Goal: Information Seeking & Learning: Find specific fact

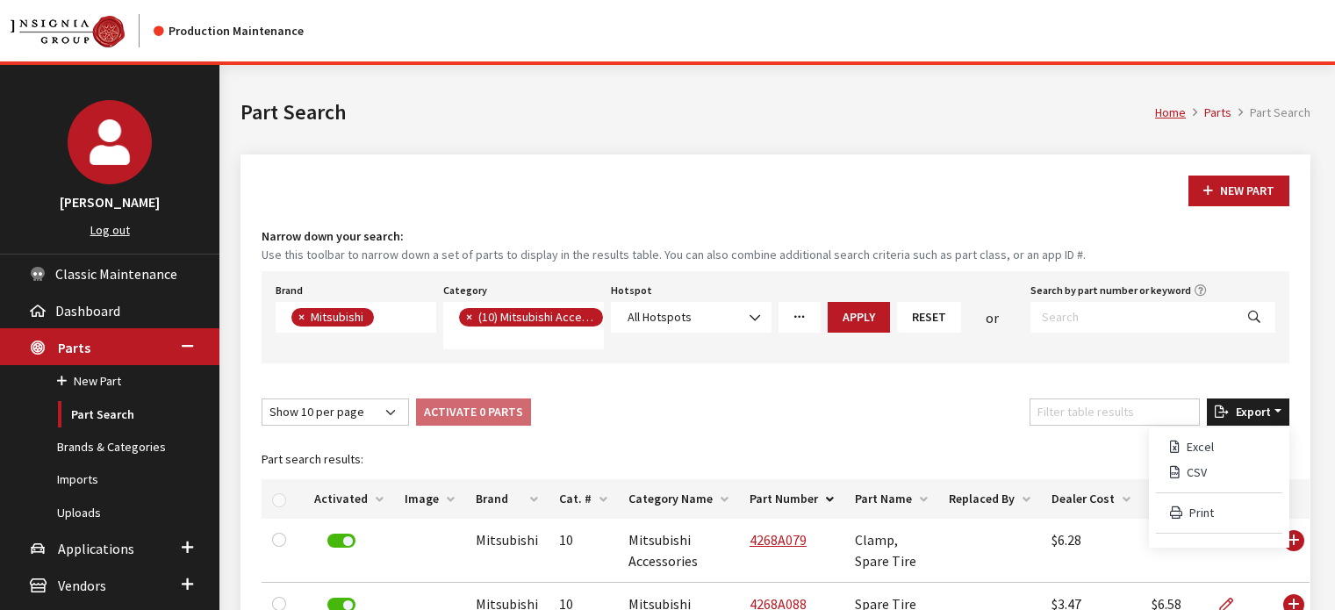
select select "12"
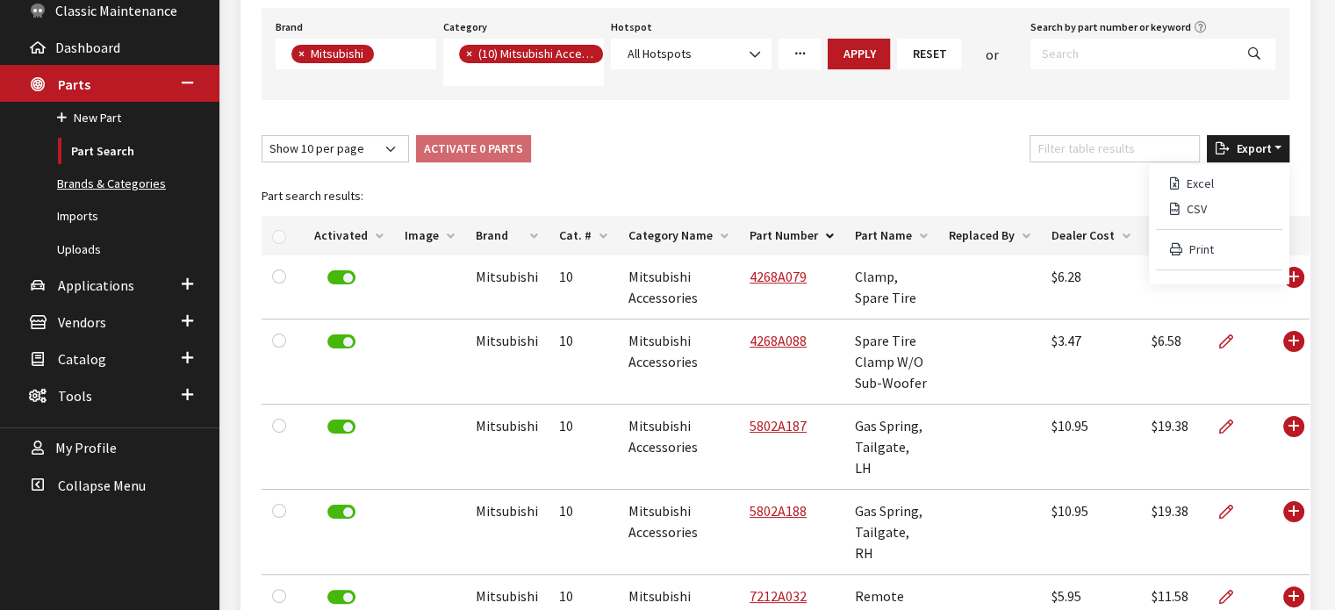
scroll to position [1, 0]
click at [109, 293] on link "Applications" at bounding box center [109, 284] width 219 height 37
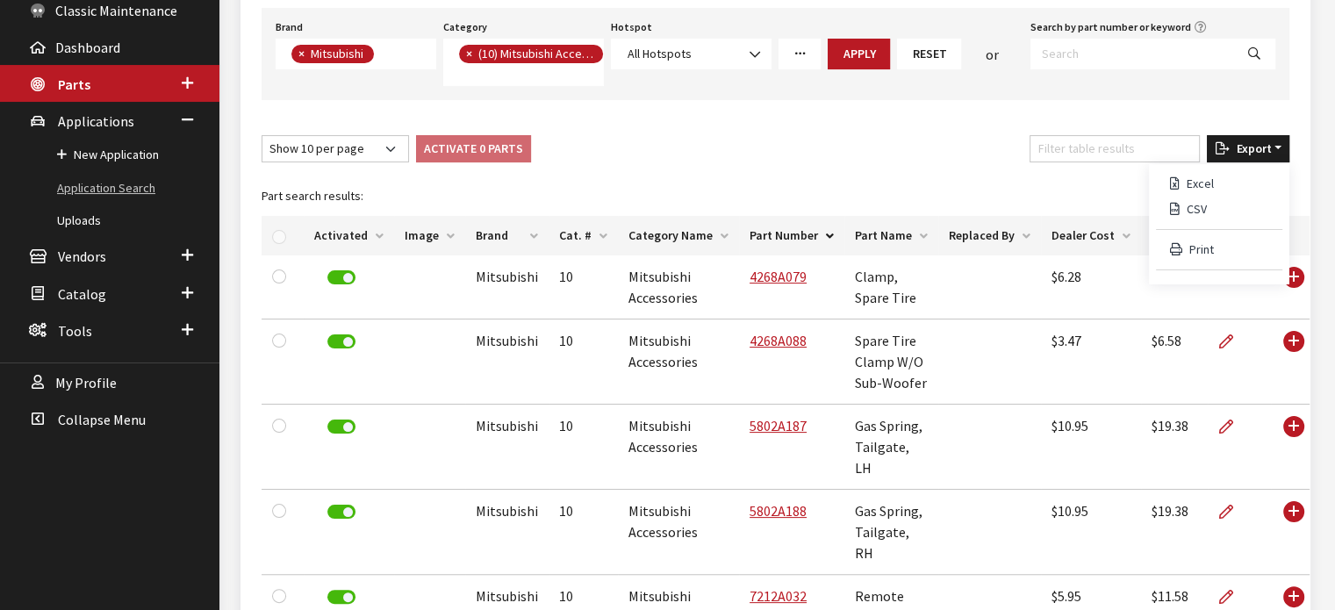
click at [118, 185] on link "Application Search" at bounding box center [109, 188] width 219 height 32
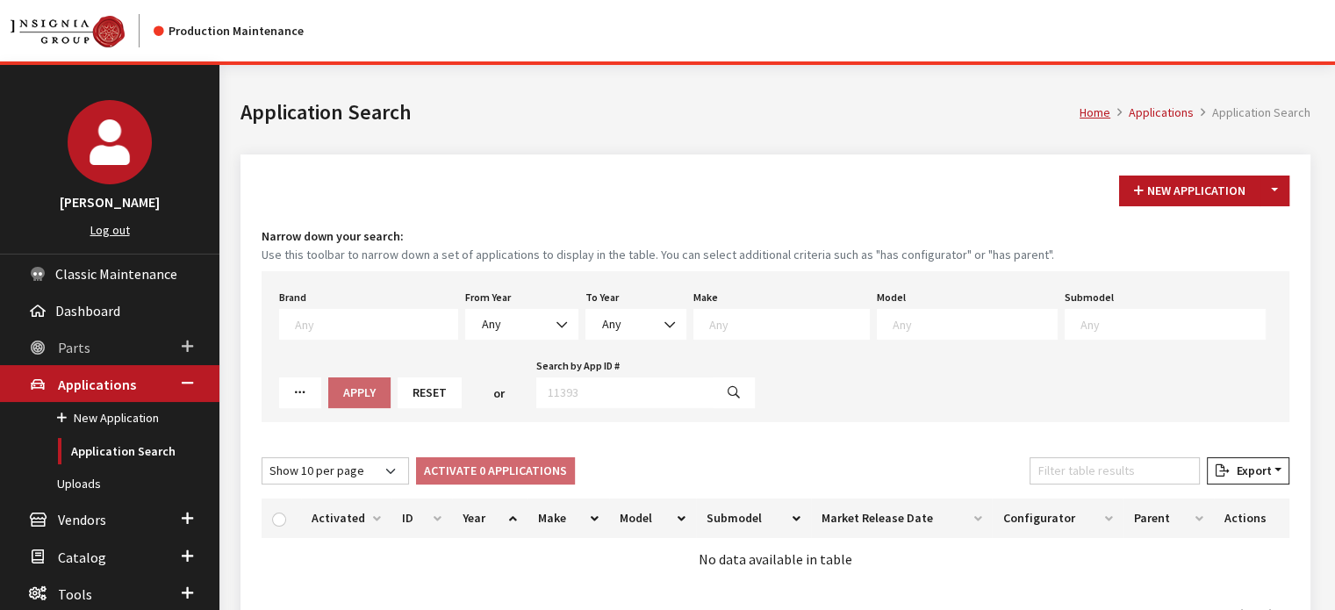
click at [111, 350] on link "Parts" at bounding box center [109, 346] width 219 height 37
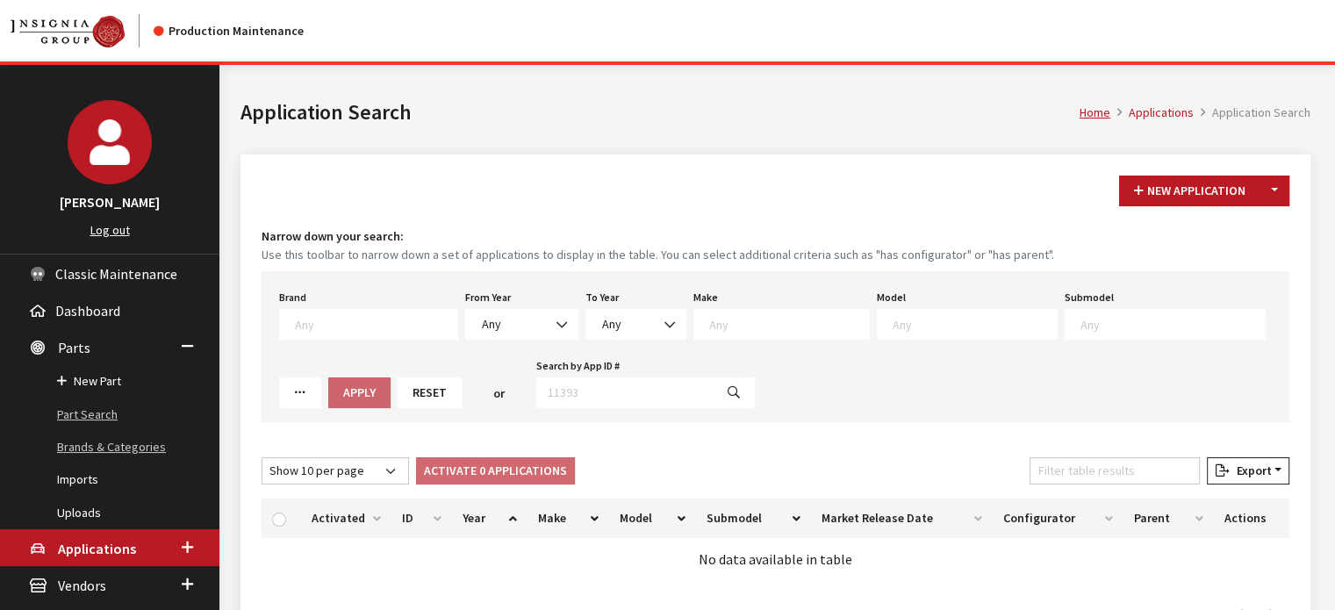
click at [132, 427] on ul "New Part Part Search Brands & Categories Imports Uploads" at bounding box center [109, 447] width 219 height 164
click at [96, 405] on link "Part Search" at bounding box center [109, 414] width 219 height 32
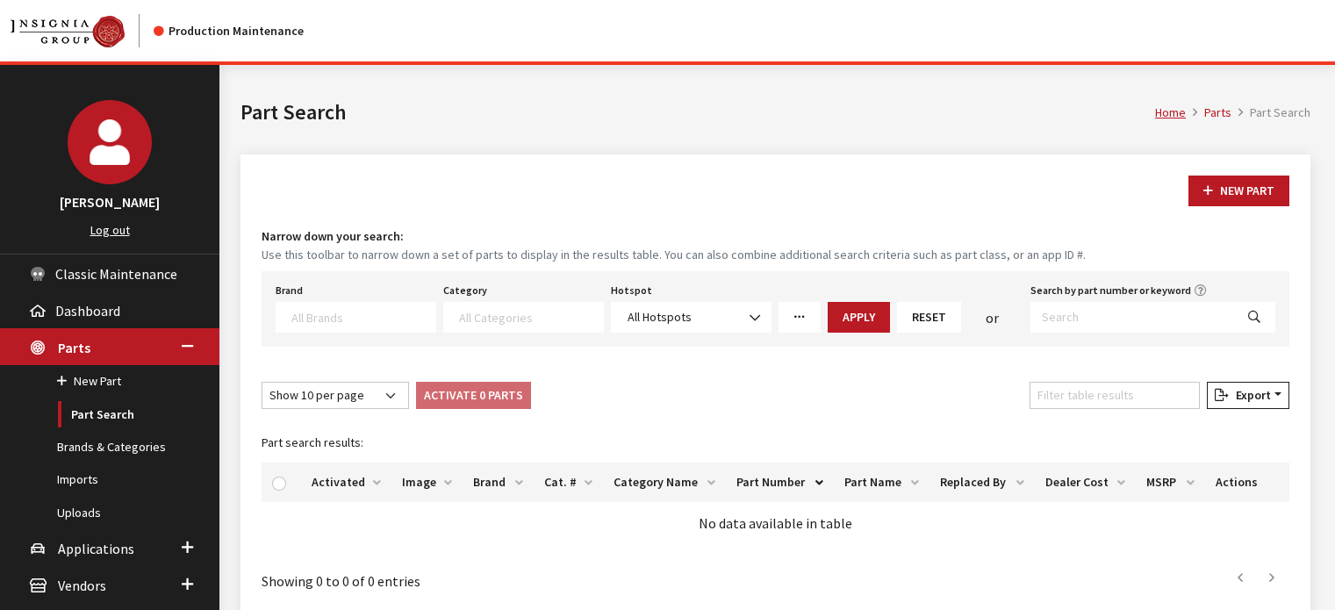
select select
click at [1135, 319] on input "Search by part number or keyword" at bounding box center [1132, 317] width 204 height 31
paste input "ARSND22300BK"
type input "ARSND22300BK"
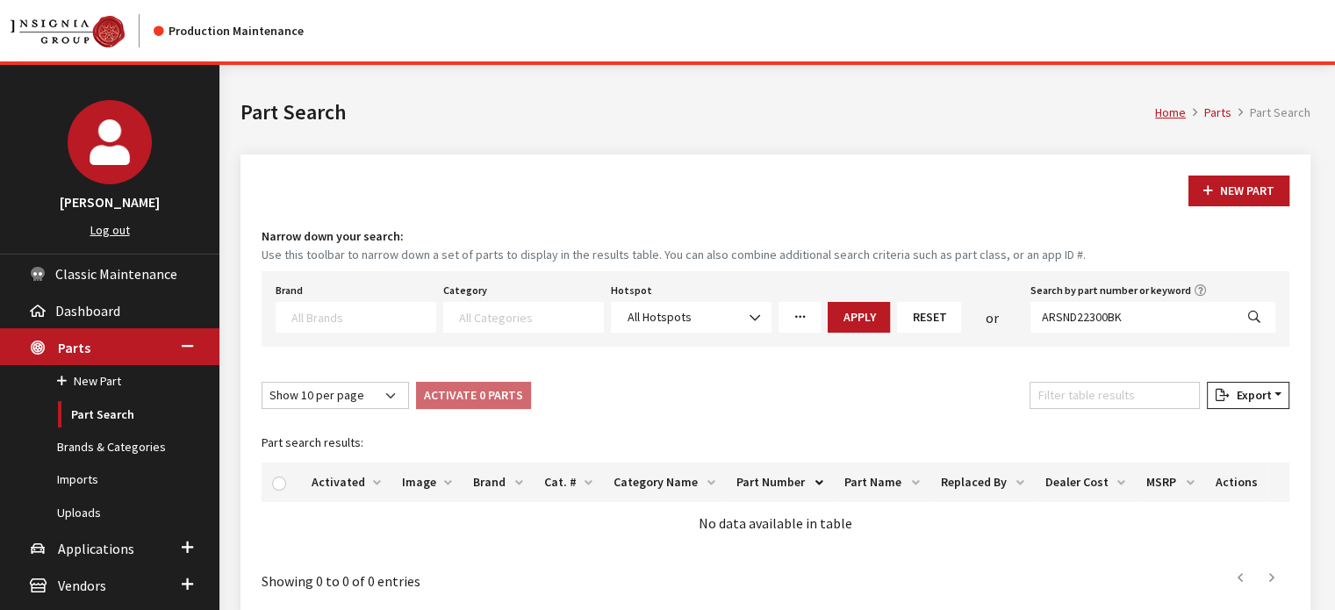
select select
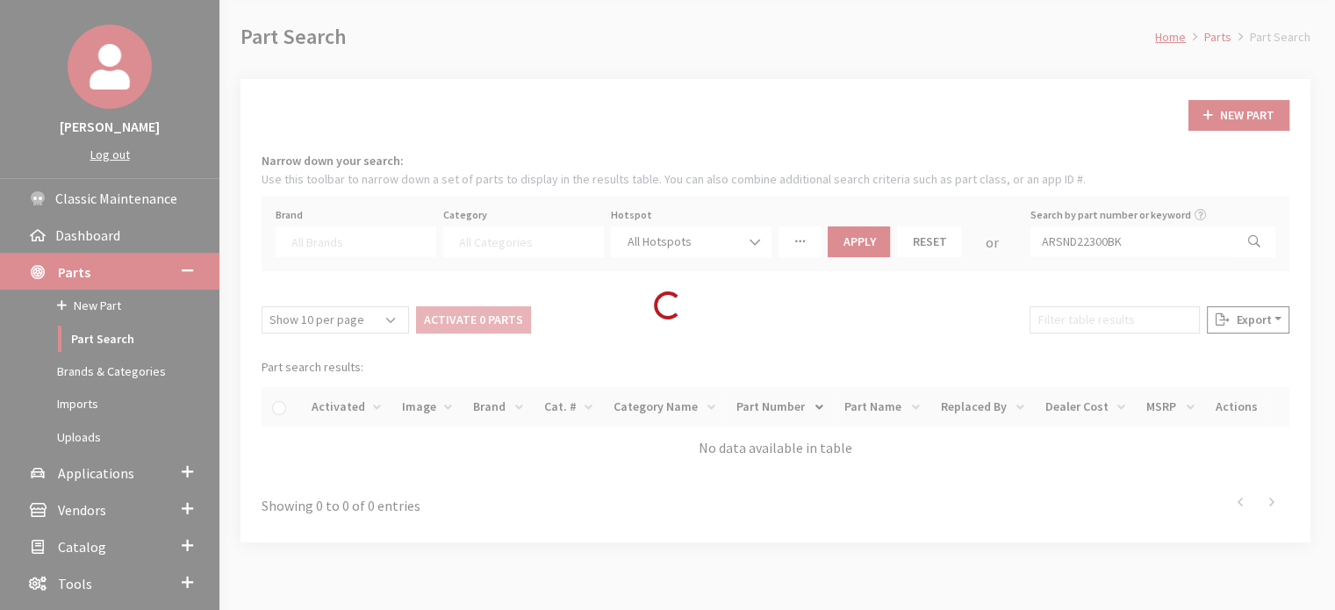
scroll to position [166, 0]
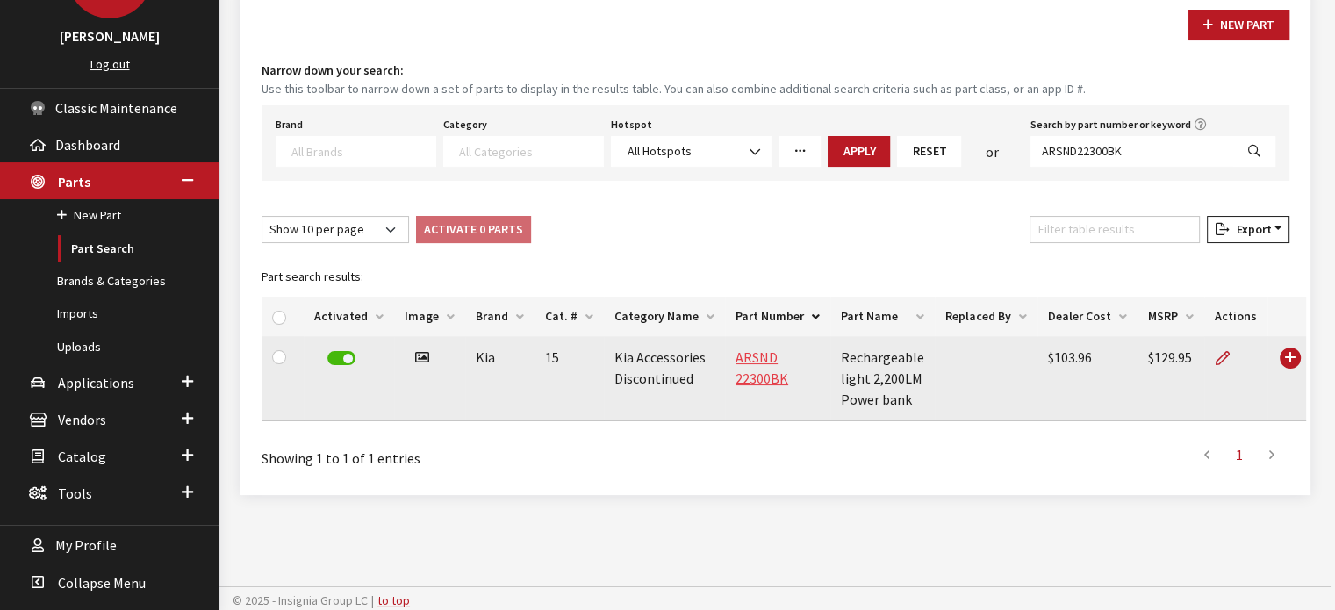
click at [765, 377] on link "ARSND 22300BK" at bounding box center [761, 367] width 53 height 39
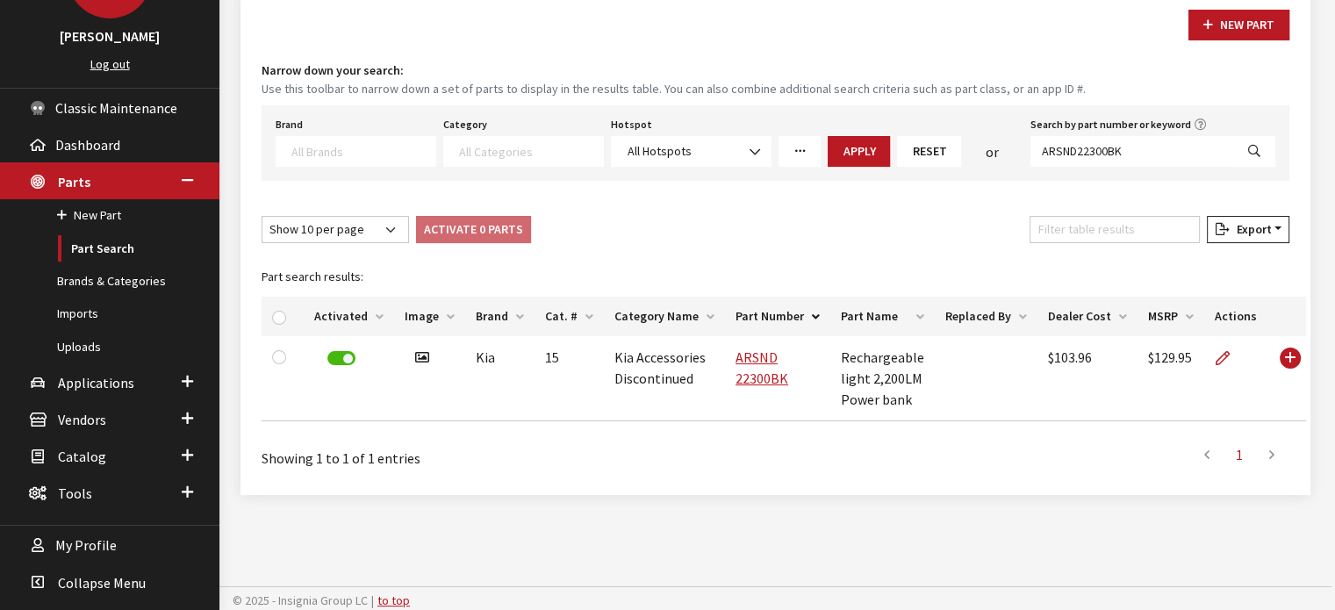
click at [1041, 118] on div "Brand Acura Alfa Romeo Audi BMW DoubleTake Ford Ford Racing GM GST Honda Hyunda…" at bounding box center [775, 142] width 1028 height 75
click at [1042, 149] on input "ARSND22300BK" at bounding box center [1132, 151] width 204 height 31
paste input "CLF3000"
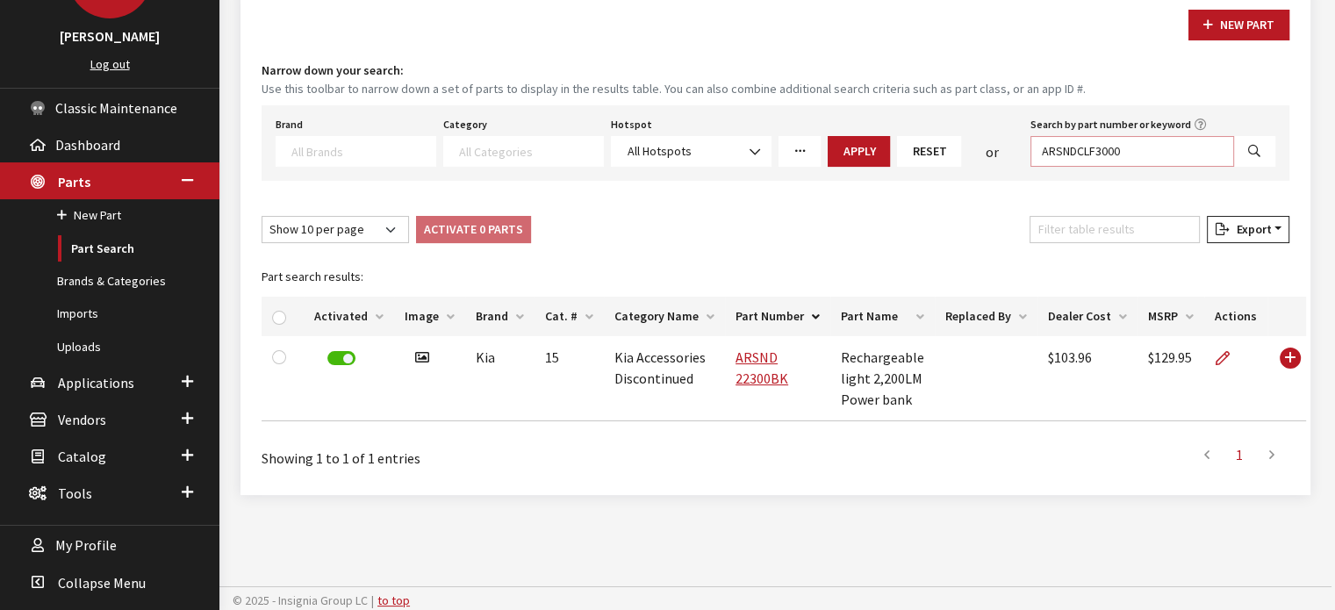
type input "ARSNDCLF3000"
select select
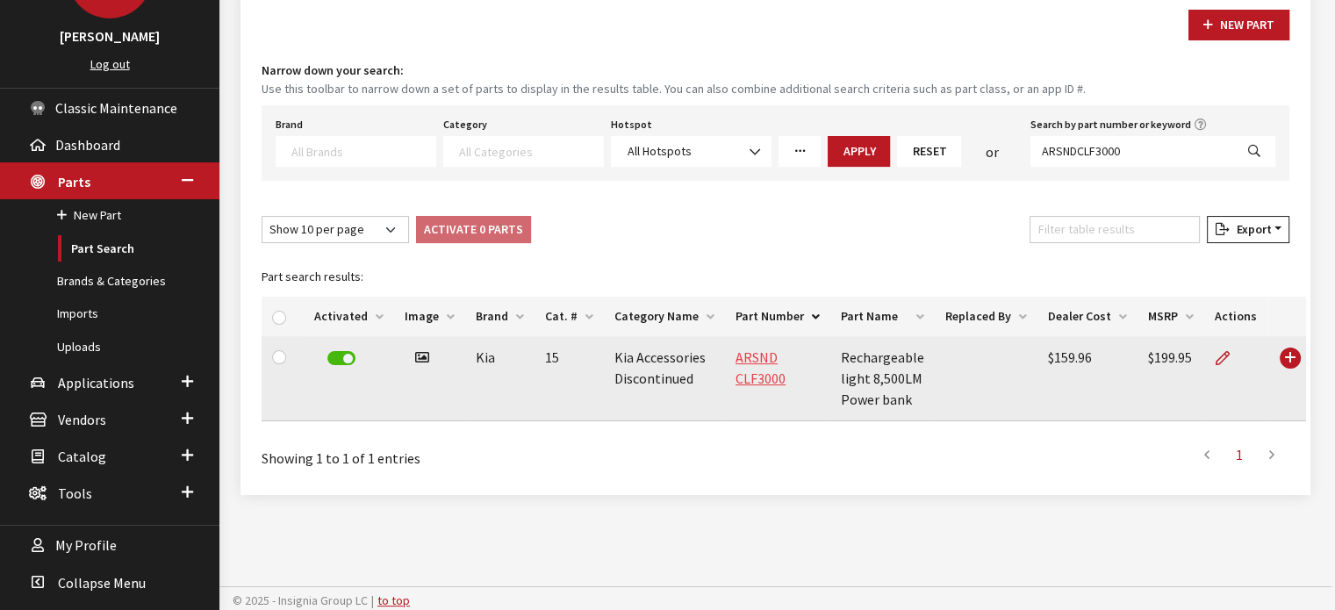
click at [735, 360] on link "ARSND CLF3000" at bounding box center [760, 367] width 50 height 39
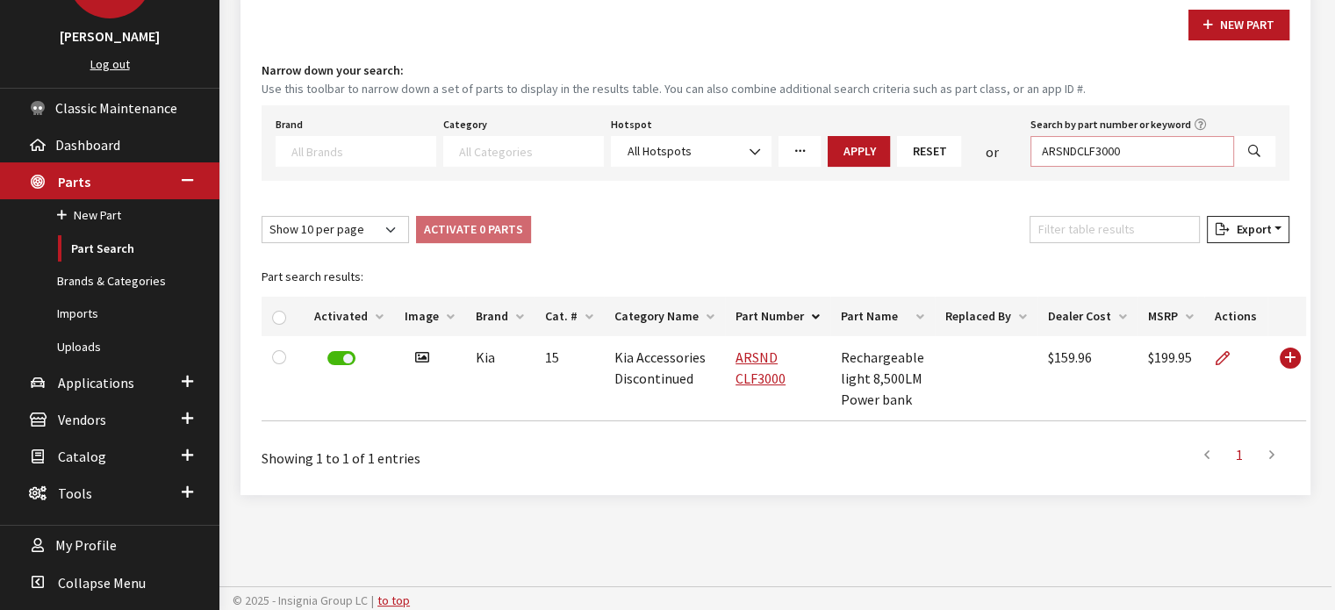
click at [1127, 138] on input "ARSNDCLF3000" at bounding box center [1132, 151] width 204 height 31
paste input "KVACMCMP"
type input "ARSNDKVACMCMP"
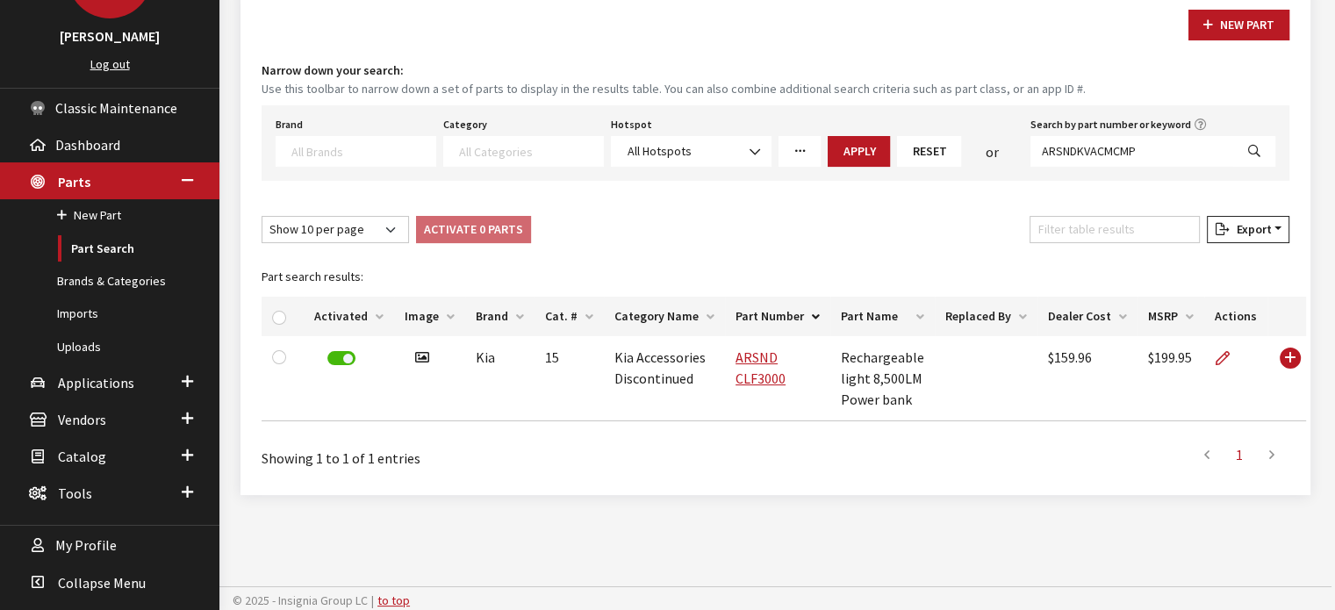
click at [1257, 146] on icon "Search" at bounding box center [1254, 152] width 12 height 12
select select
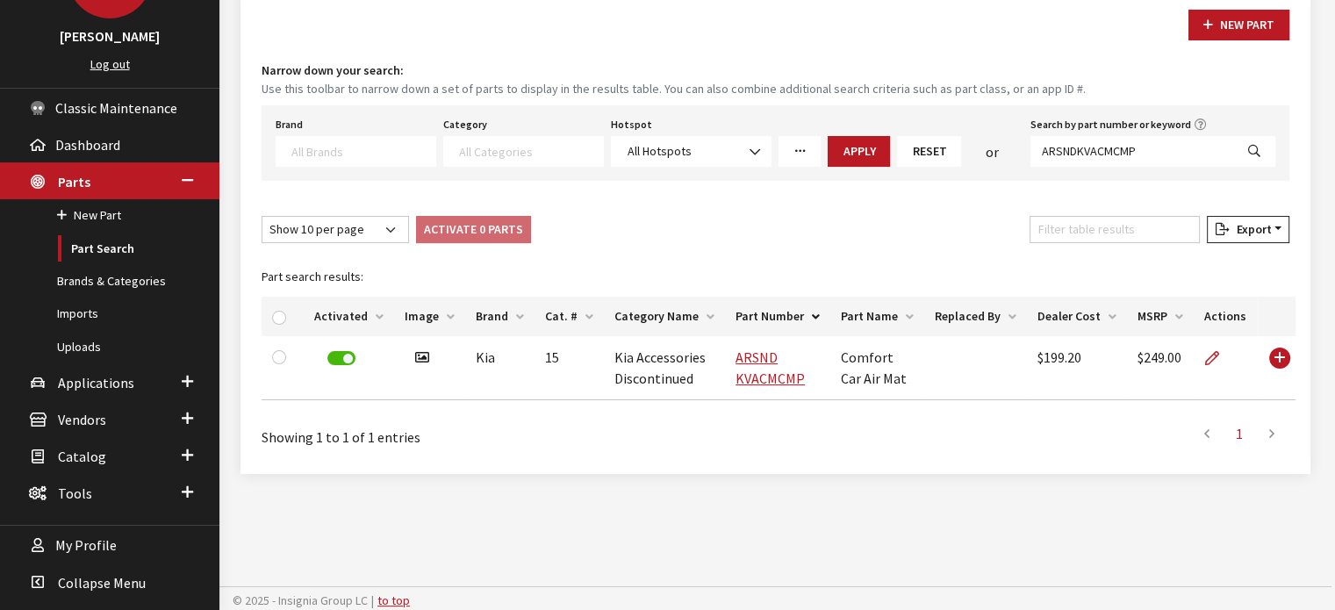
click at [877, 470] on div "New Part Narrow down your search: Use this toolbar to narrow down a set of part…" at bounding box center [775, 231] width 1070 height 485
click at [879, 470] on div "New Part Narrow down your search: Use this toolbar to narrow down a set of part…" at bounding box center [775, 231] width 1070 height 485
drag, startPoint x: 881, startPoint y: 472, endPoint x: 1014, endPoint y: 445, distance: 135.3
click at [883, 472] on div "New Part Narrow down your search: Use this toolbar to narrow down a set of part…" at bounding box center [775, 231] width 1070 height 485
click at [150, 374] on link "Applications" at bounding box center [109, 381] width 219 height 37
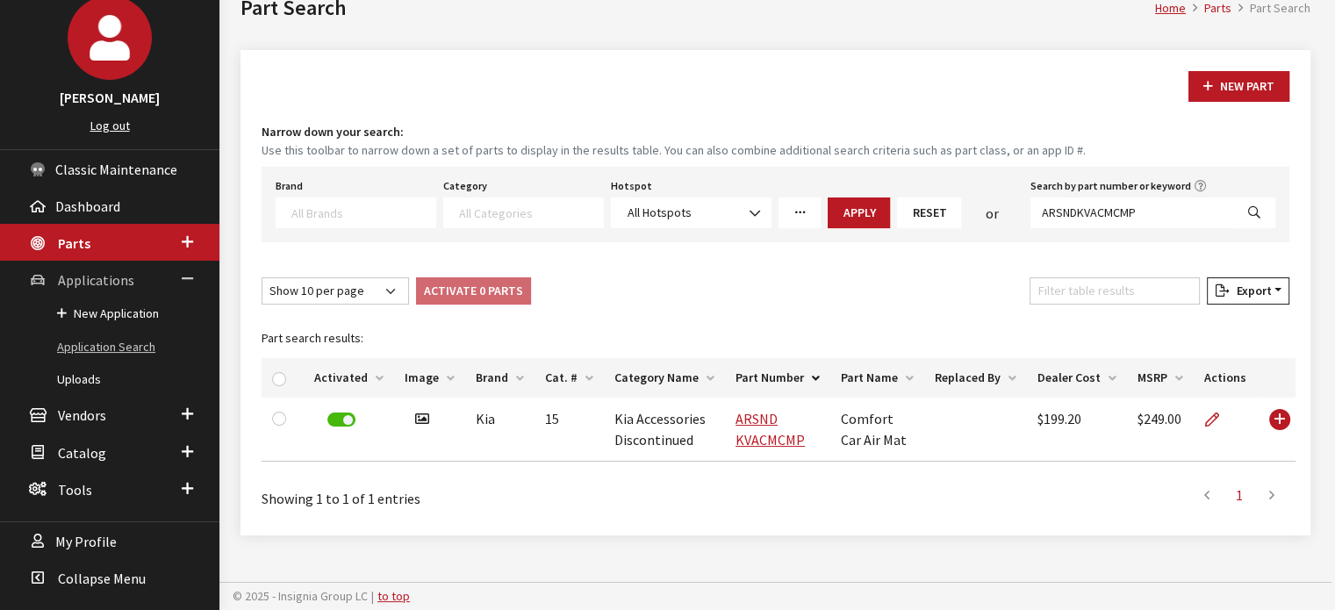
scroll to position [102, 0]
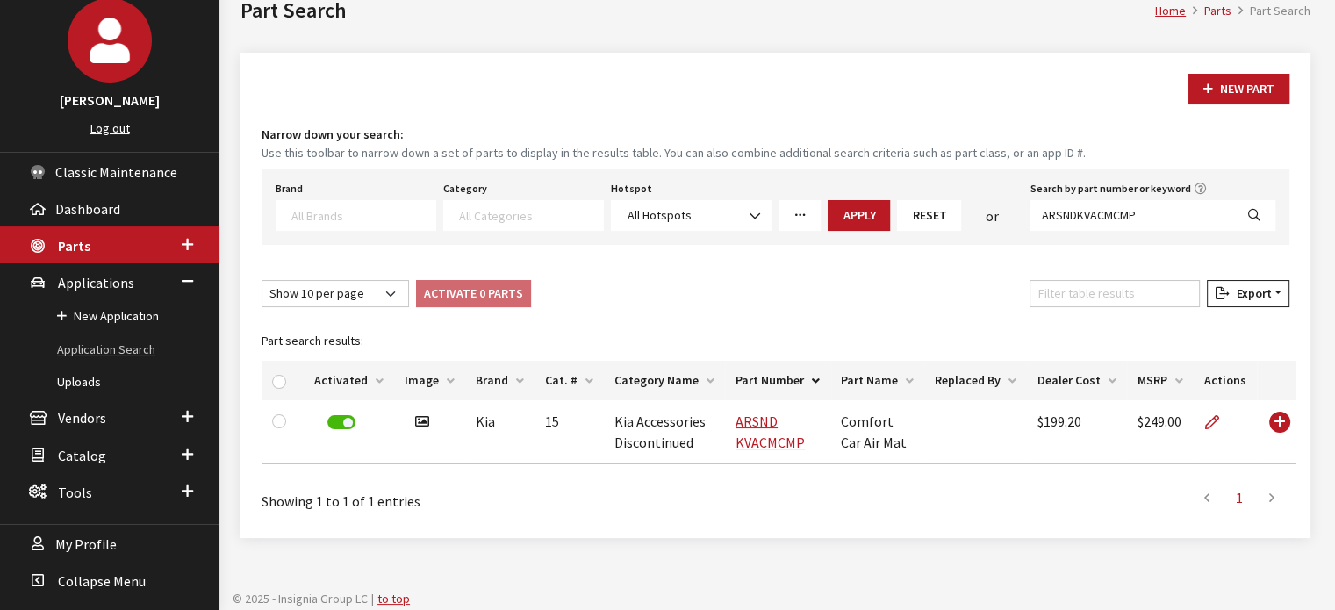
click at [119, 333] on link "Application Search" at bounding box center [109, 349] width 219 height 32
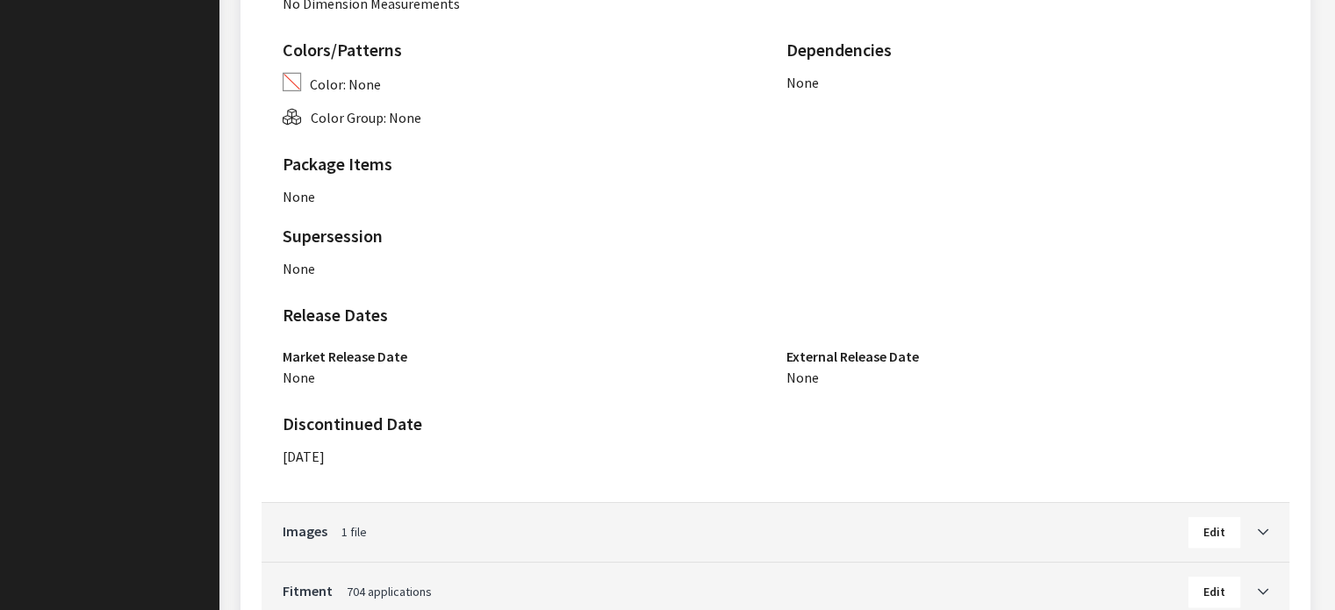
scroll to position [1190, 0]
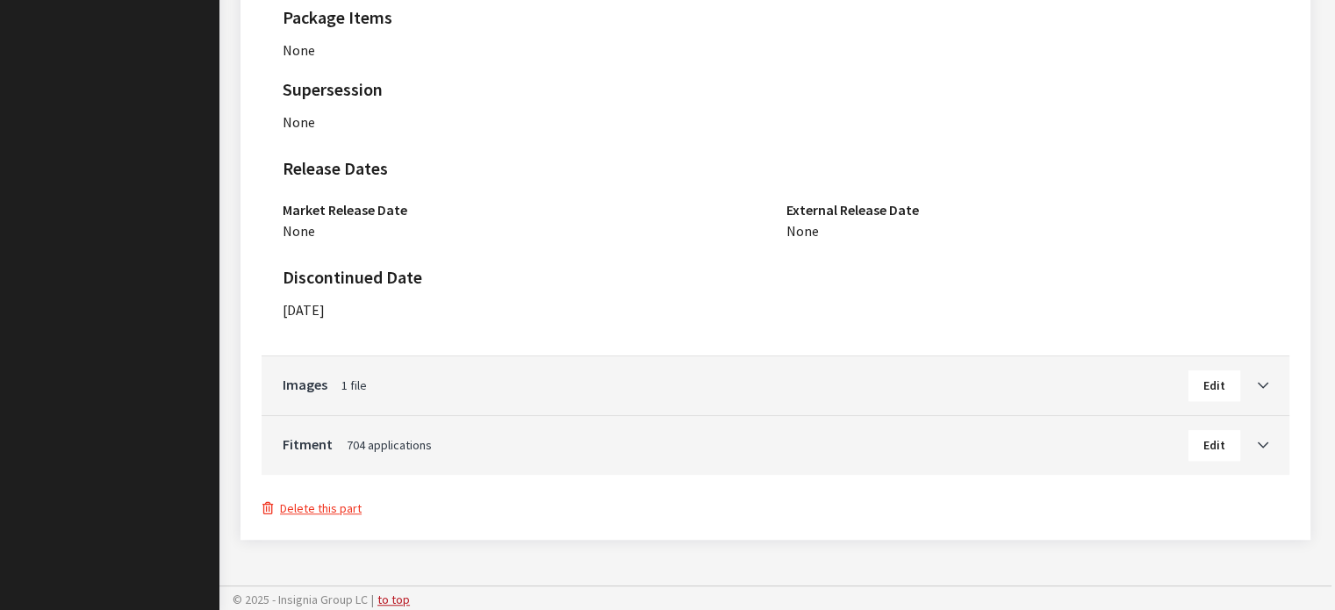
click at [1258, 440] on icon "Toggle Accordion" at bounding box center [1262, 446] width 11 height 12
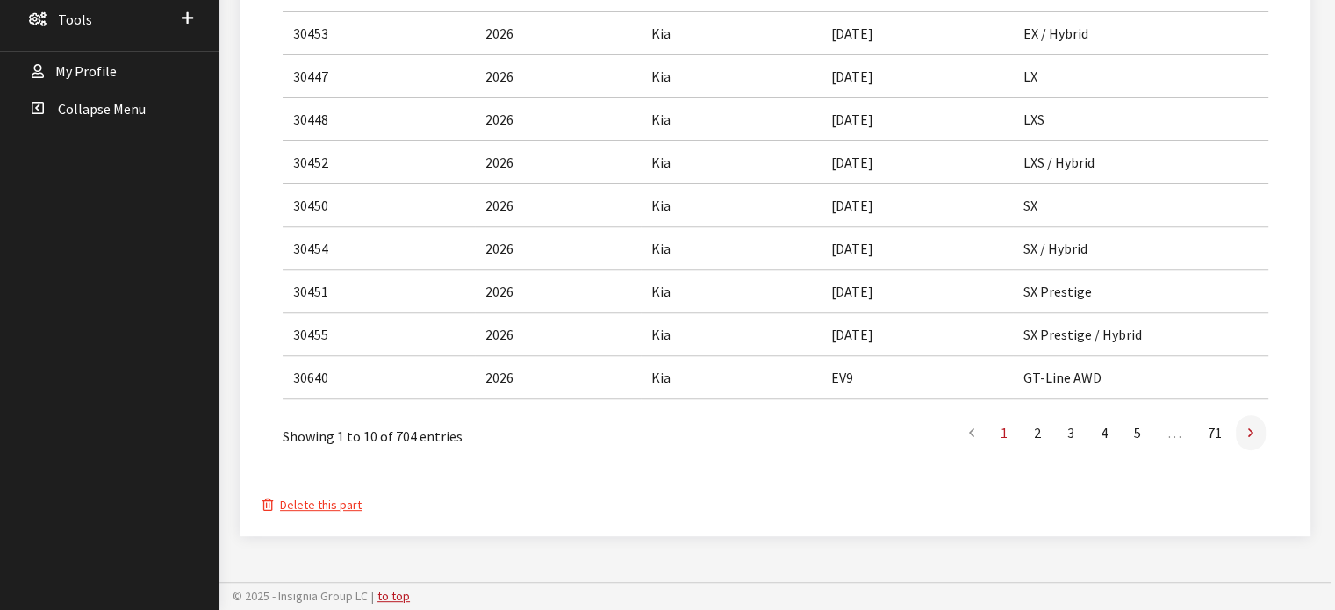
scroll to position [636, 0]
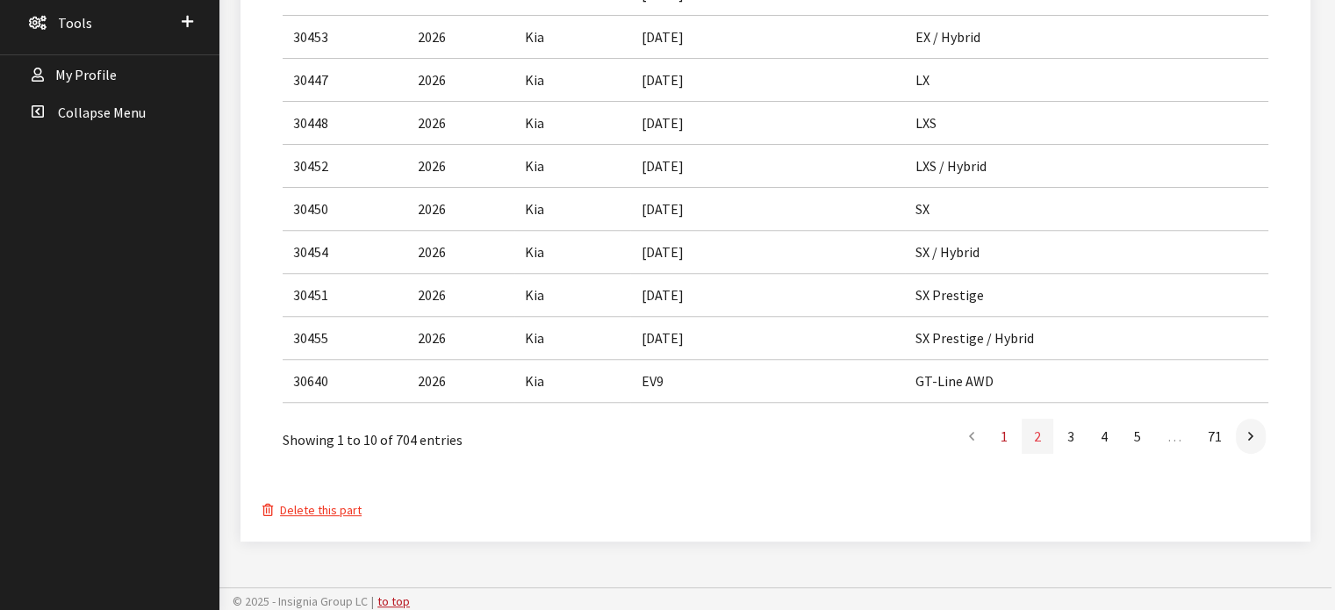
click at [1039, 436] on link "2" at bounding box center [1037, 436] width 32 height 35
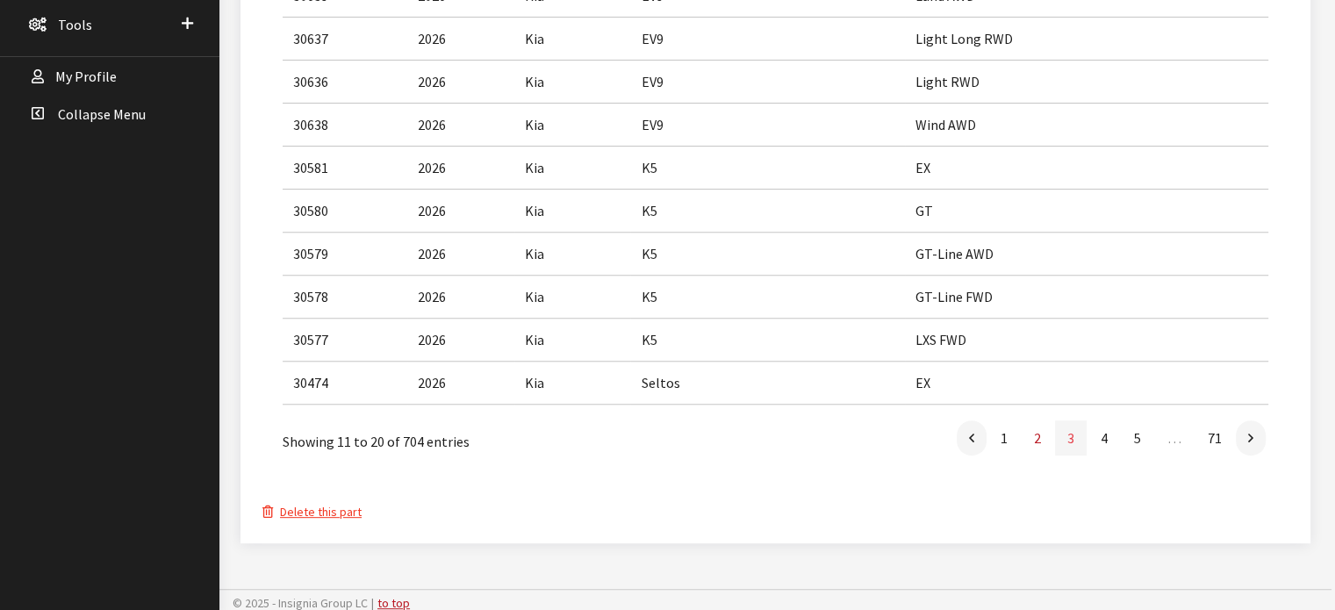
click at [1078, 434] on link "3" at bounding box center [1071, 437] width 32 height 35
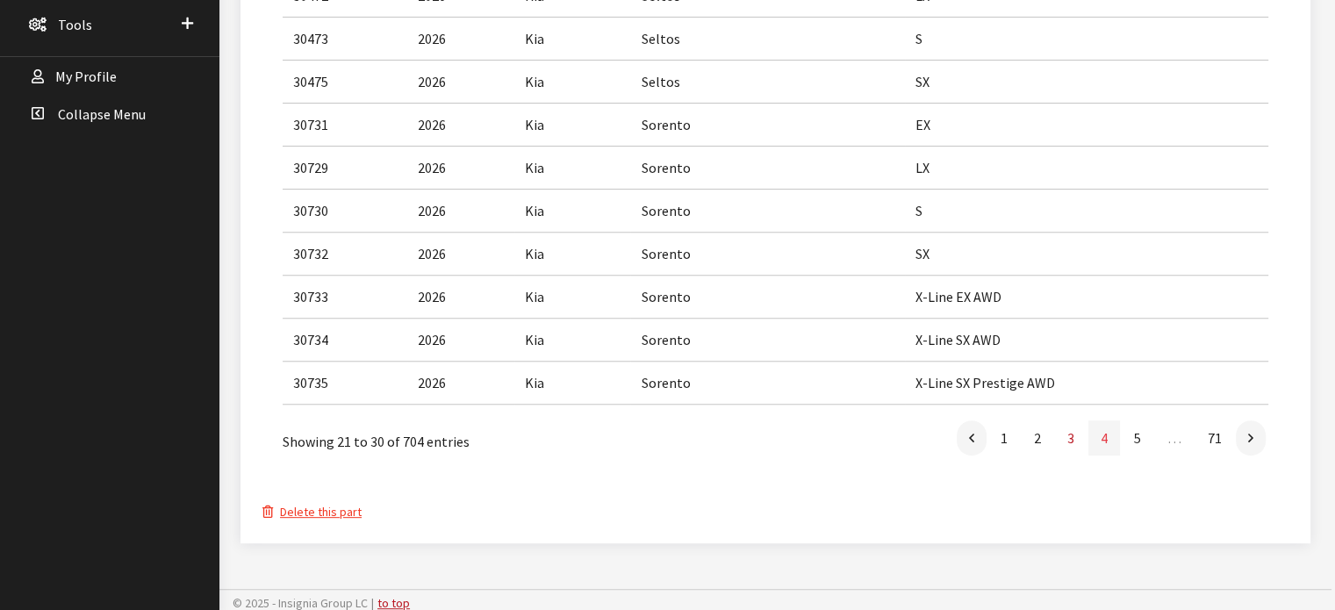
click at [1097, 438] on link "4" at bounding box center [1104, 437] width 32 height 35
click at [1115, 438] on link "4" at bounding box center [1104, 437] width 32 height 35
click at [1129, 438] on link "5" at bounding box center [1137, 437] width 32 height 35
click at [1253, 436] on link at bounding box center [1251, 437] width 30 height 35
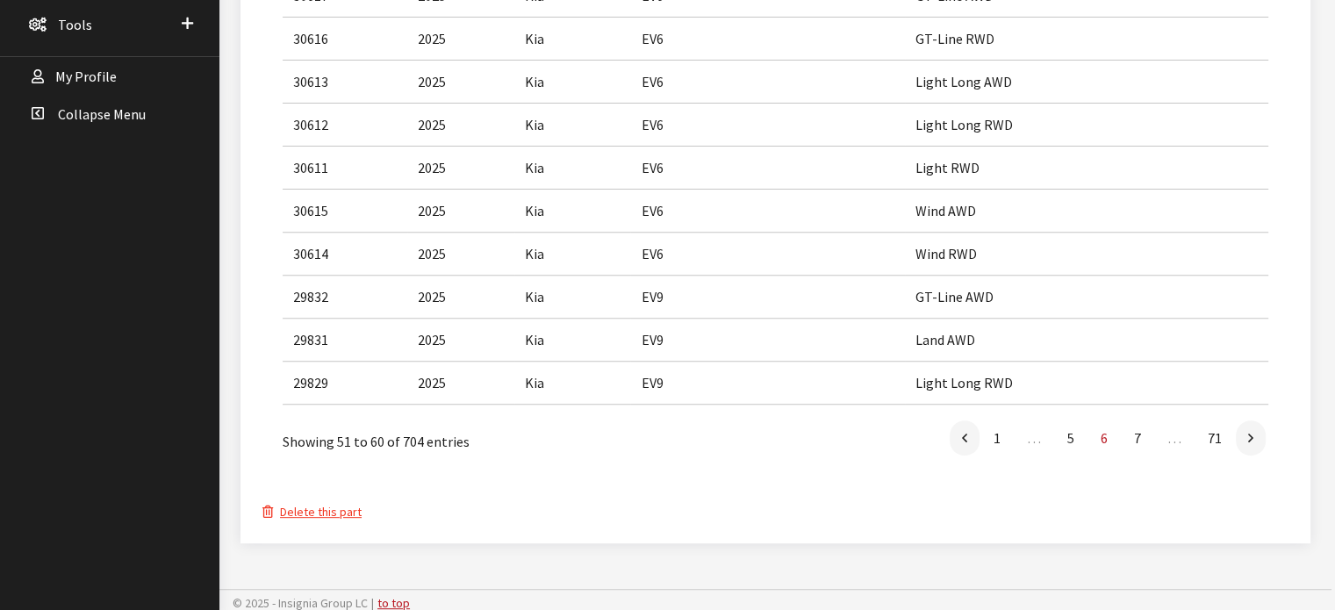
click at [1253, 436] on link at bounding box center [1251, 437] width 30 height 35
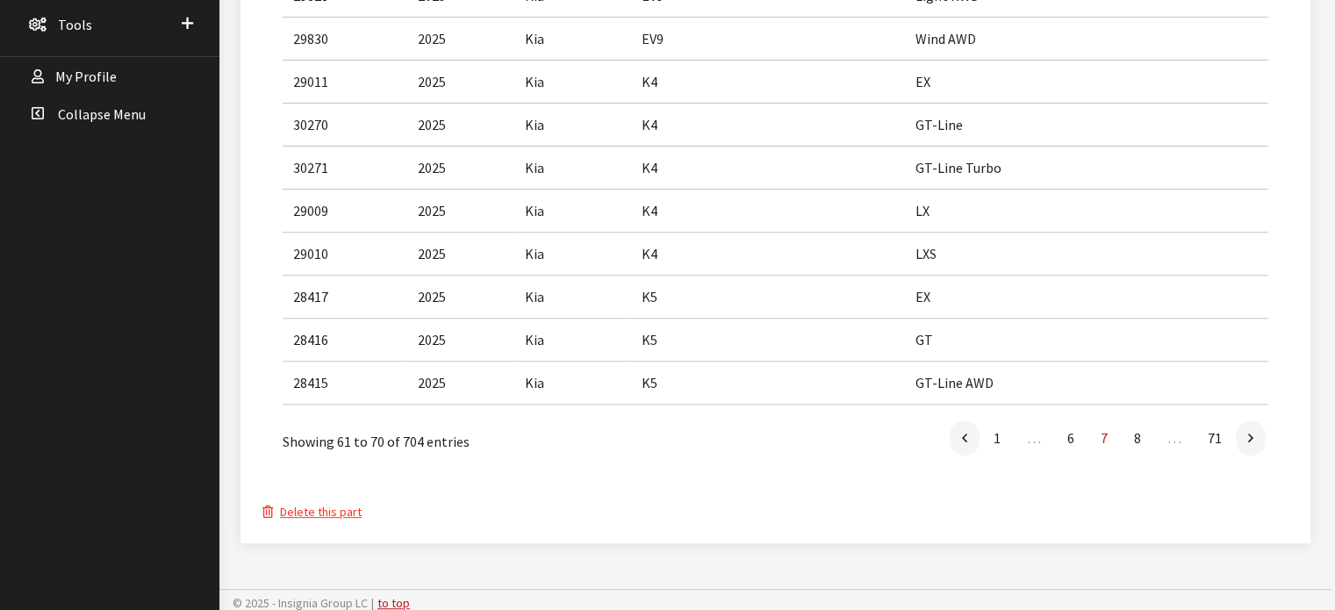
click at [1253, 436] on link at bounding box center [1251, 437] width 30 height 35
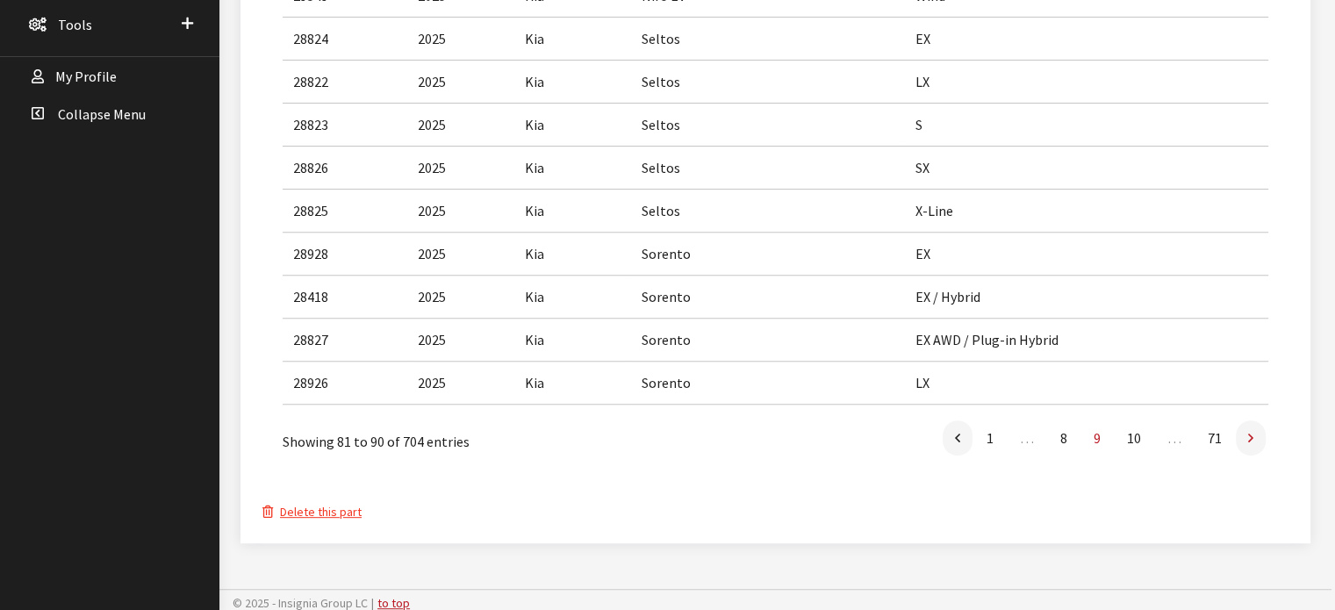
click at [1255, 434] on link at bounding box center [1251, 437] width 30 height 35
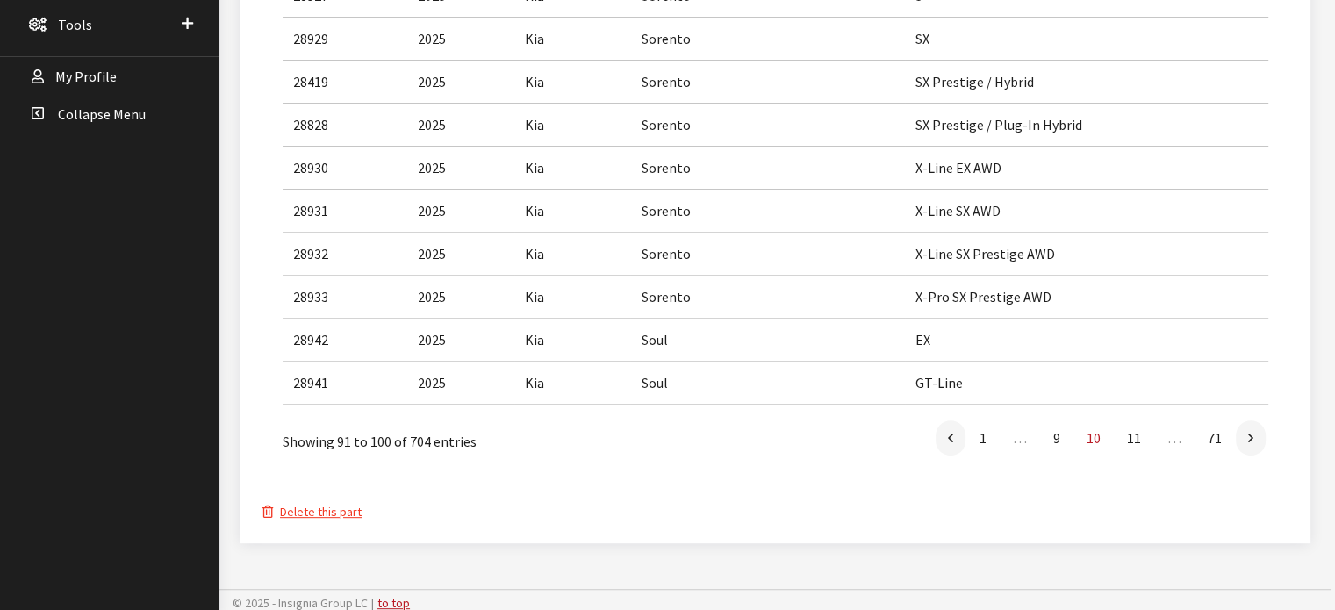
click at [1255, 434] on link at bounding box center [1251, 437] width 30 height 35
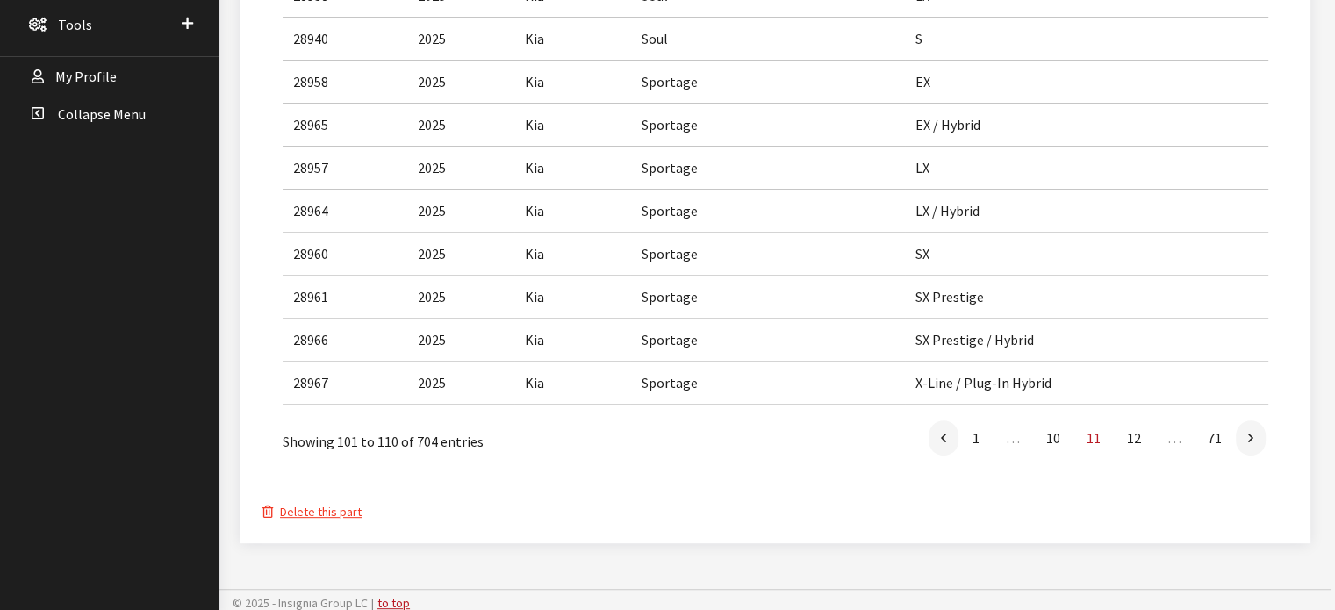
click at [1255, 434] on link at bounding box center [1251, 437] width 30 height 35
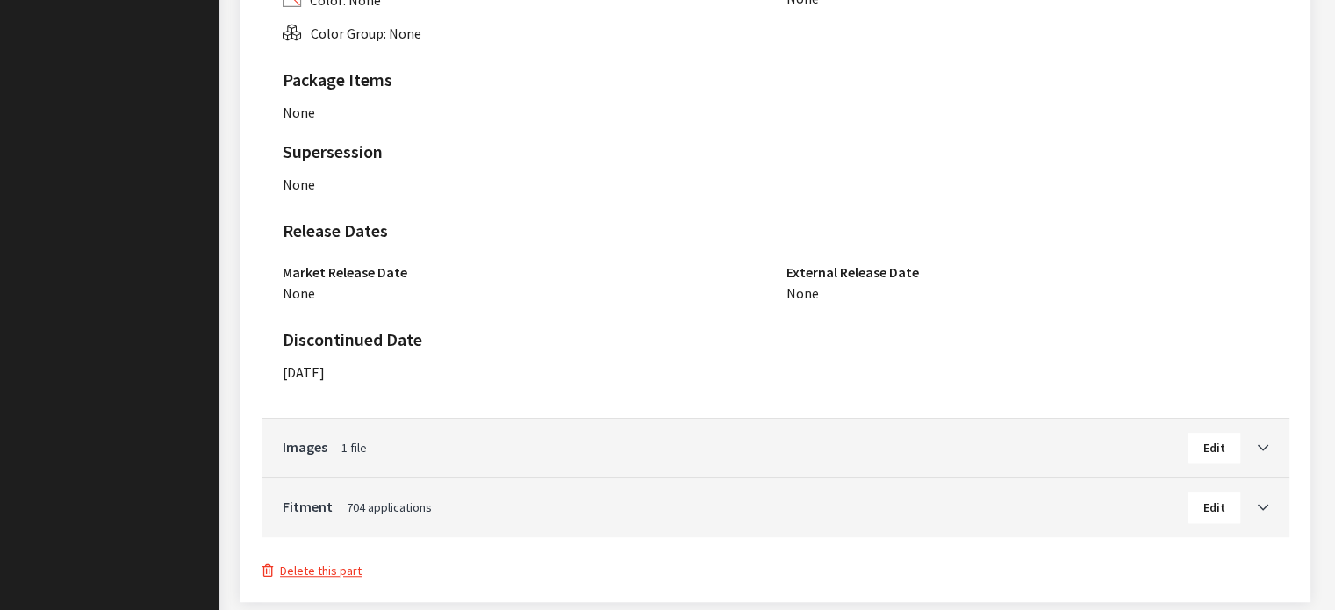
scroll to position [1190, 0]
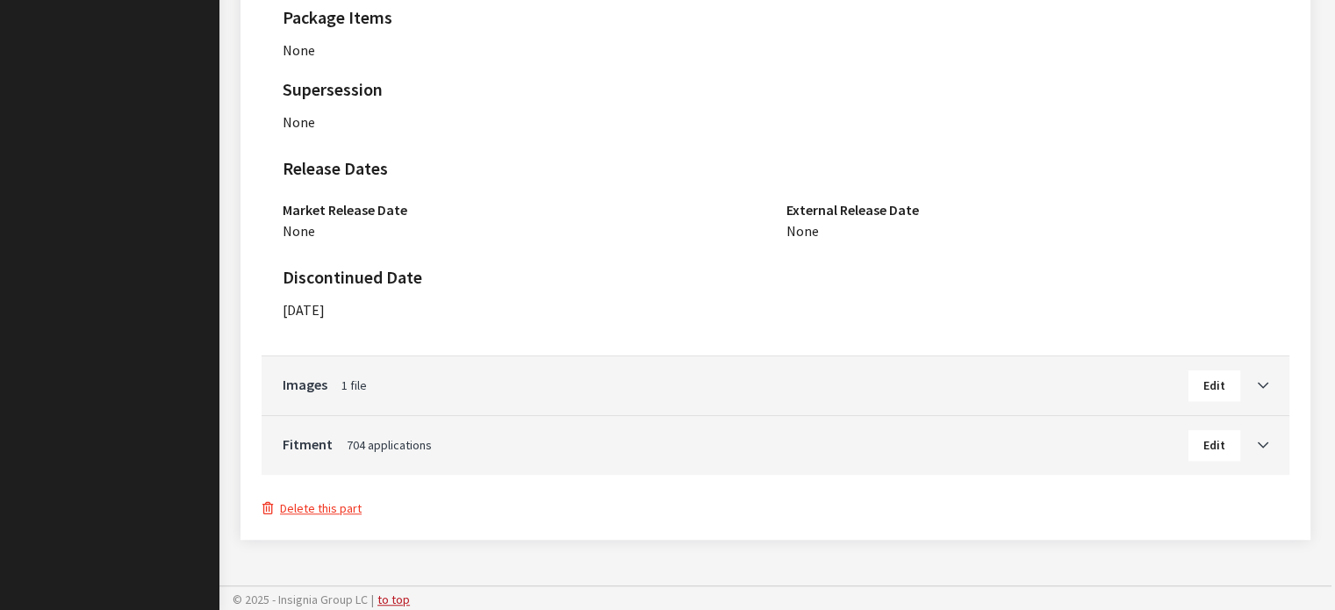
click at [1267, 444] on div "Fitment 704 applications Edit" at bounding box center [775, 445] width 1028 height 59
click at [1267, 441] on icon "Toggle Accordion" at bounding box center [1262, 446] width 11 height 12
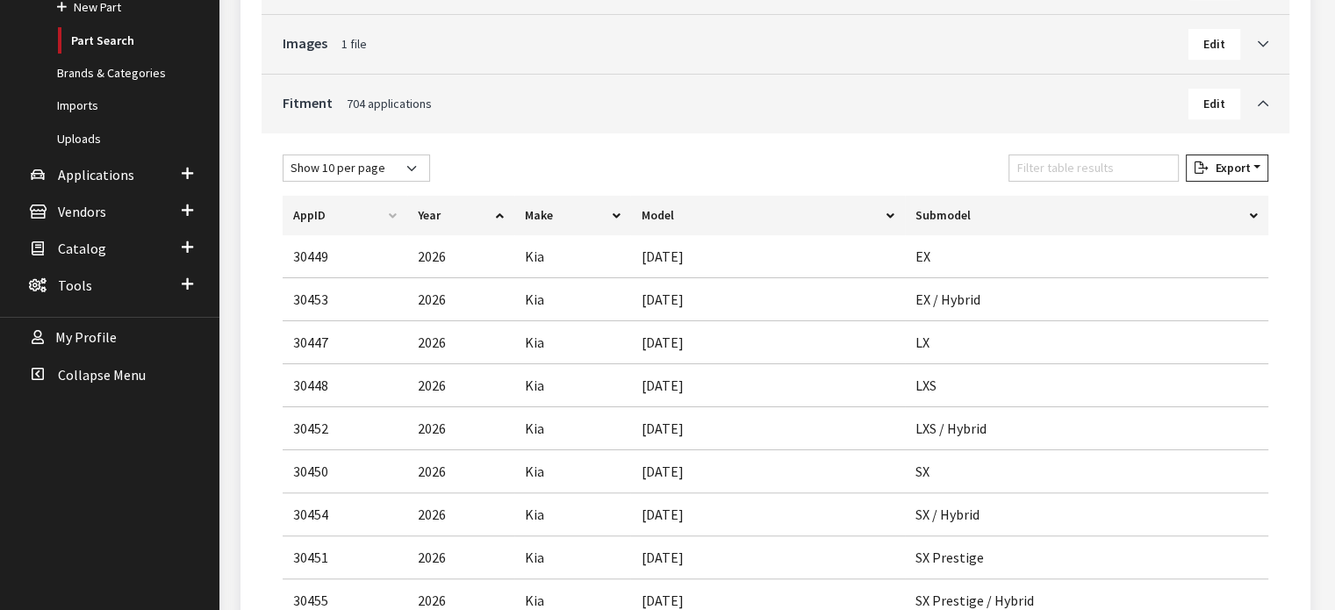
scroll to position [373, 0]
click at [1106, 178] on div "Filter table results" at bounding box center [1093, 172] width 177 height 34
click at [1101, 166] on input "Filter table results" at bounding box center [1093, 168] width 170 height 27
type input "tell"
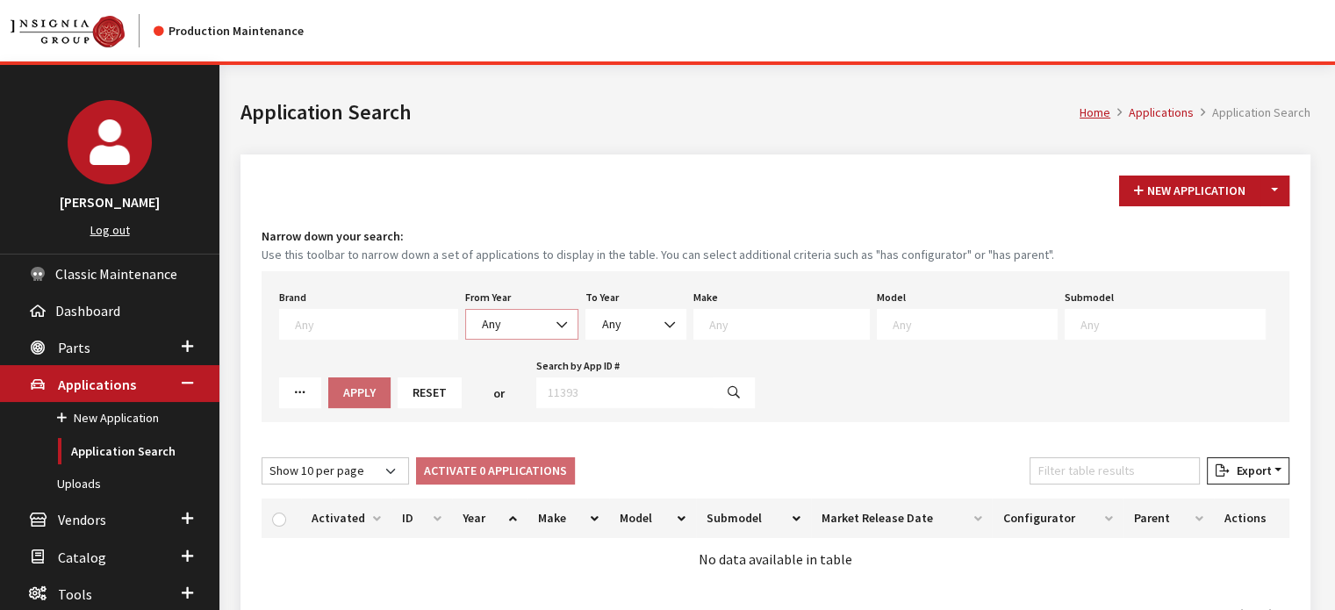
click at [548, 319] on span at bounding box center [563, 325] width 30 height 30
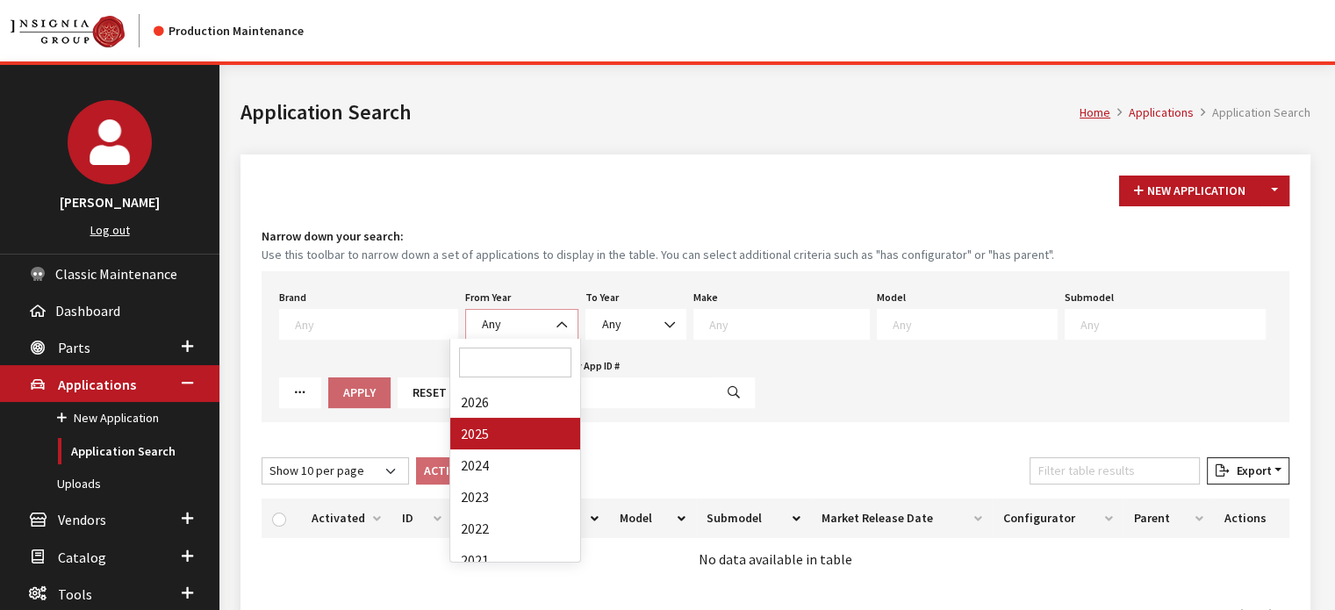
select select "2025"
select select
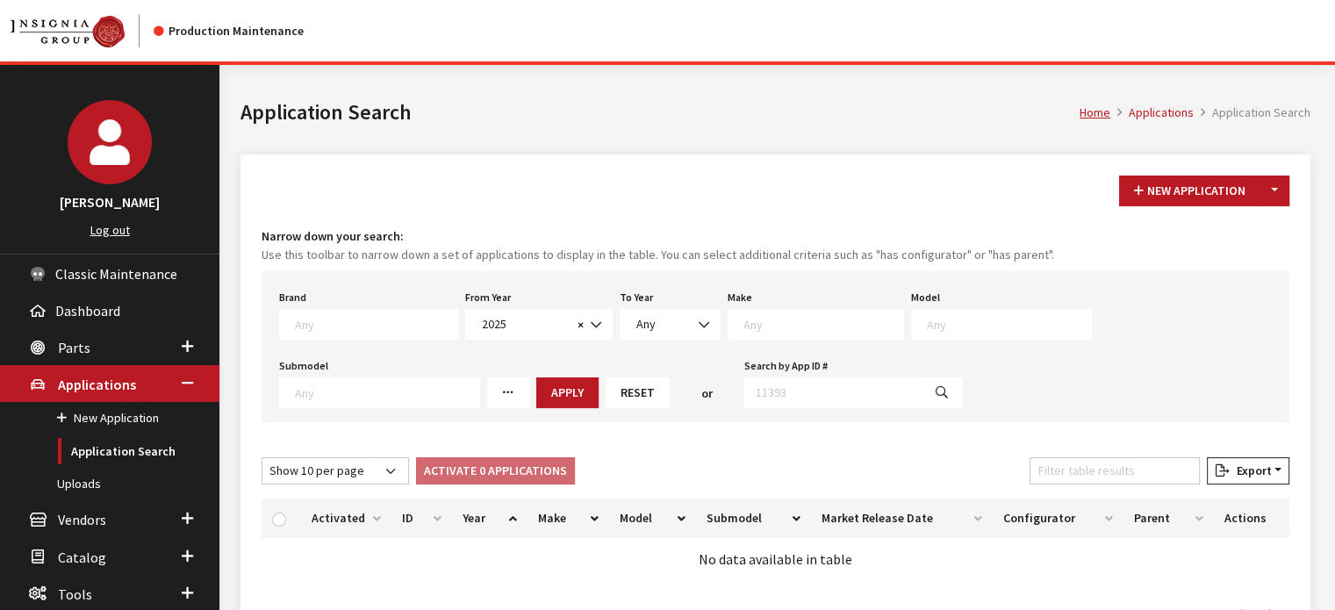
click at [805, 318] on textarea "Search" at bounding box center [823, 324] width 160 height 16
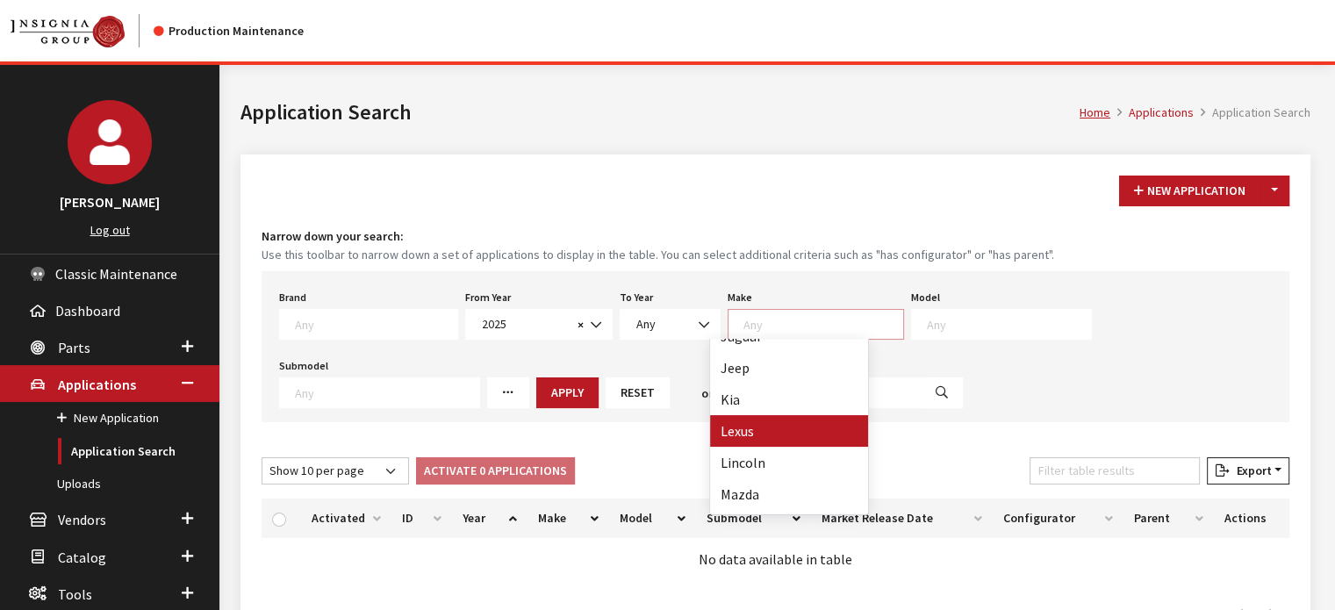
scroll to position [526, 0]
drag, startPoint x: 776, startPoint y: 423, endPoint x: 893, endPoint y: 309, distance: 163.8
select select "31"
select select
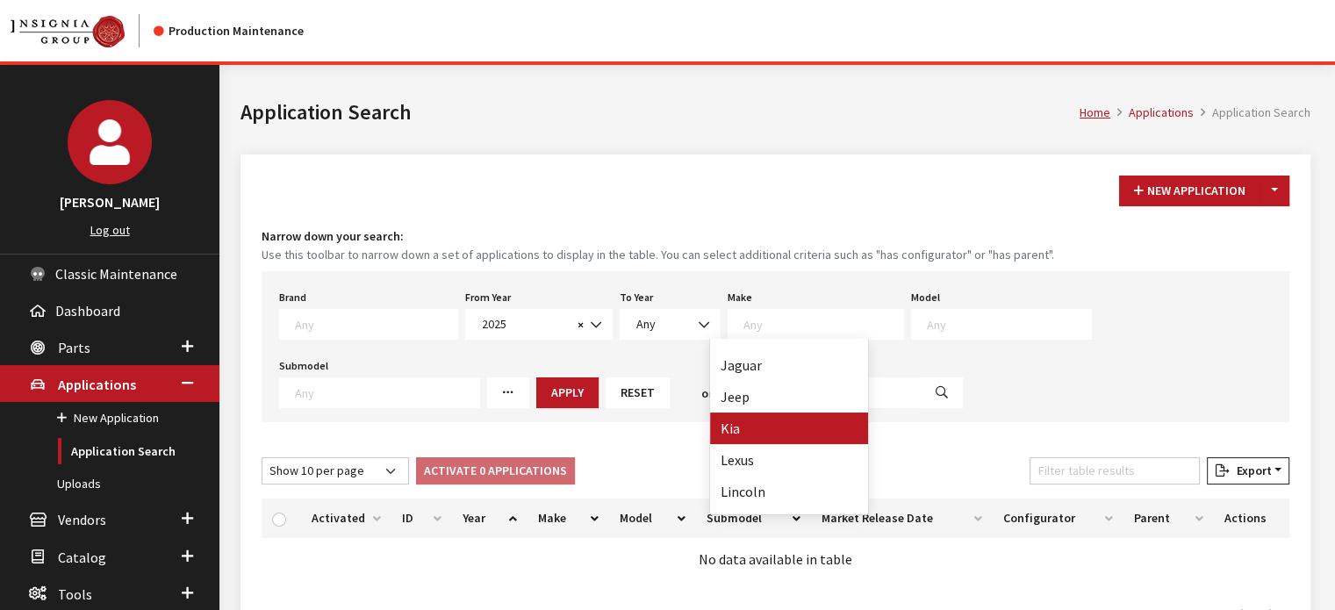
scroll to position [326, 0]
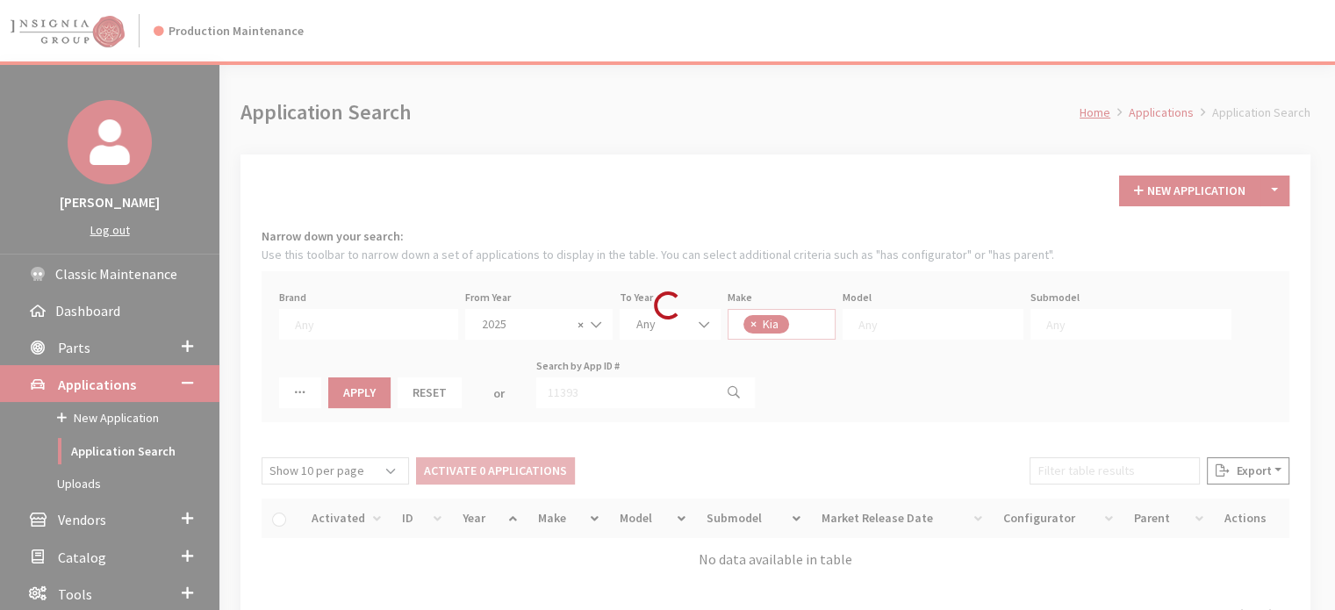
click at [893, 306] on div "Model Any" at bounding box center [933, 312] width 188 height 54
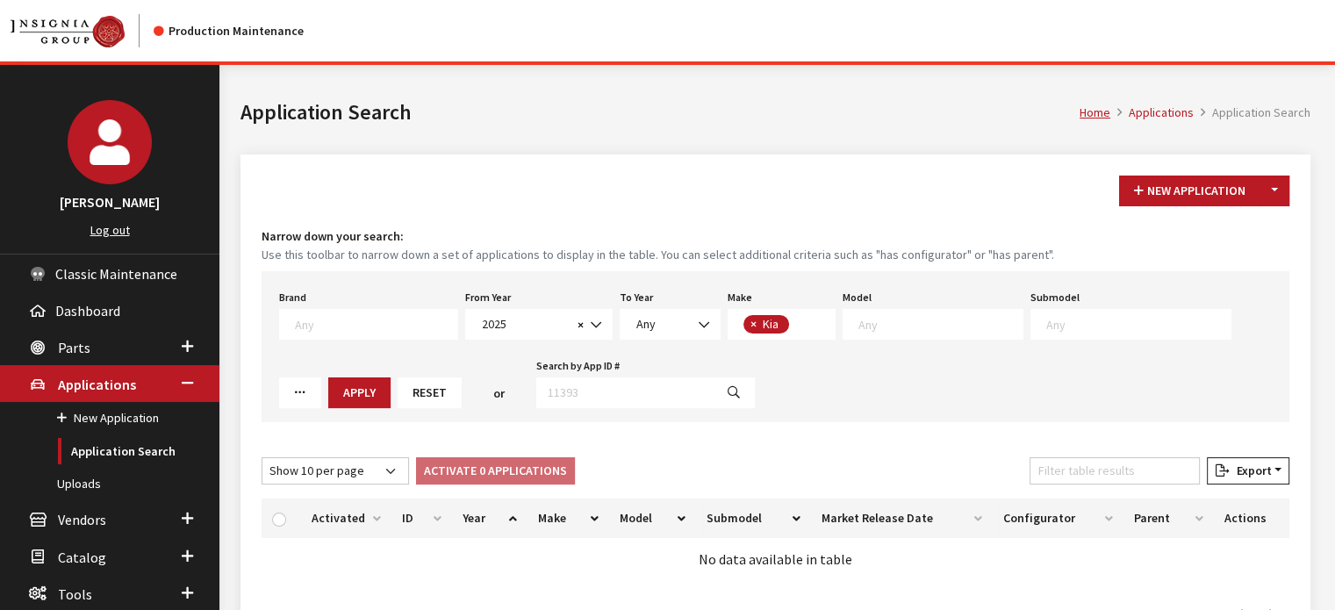
click at [888, 319] on textarea "Search" at bounding box center [940, 324] width 164 height 16
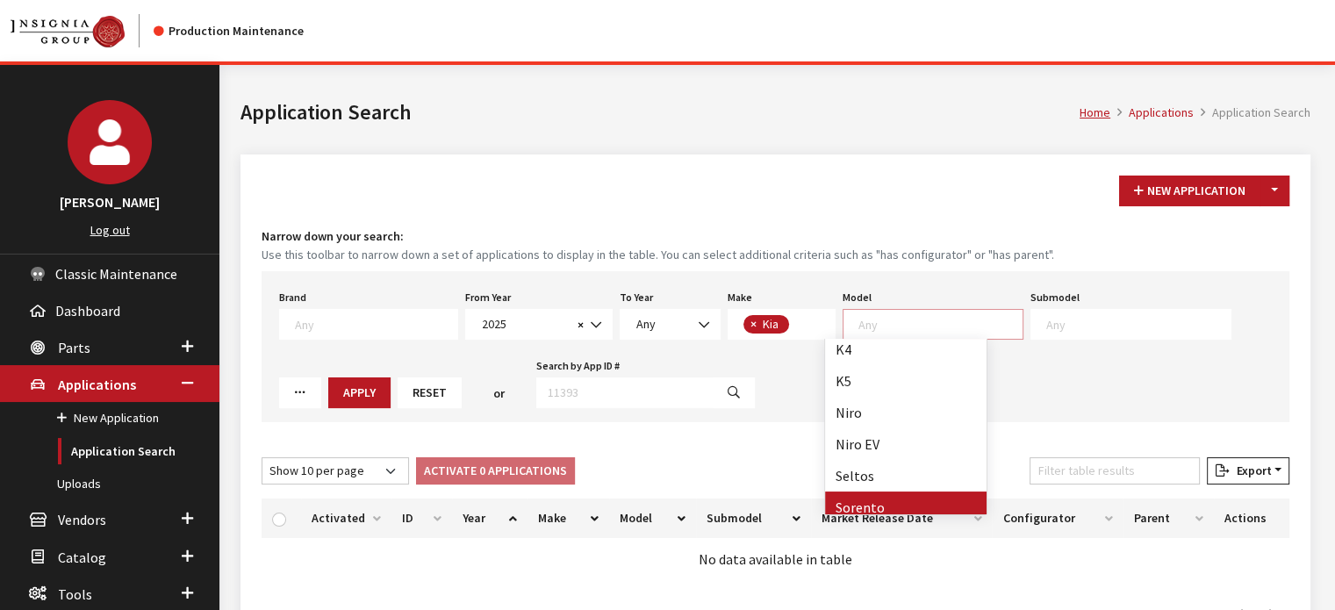
scroll to position [204, 0]
select select "1048"
select select
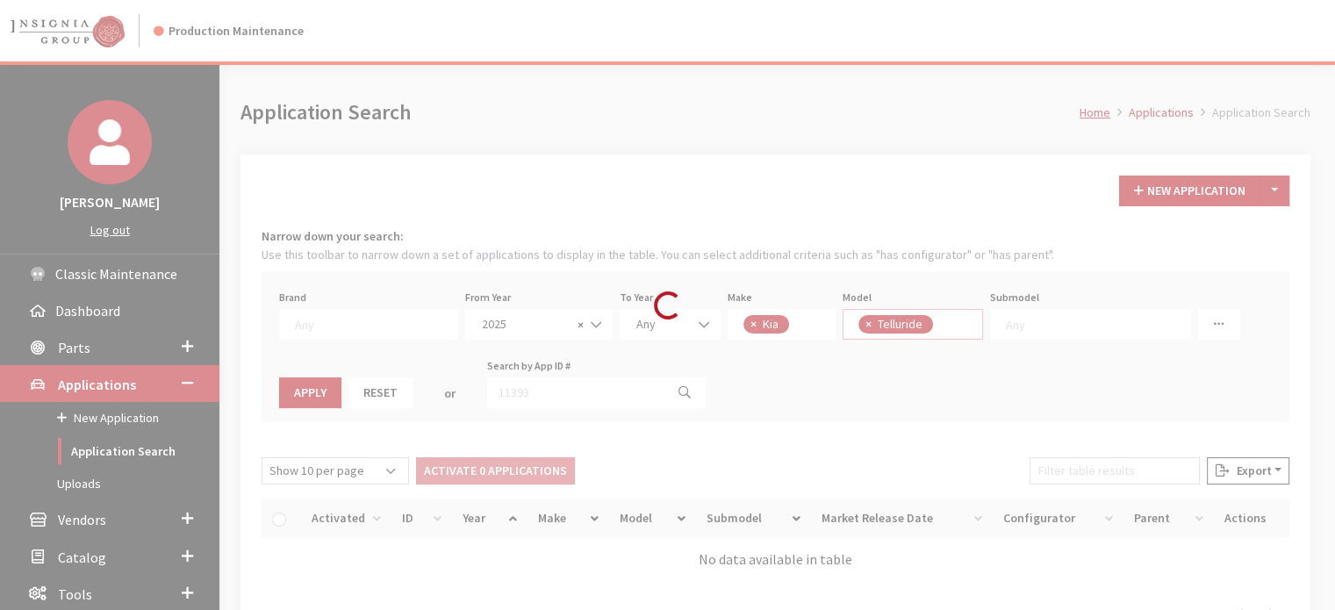
scroll to position [147, 0]
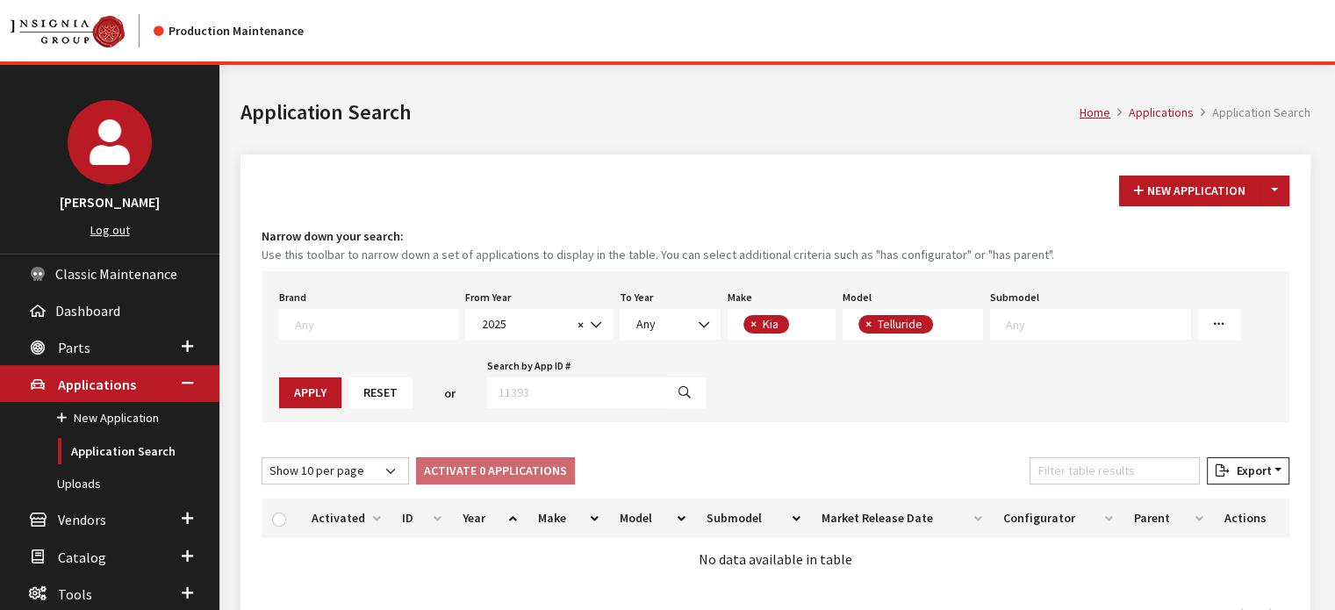
drag, startPoint x: 1229, startPoint y: 322, endPoint x: 702, endPoint y: 248, distance: 532.5
click at [341, 377] on button "Apply" at bounding box center [310, 392] width 62 height 31
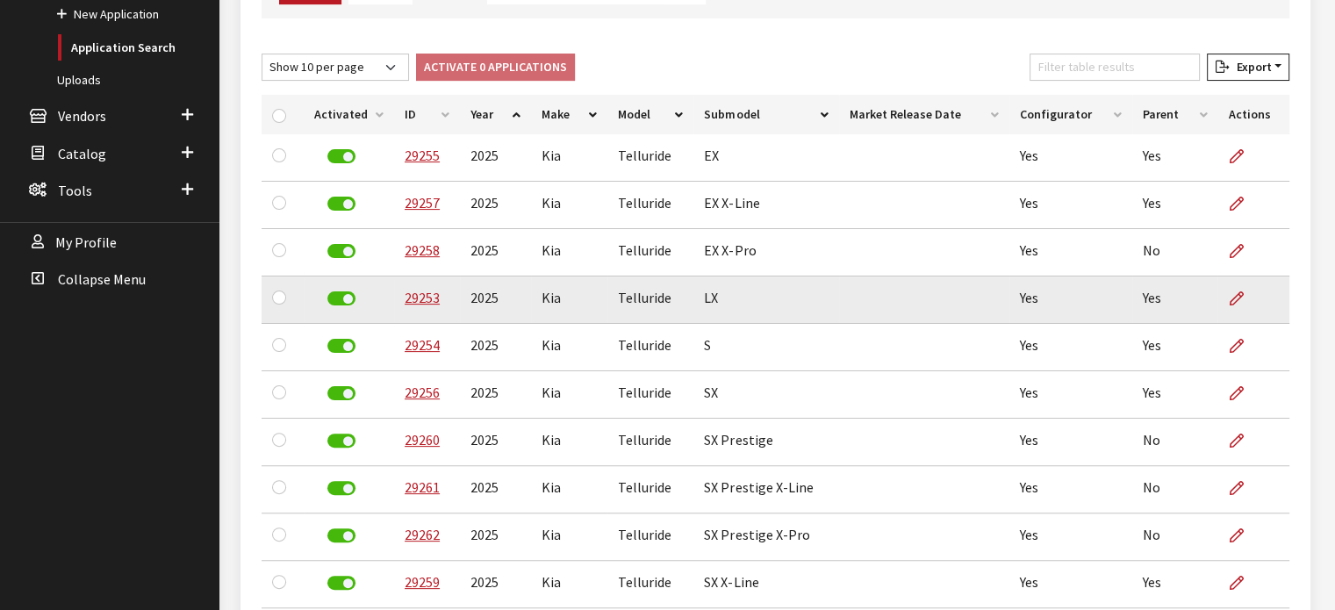
scroll to position [286, 0]
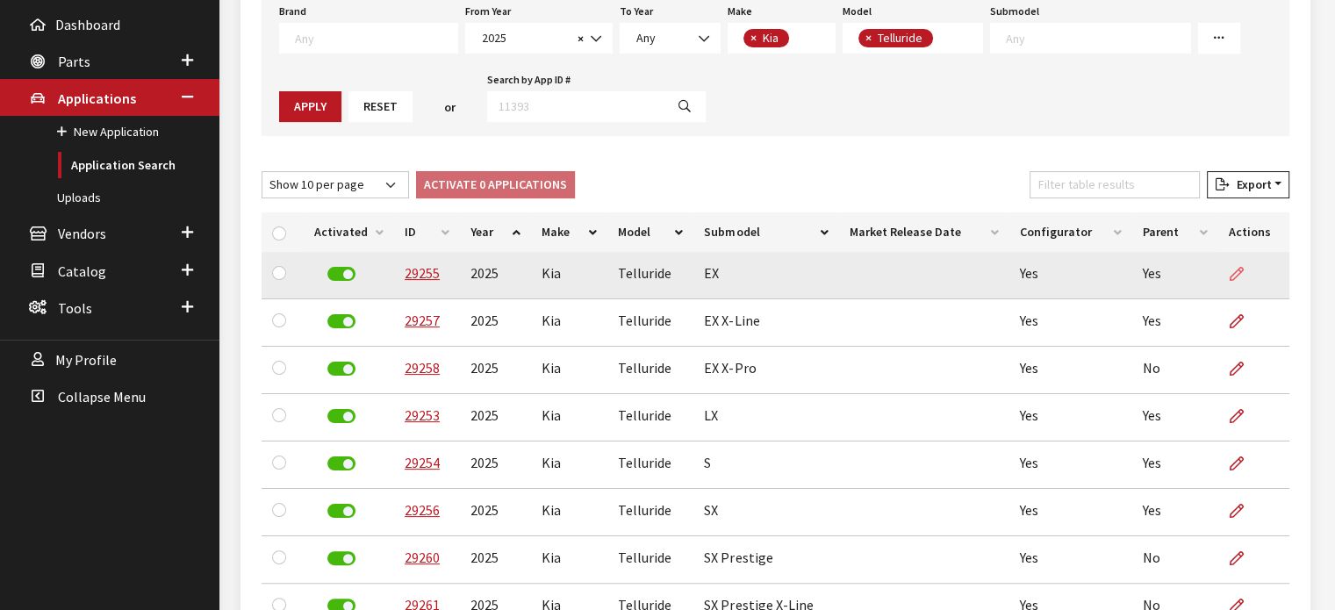
click at [1230, 272] on icon at bounding box center [1235, 275] width 14 height 14
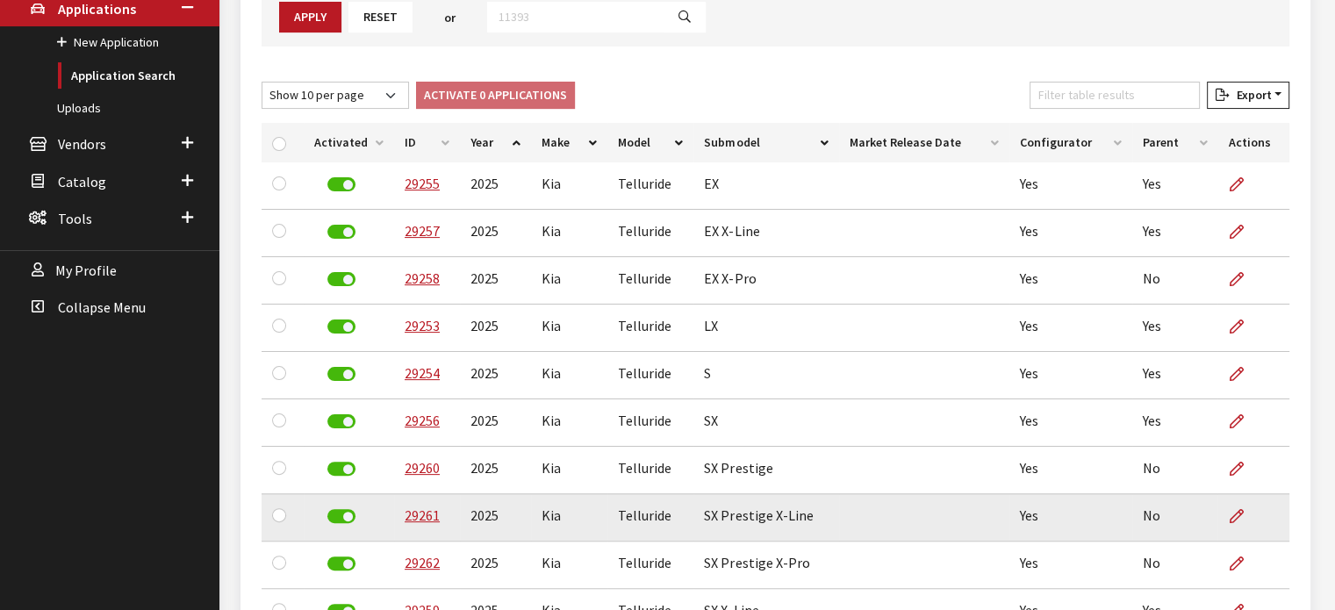
scroll to position [462, 0]
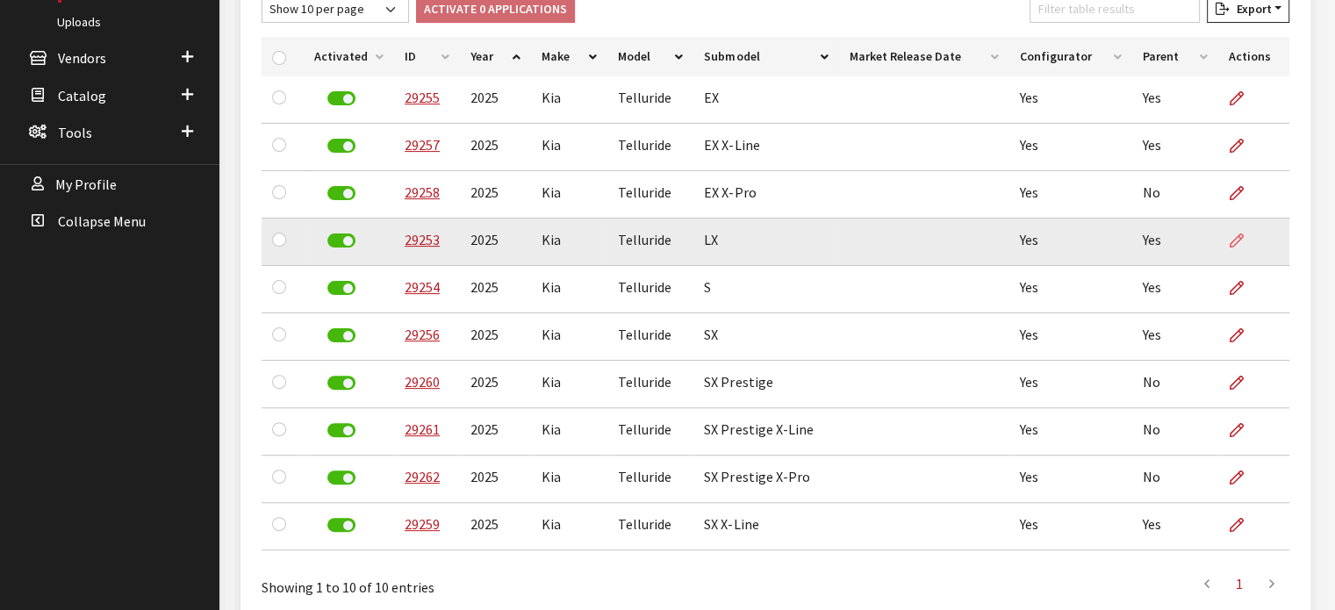
click at [1232, 239] on icon at bounding box center [1235, 241] width 14 height 14
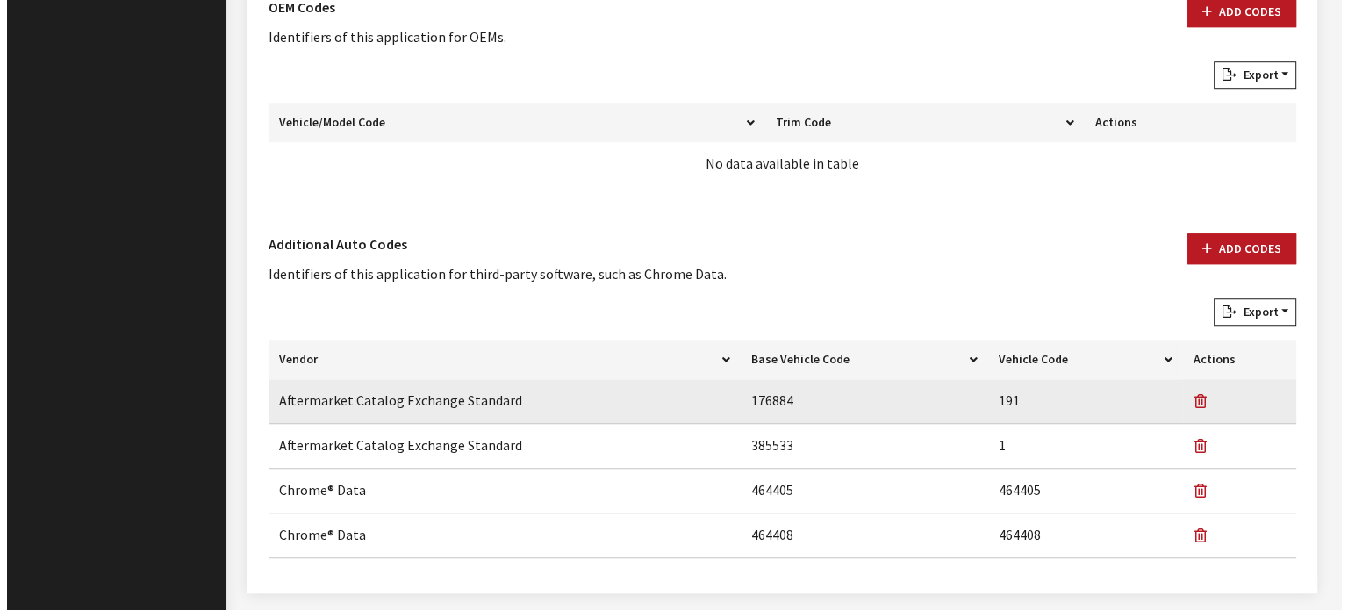
scroll to position [1364, 0]
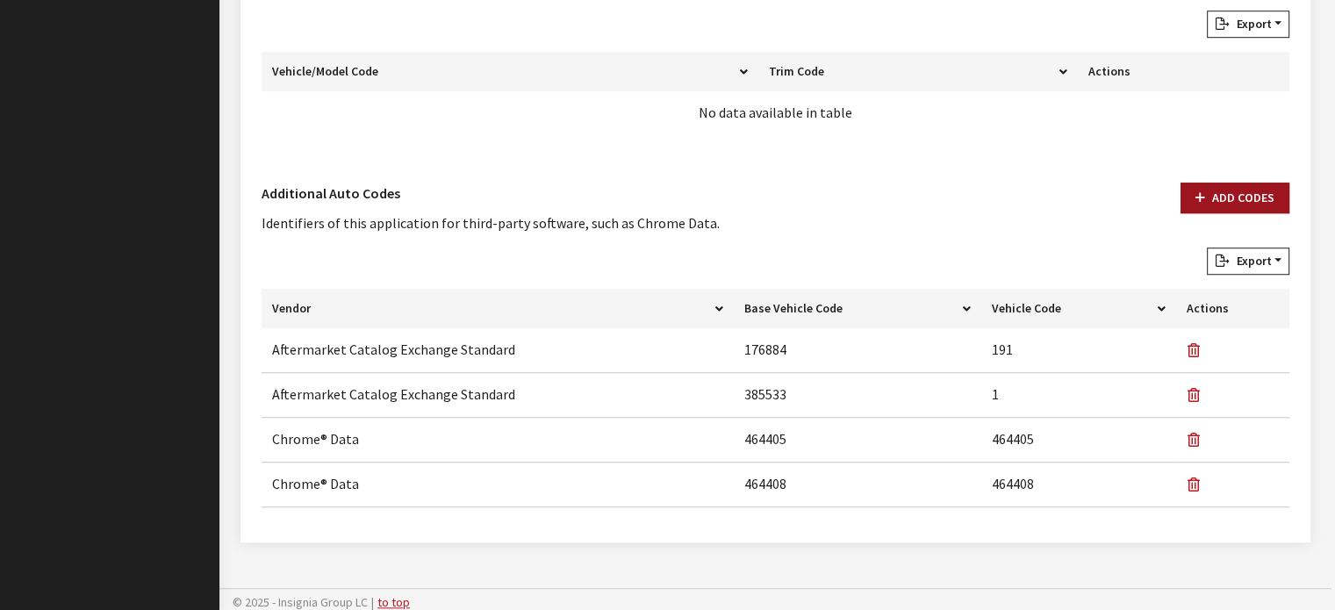
click at [1239, 197] on button "Add Codes" at bounding box center [1234, 198] width 109 height 31
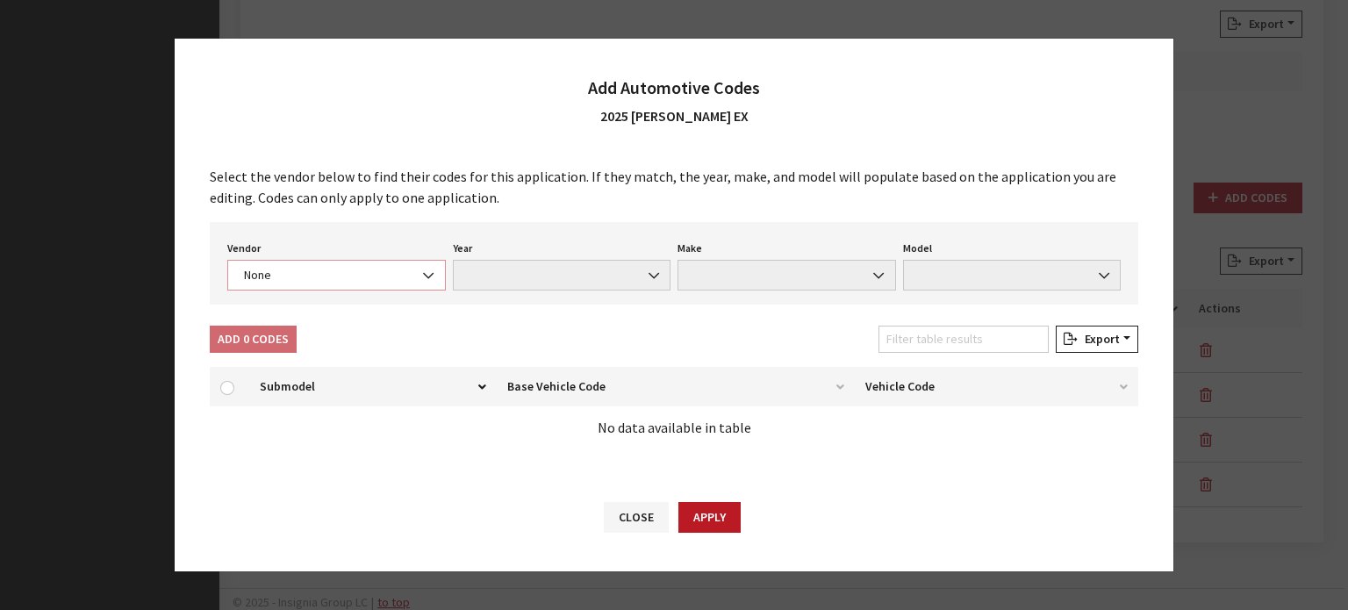
click at [341, 269] on span "None" at bounding box center [337, 275] width 196 height 18
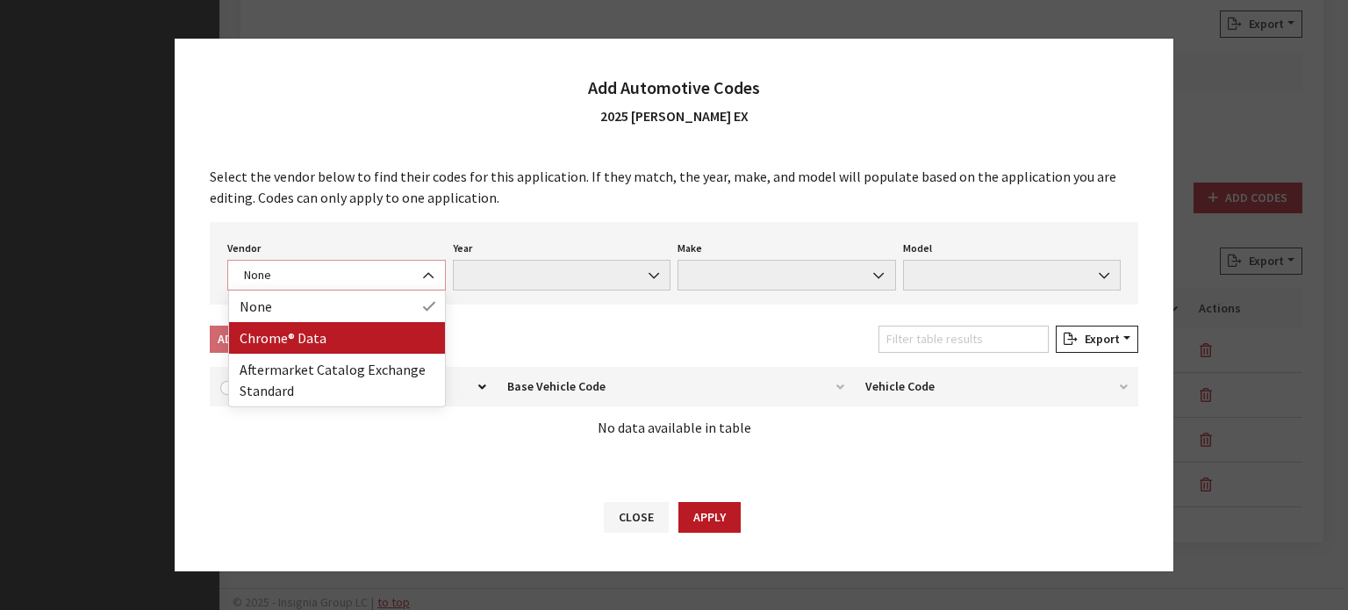
select select "4"
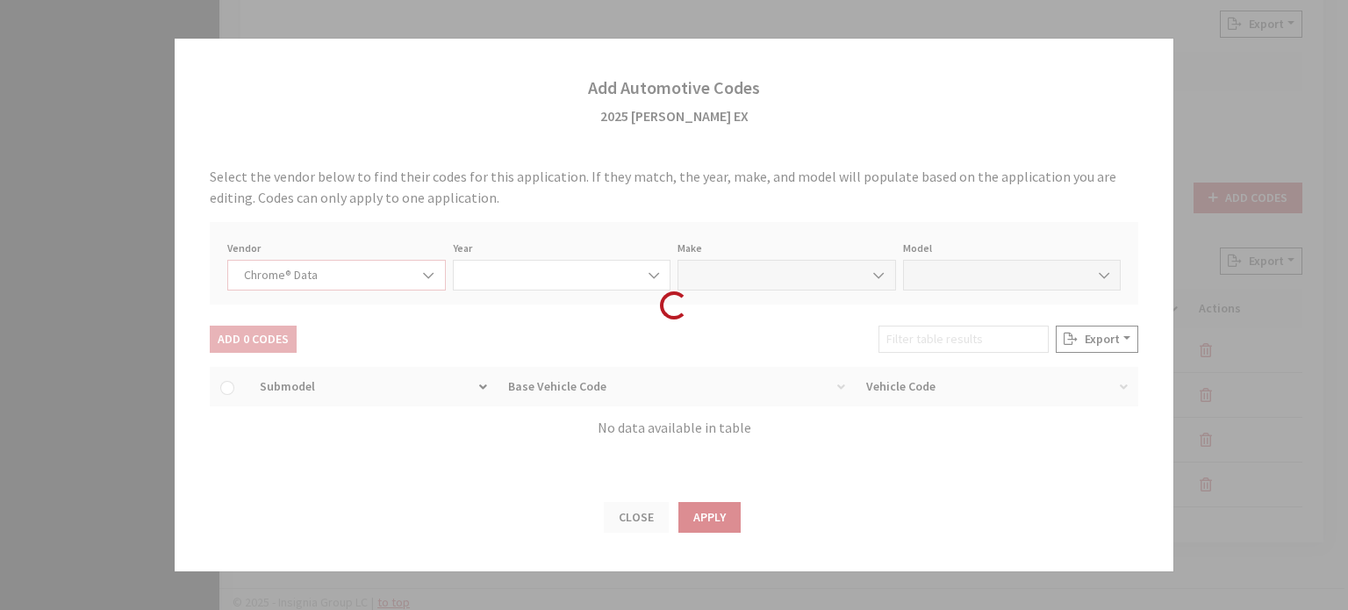
select select "2025"
select select "22"
select select "62105"
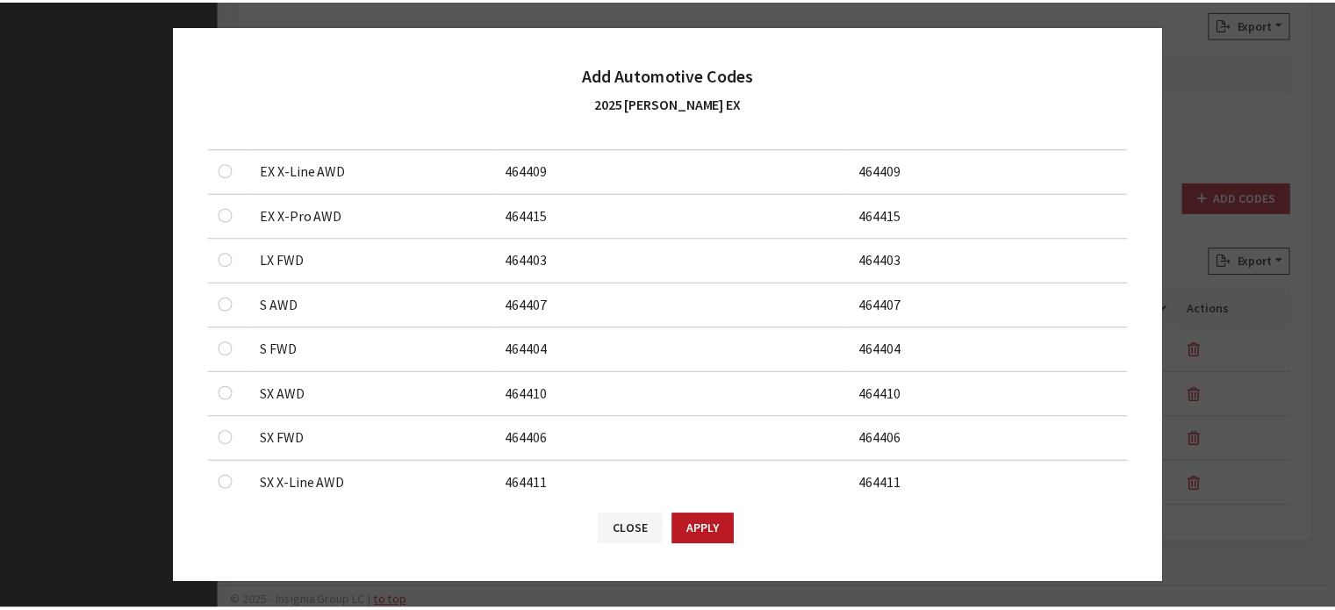
scroll to position [246, 0]
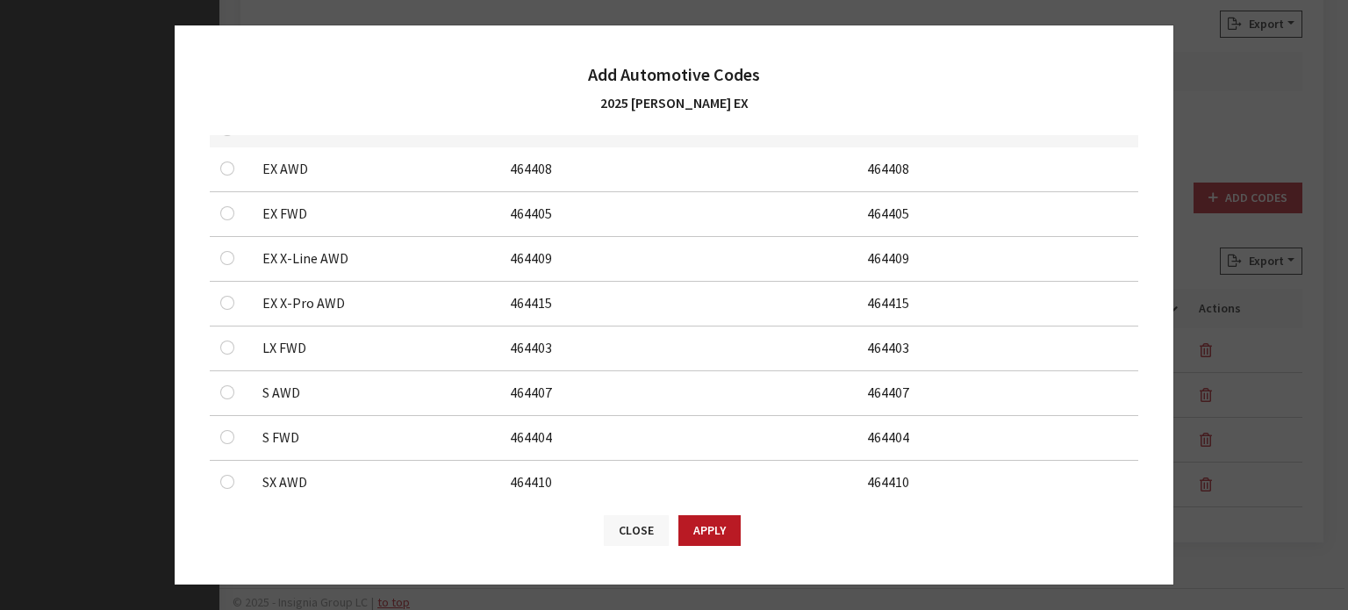
click at [612, 526] on button "Close" at bounding box center [636, 530] width 65 height 31
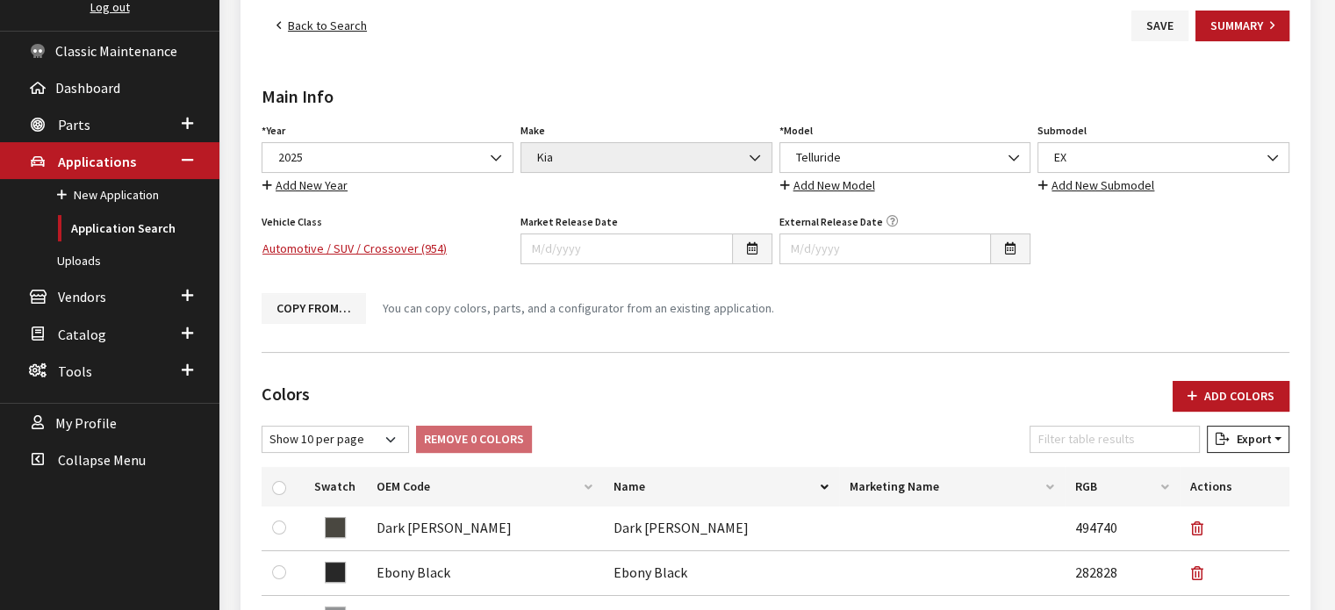
scroll to position [0, 0]
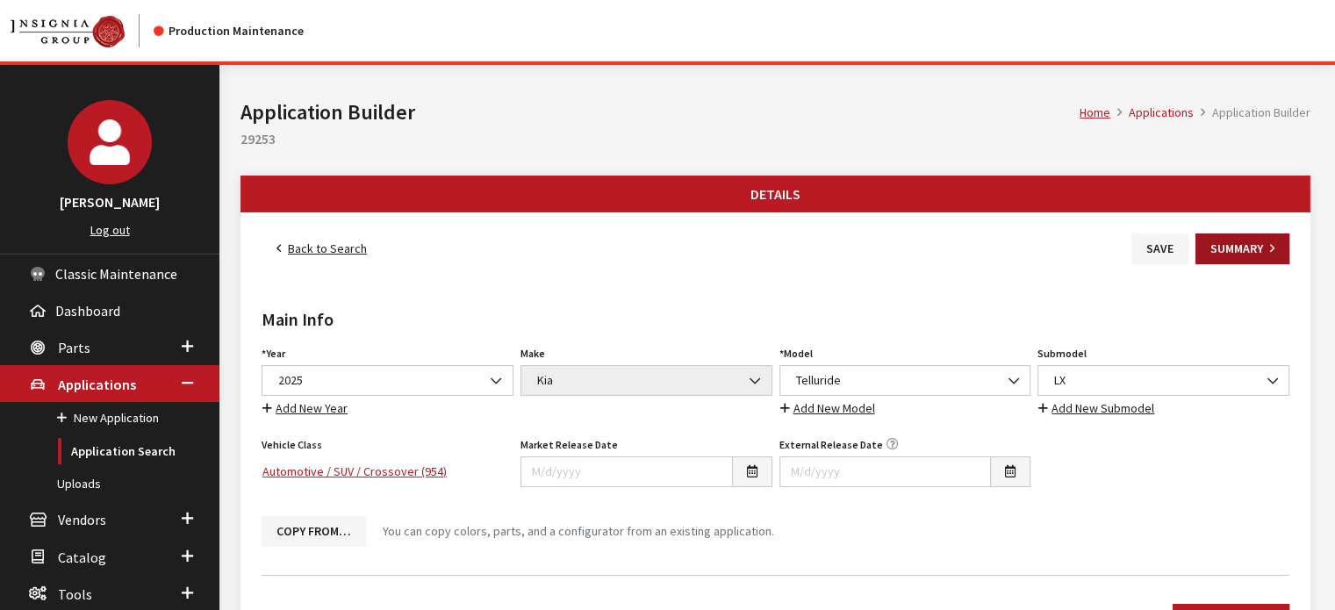
click at [1241, 257] on button "Summary" at bounding box center [1242, 248] width 94 height 31
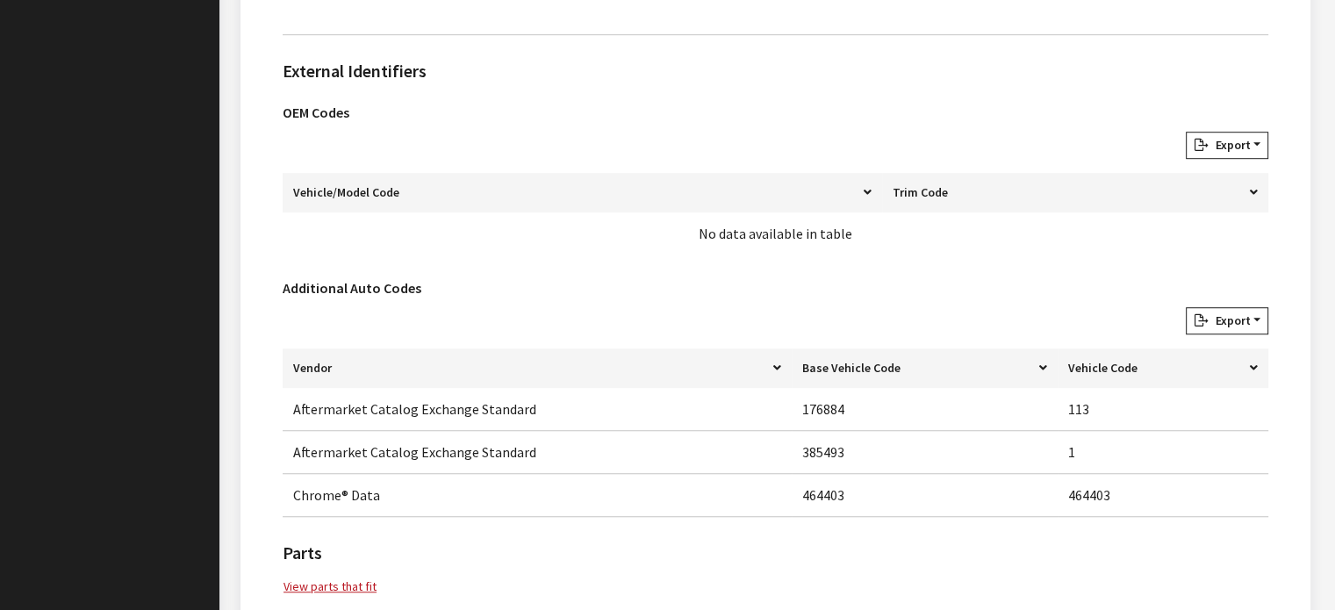
scroll to position [1296, 0]
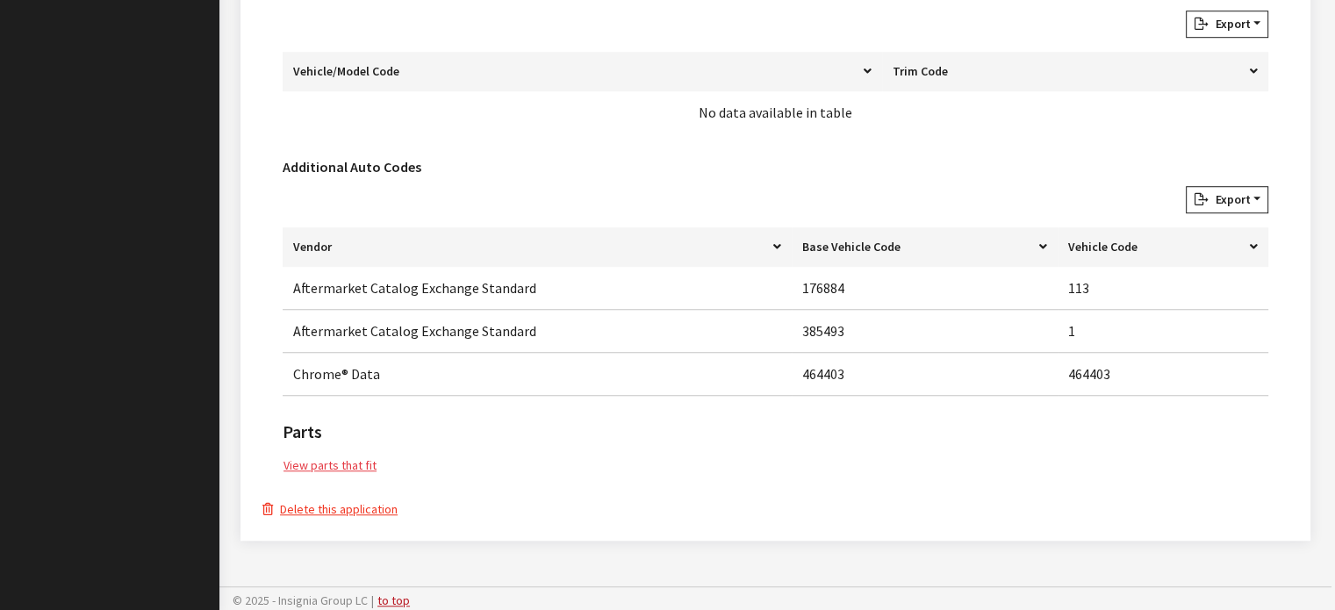
click at [353, 462] on link "View parts that fit" at bounding box center [330, 465] width 95 height 20
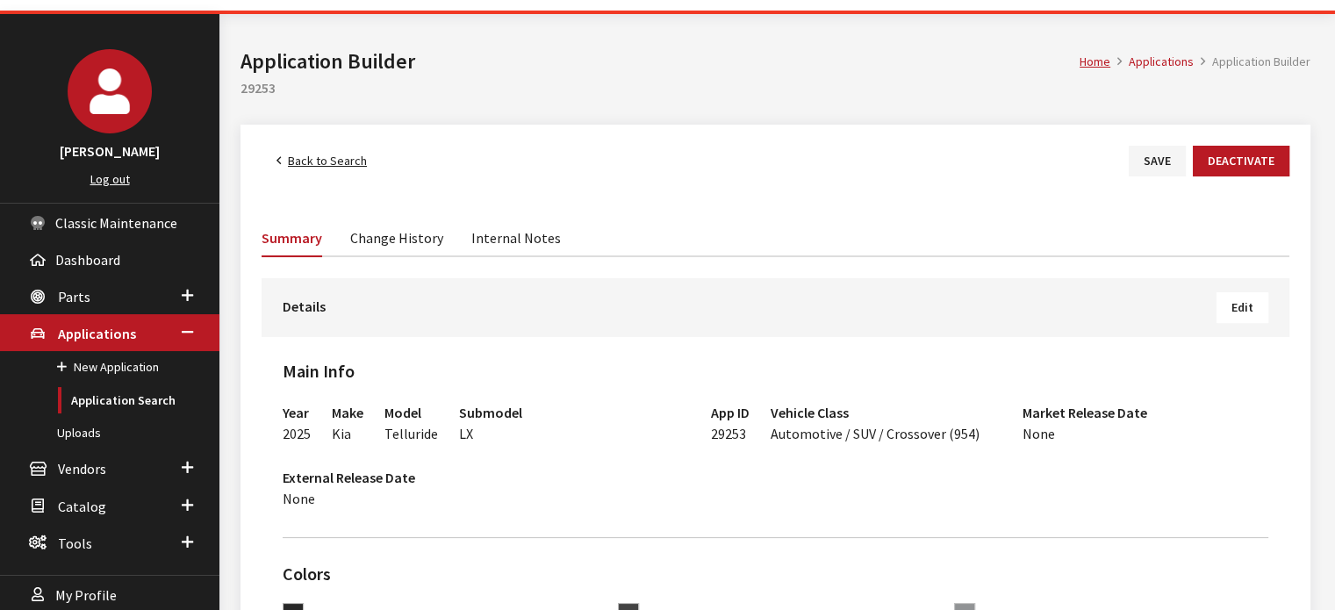
scroll to position [0, 0]
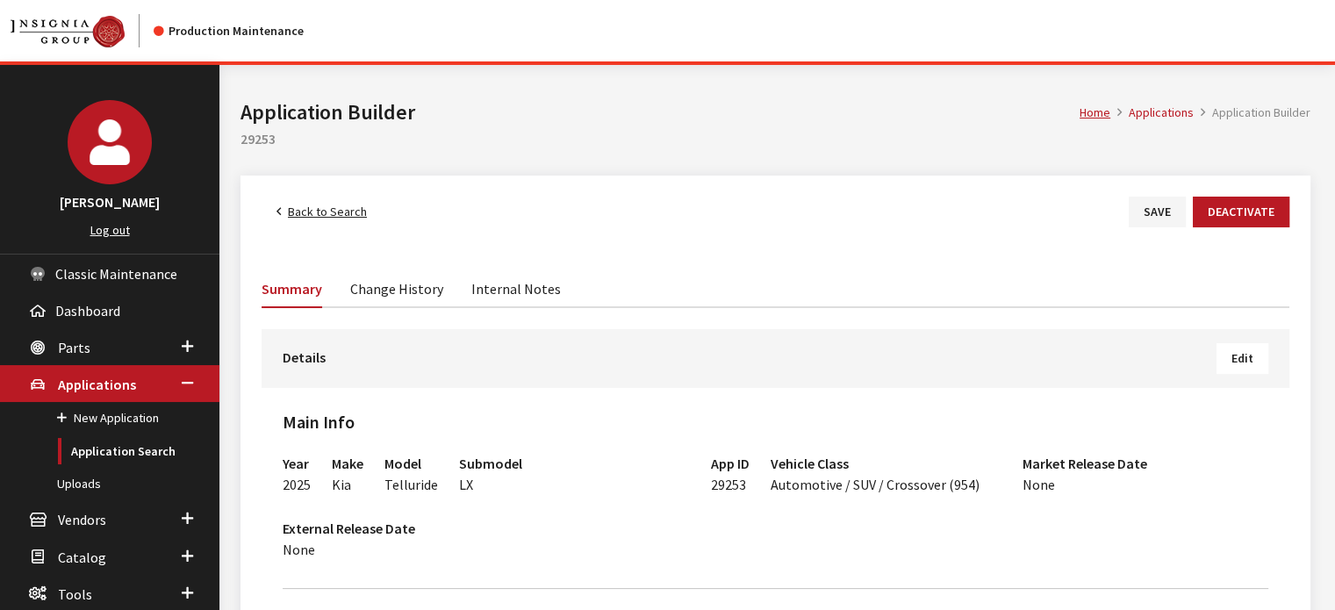
click at [377, 277] on link "Change History" at bounding box center [396, 287] width 93 height 37
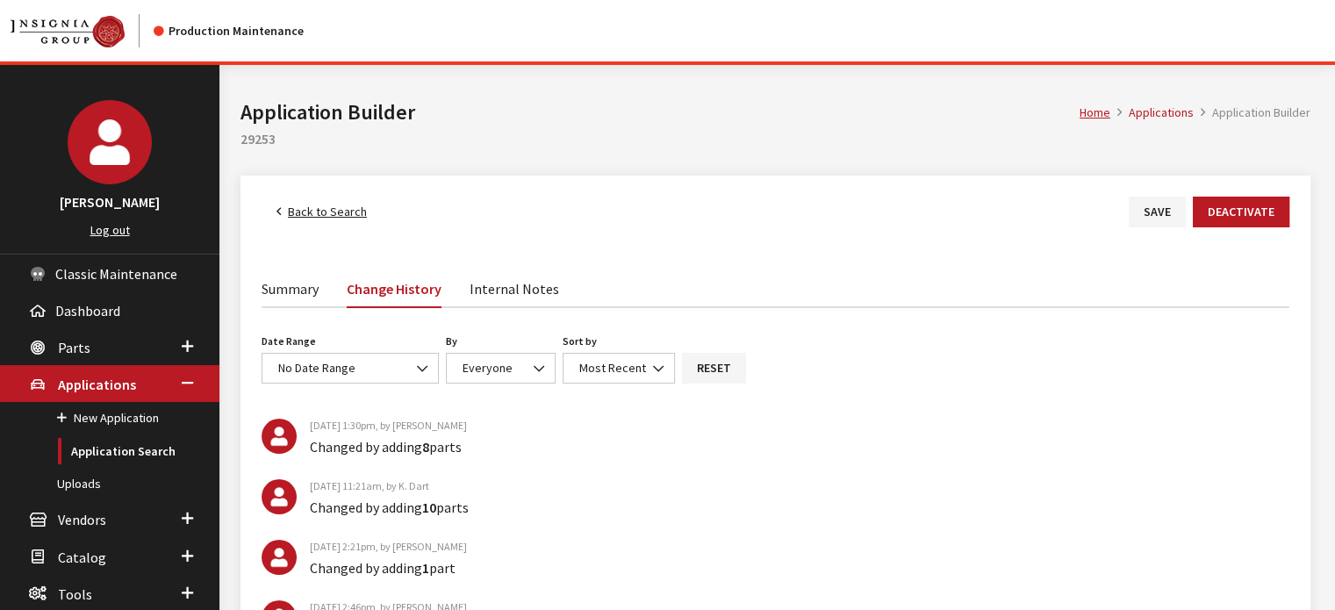
click at [312, 211] on link "Back to Search" at bounding box center [321, 212] width 120 height 31
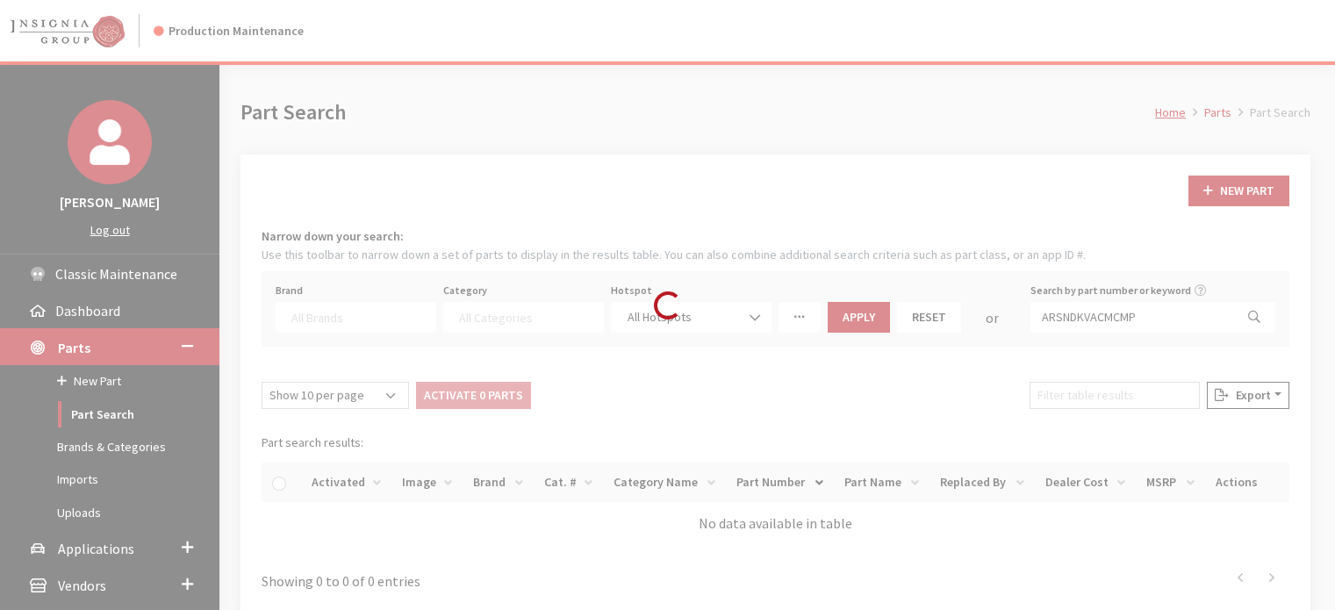
select select
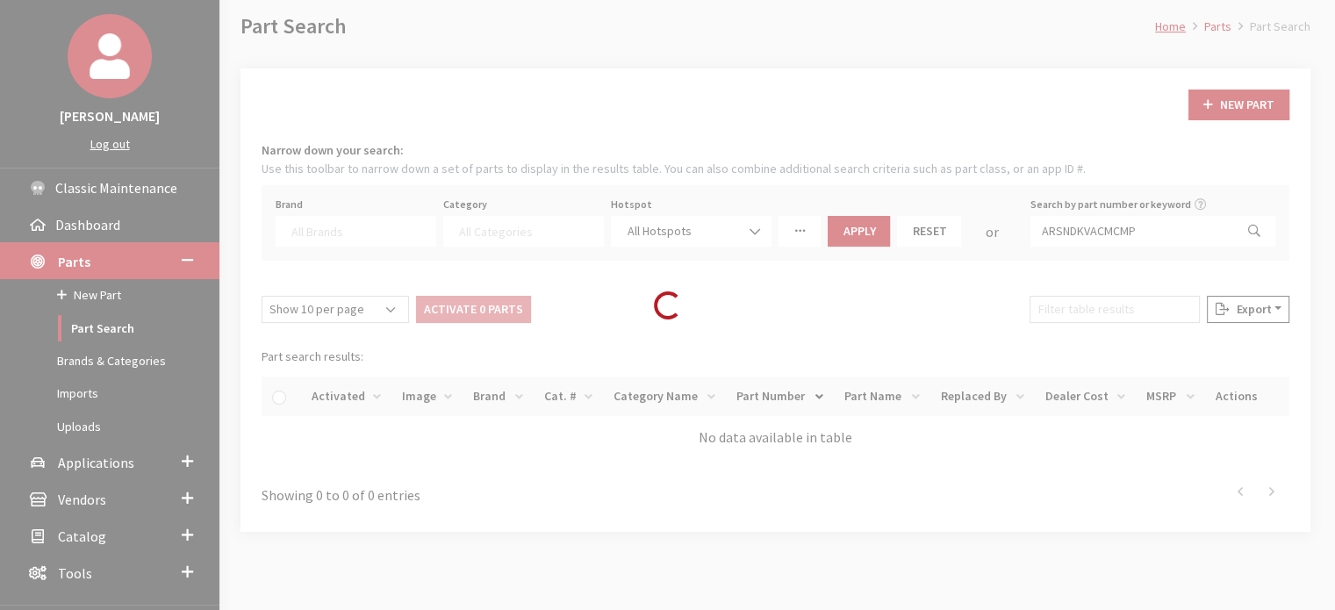
scroll to position [166, 0]
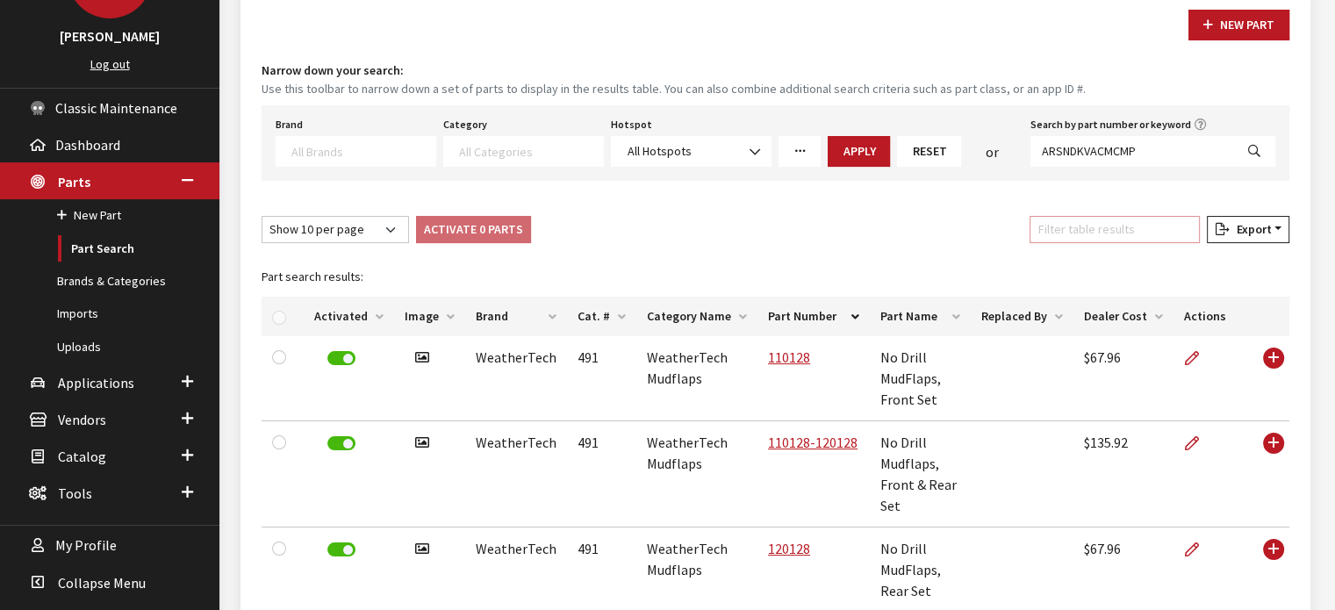
click at [1124, 232] on input "Filter table results" at bounding box center [1114, 229] width 170 height 27
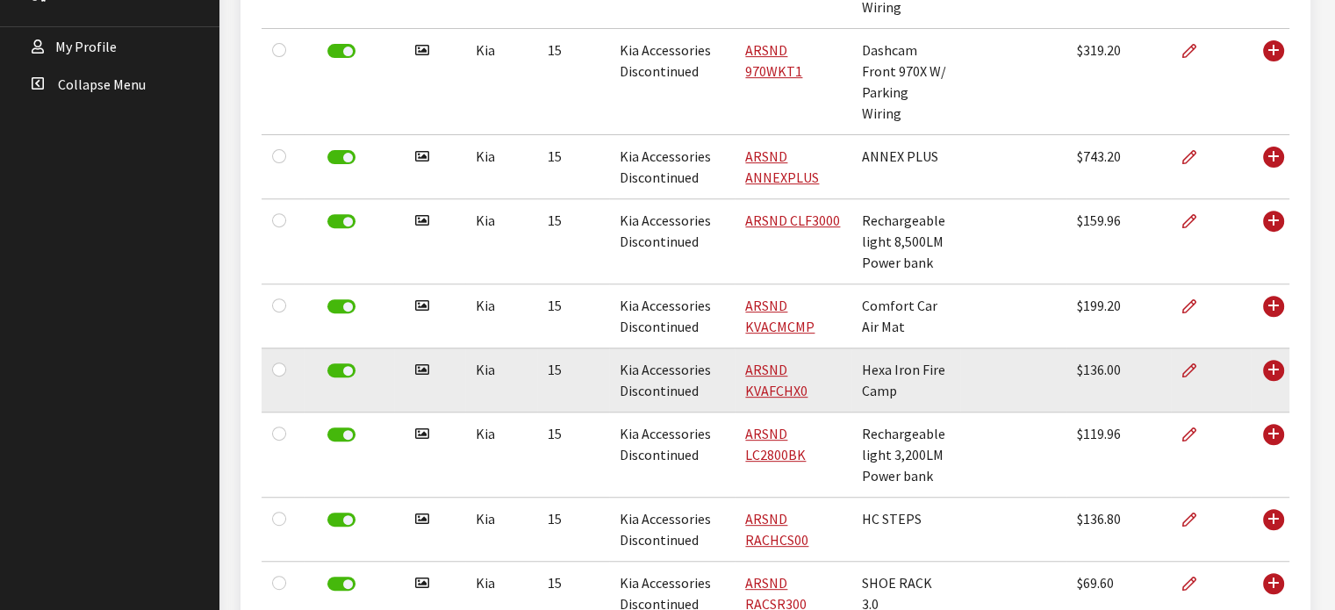
scroll to position [783, 0]
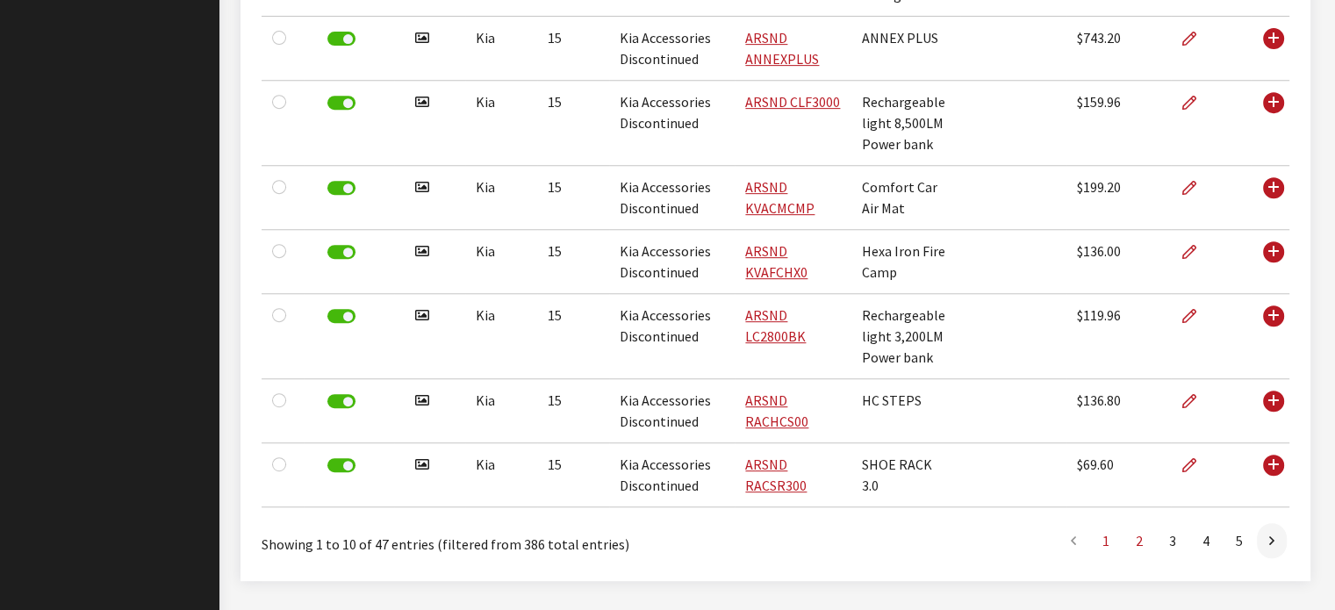
type input "kia"
click at [1135, 523] on link "2" at bounding box center [1139, 540] width 32 height 35
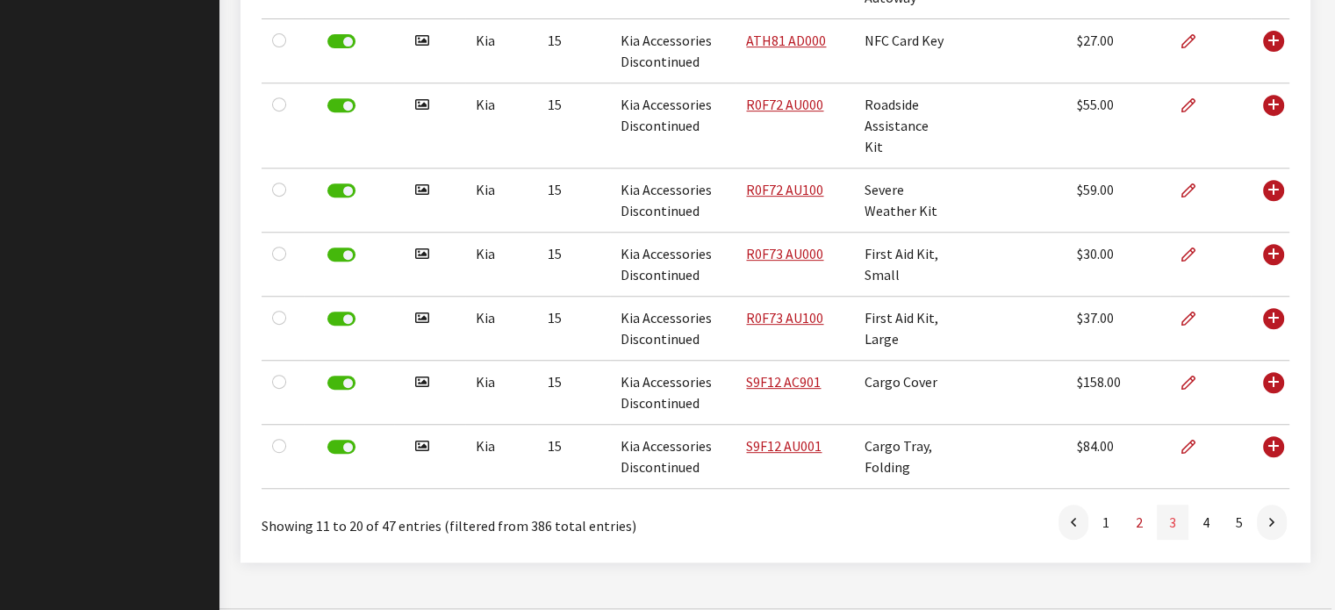
click at [1165, 505] on link "3" at bounding box center [1173, 522] width 32 height 35
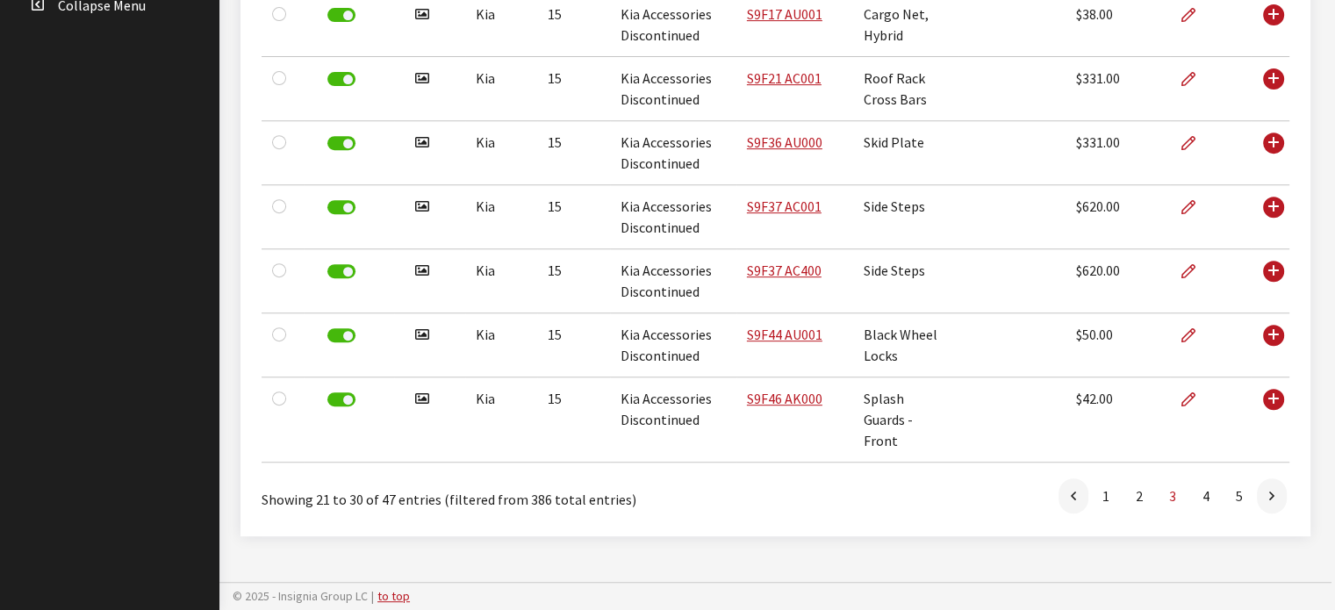
scroll to position [717, 0]
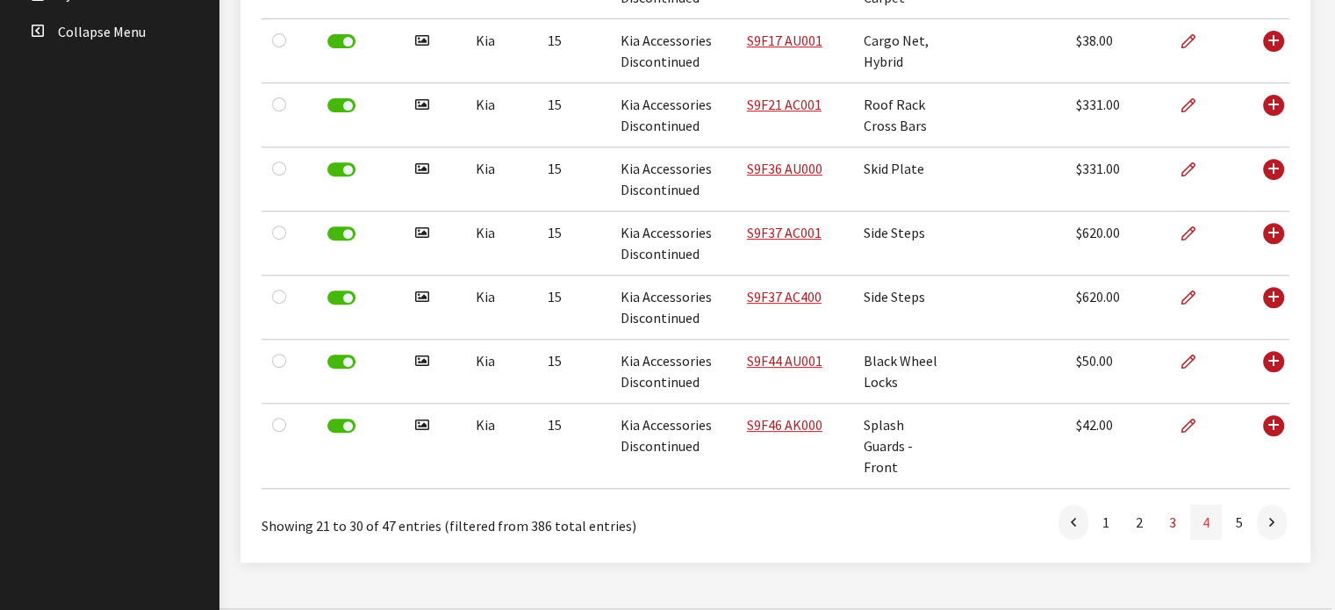
click at [1194, 505] on link "4" at bounding box center [1206, 522] width 32 height 35
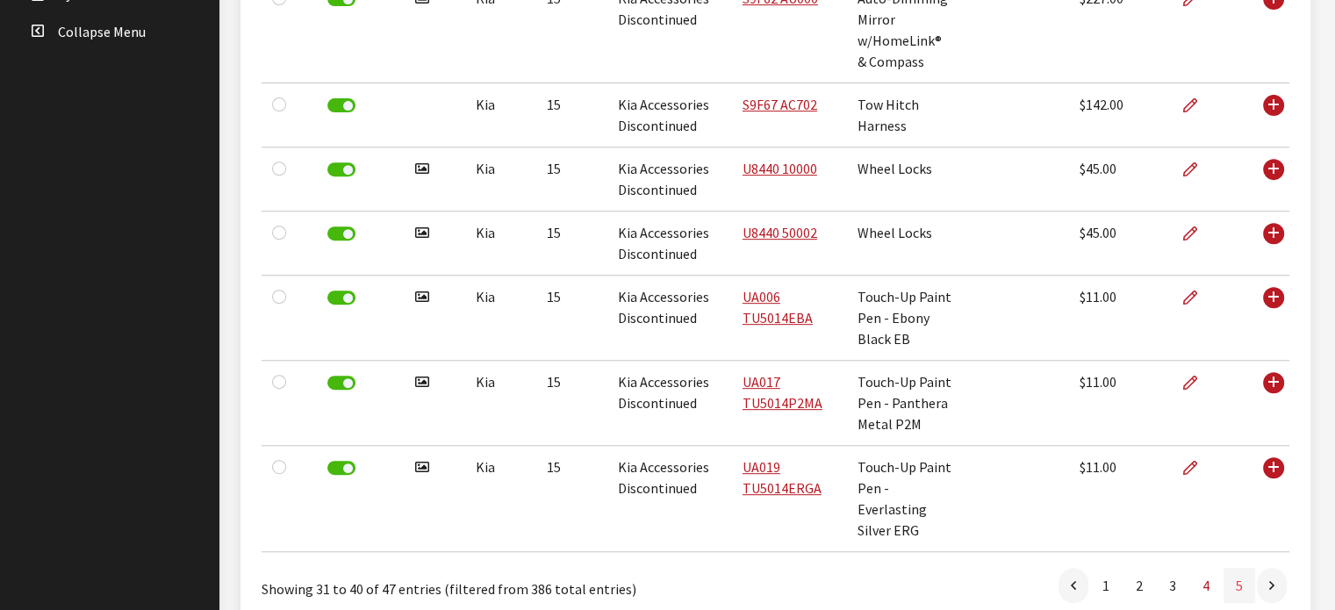
click at [1238, 582] on link "5" at bounding box center [1239, 585] width 32 height 35
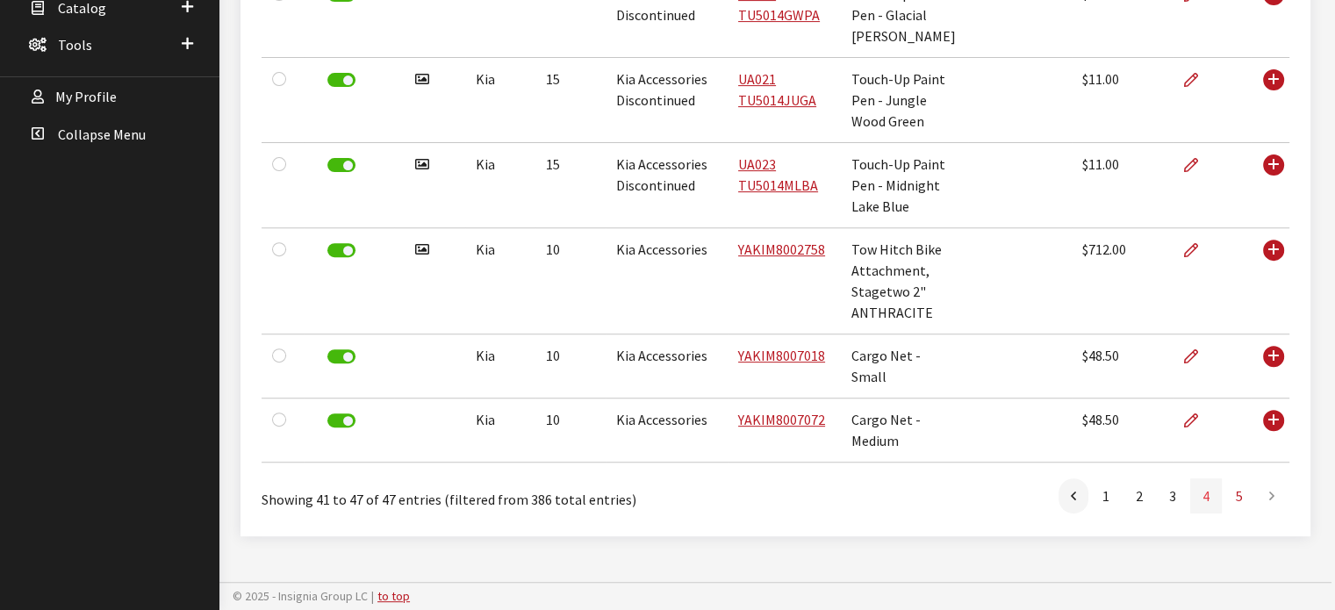
click at [1197, 498] on link "4" at bounding box center [1206, 495] width 32 height 35
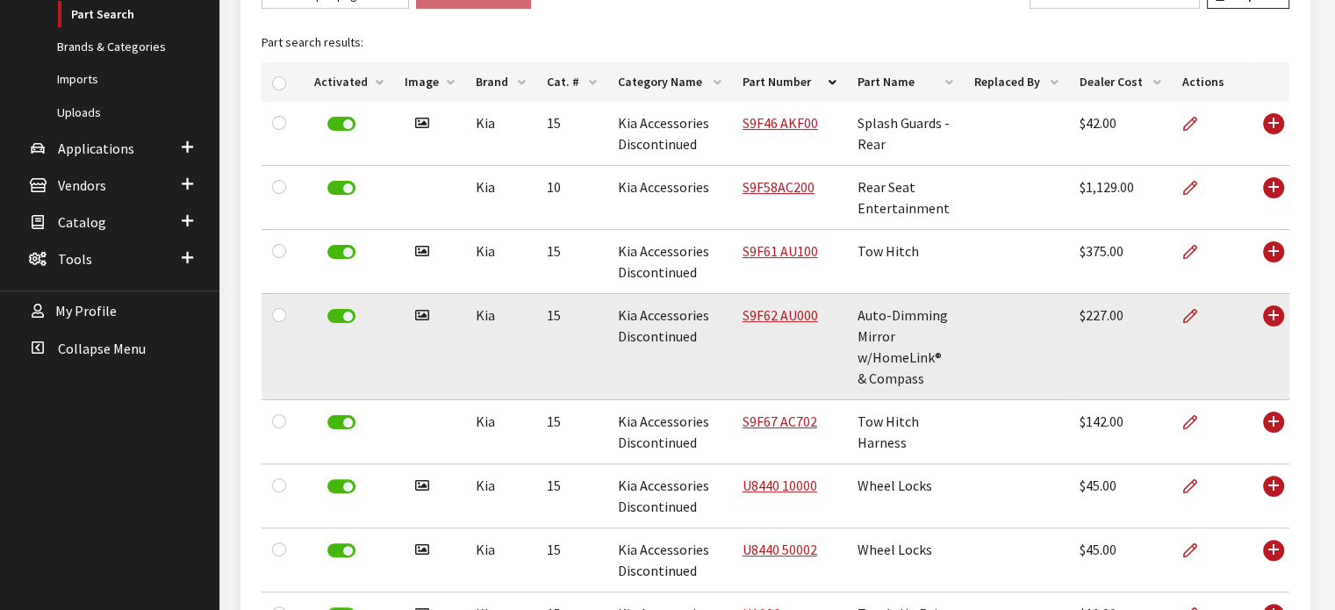
scroll to position [355, 0]
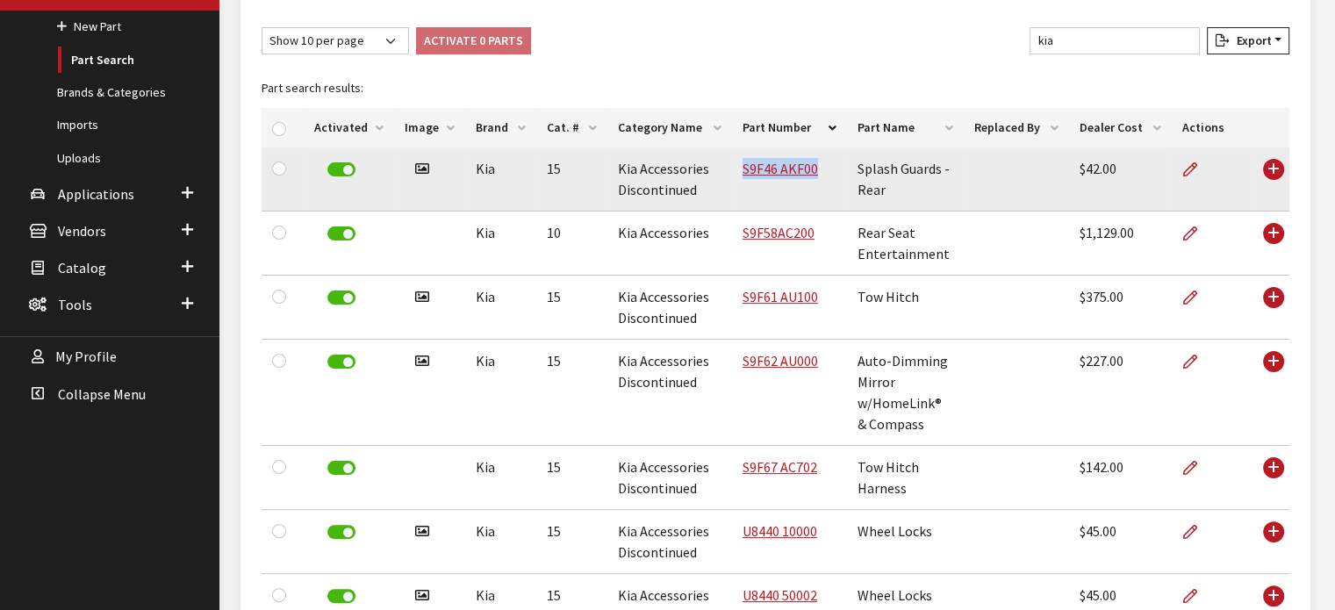
drag, startPoint x: 816, startPoint y: 187, endPoint x: 734, endPoint y: 202, distance: 83.8
click at [734, 202] on td "S9F46 AKF00" at bounding box center [789, 179] width 115 height 64
copy link "S9F46 AKF00"
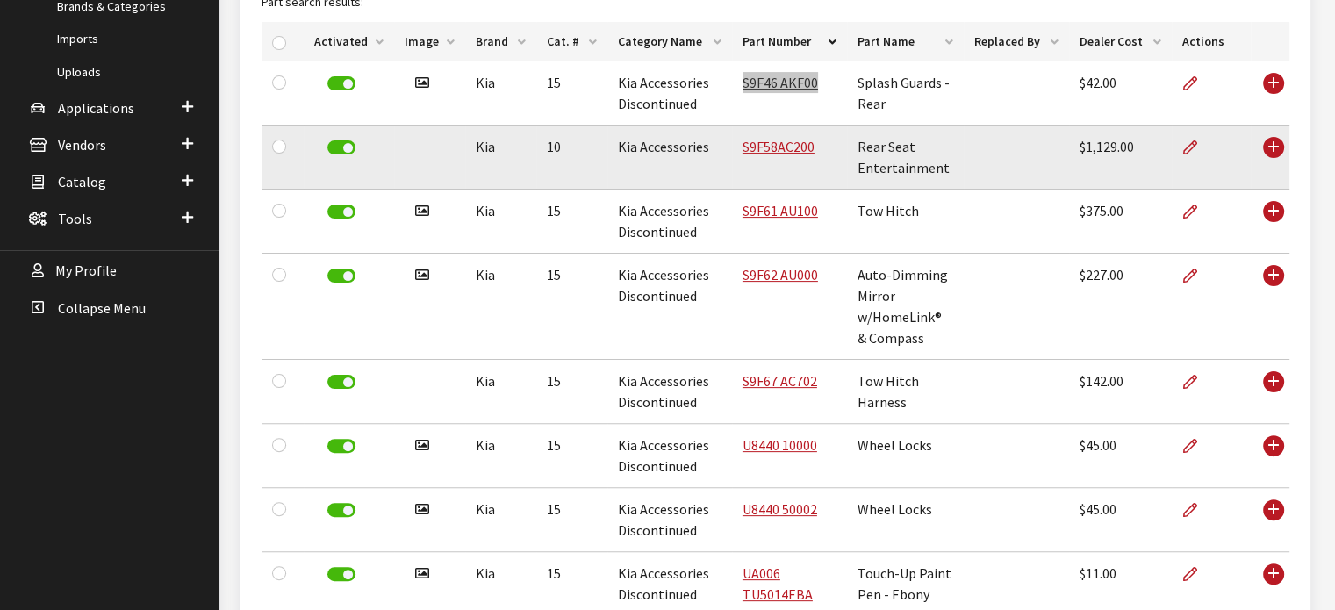
scroll to position [267, 0]
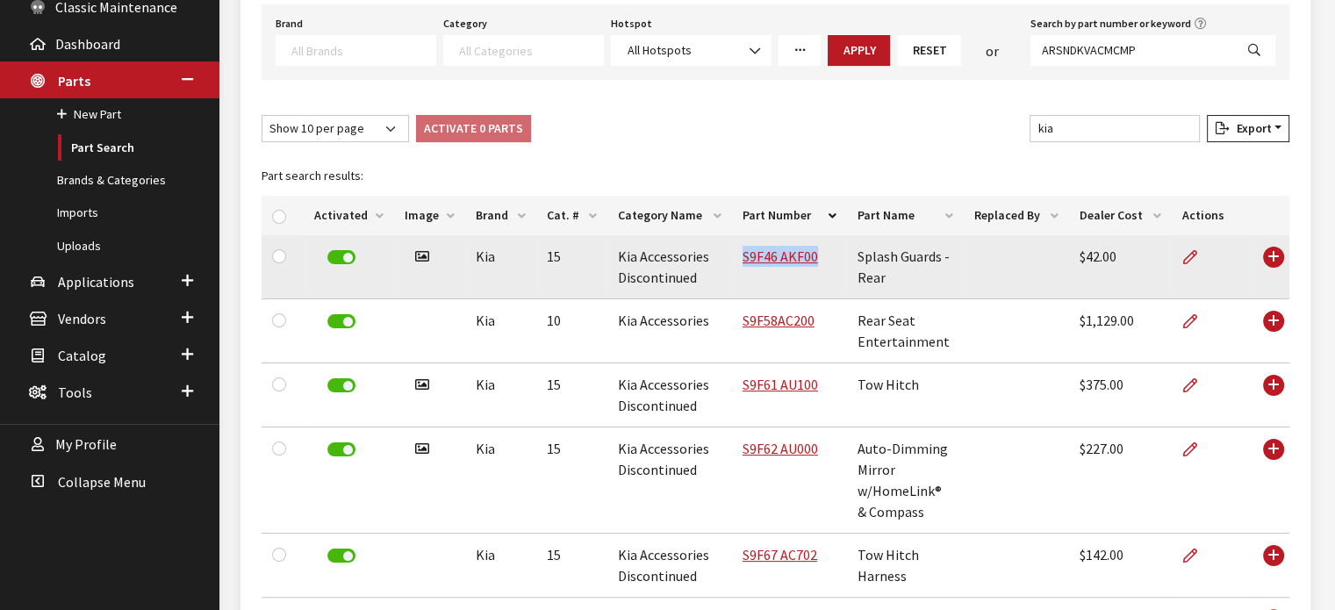
copy link "S9F46 AKF00"
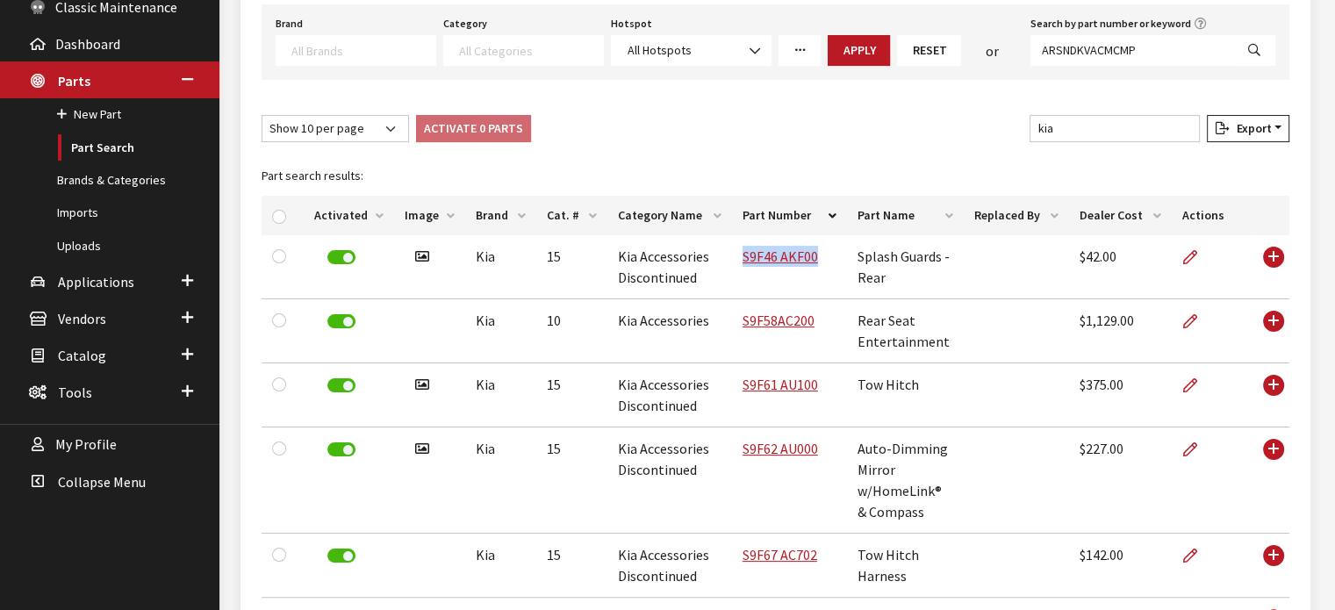
click at [555, 206] on th "Cat. #" at bounding box center [571, 215] width 71 height 39
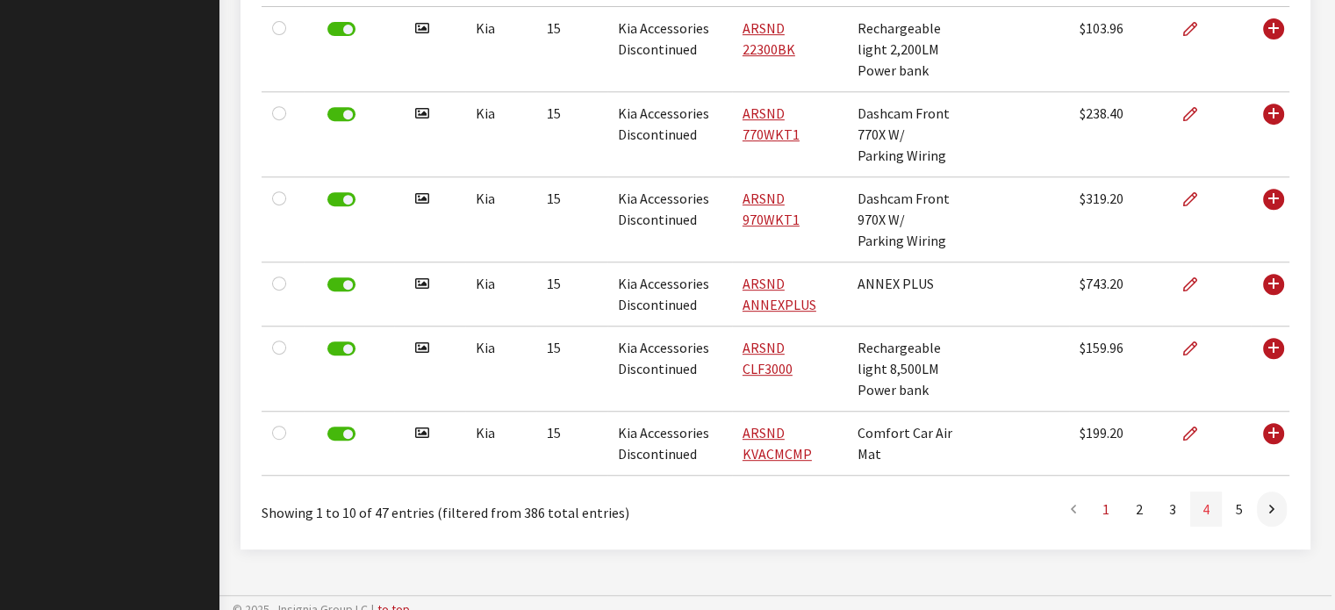
click at [1207, 513] on link "4" at bounding box center [1206, 508] width 32 height 35
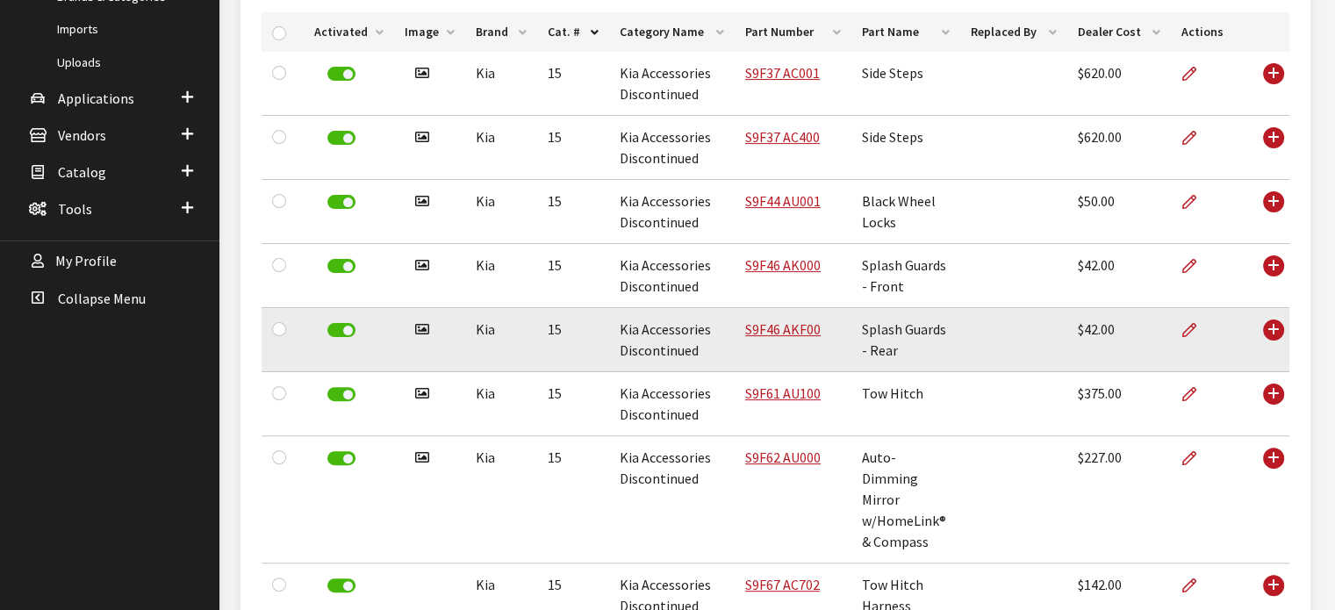
scroll to position [454, 0]
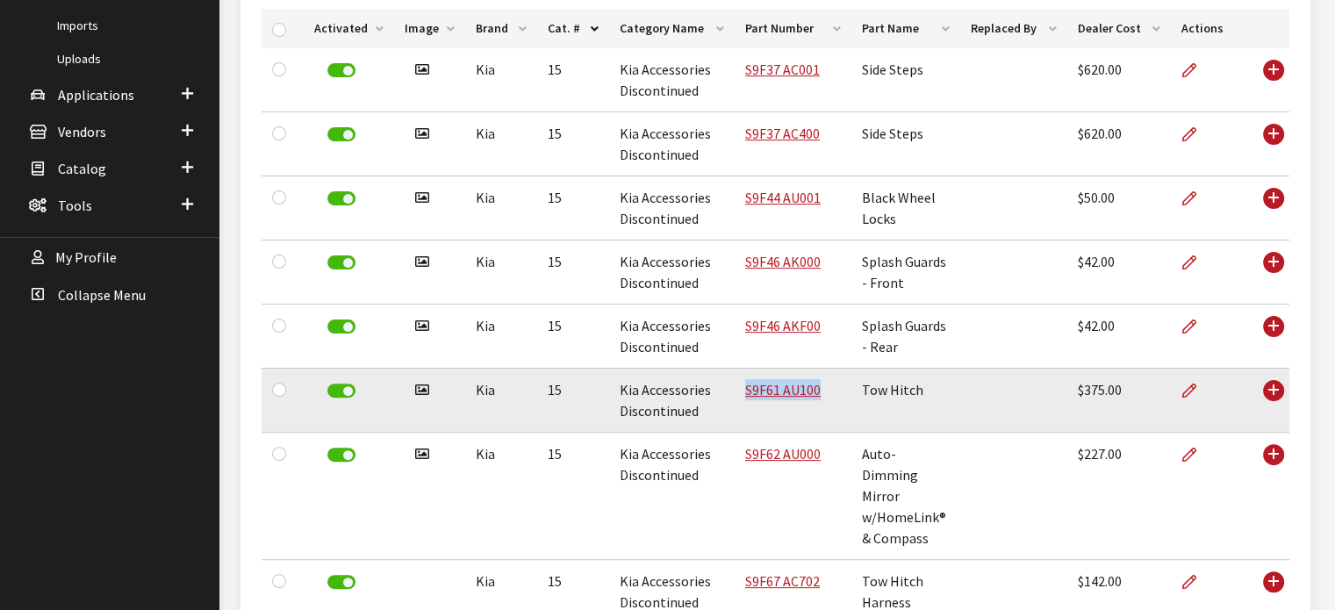
drag, startPoint x: 834, startPoint y: 405, endPoint x: 737, endPoint y: 399, distance: 96.7
click at [737, 399] on td "S9F61 AU100" at bounding box center [792, 401] width 117 height 64
copy link "S9F61 AU100"
click at [801, 385] on link "S9F61 AU100" at bounding box center [782, 390] width 75 height 18
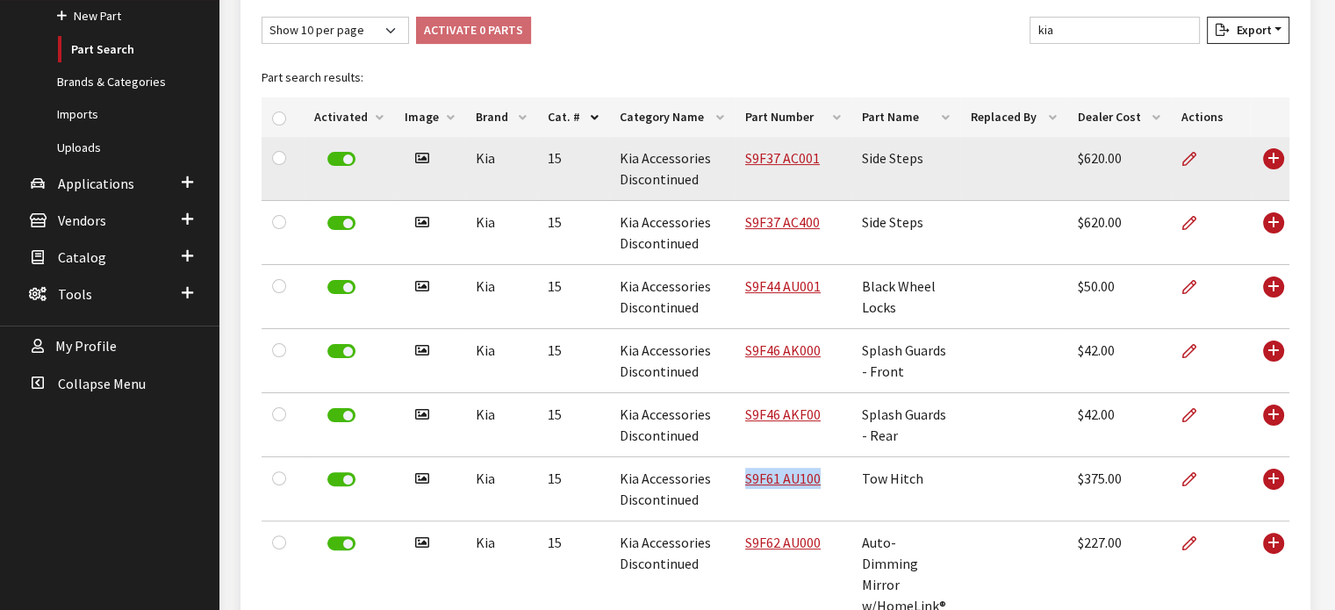
scroll to position [278, 0]
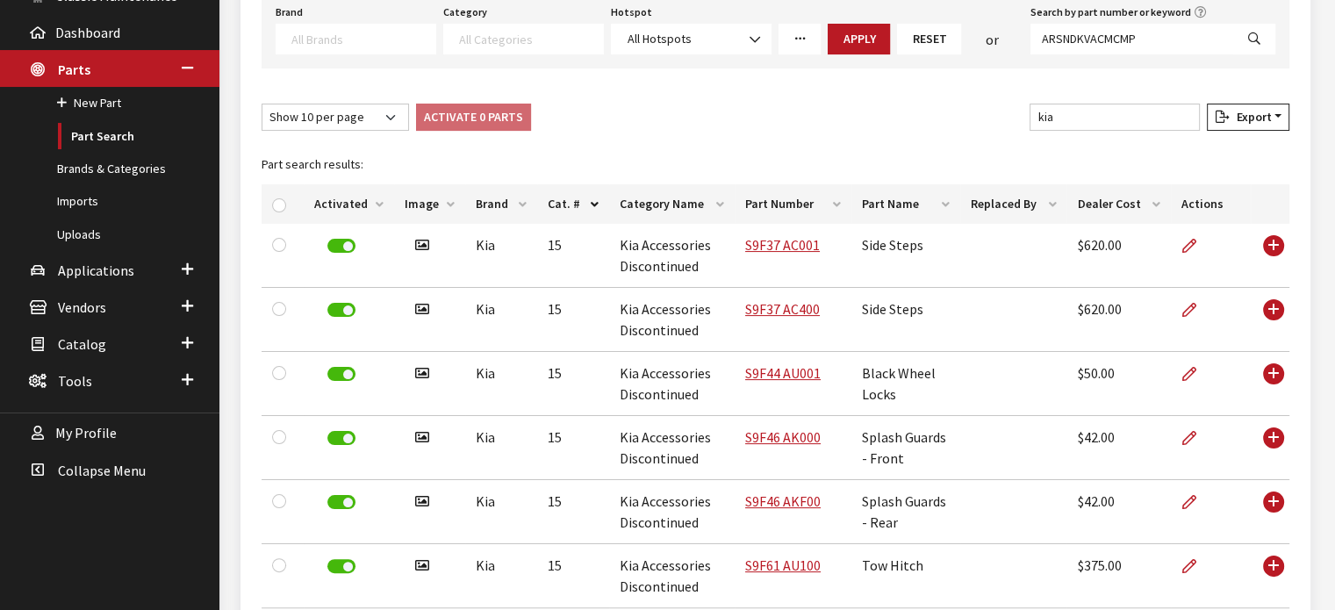
click at [648, 129] on div "Show 10 per page Show 25 per page Show 50 per page Show 100 per page Show 1000 …" at bounding box center [775, 121] width 1035 height 34
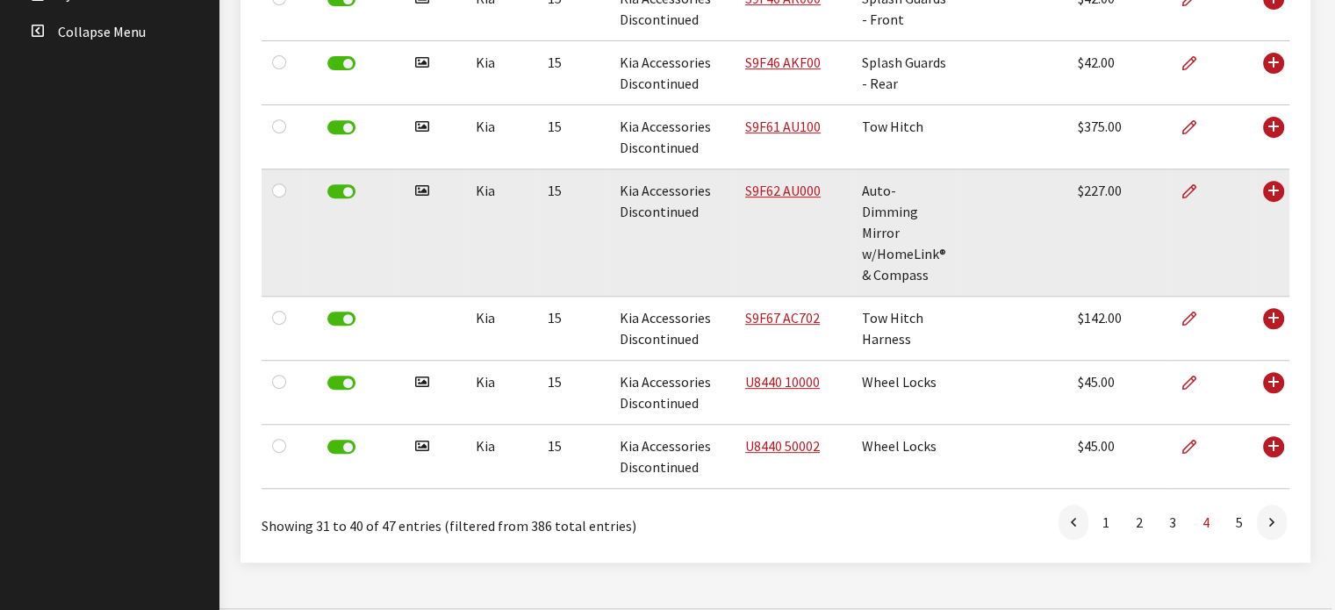
scroll to position [0, 0]
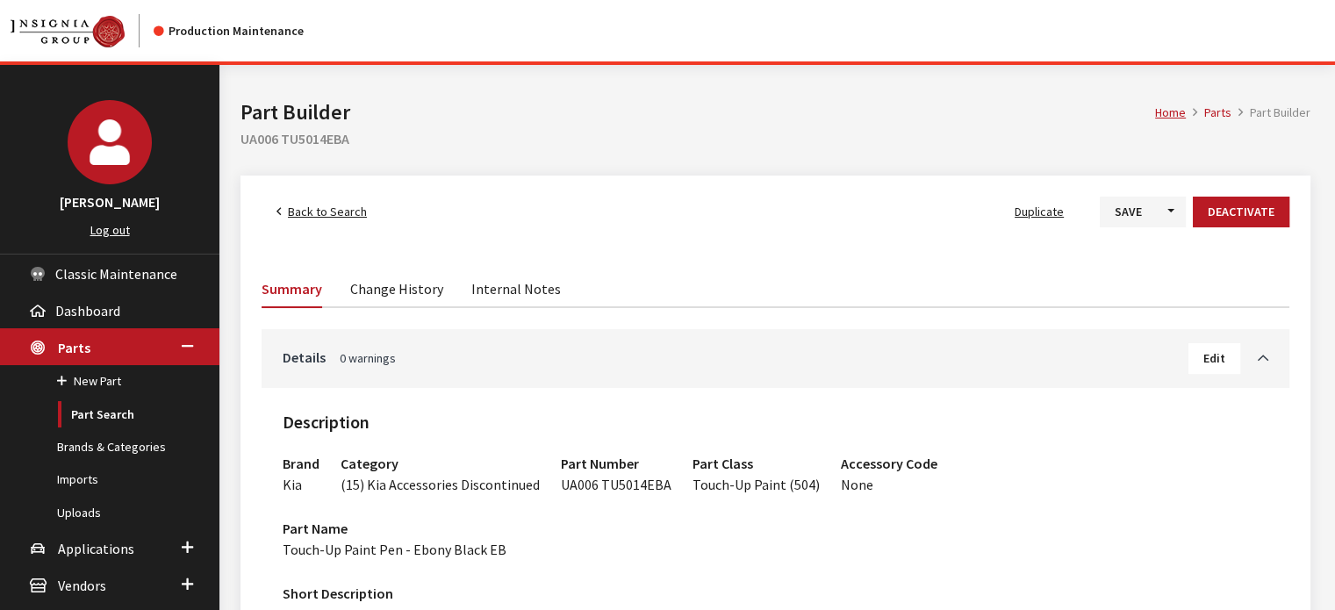
click at [518, 296] on link "Internal Notes" at bounding box center [516, 287] width 90 height 37
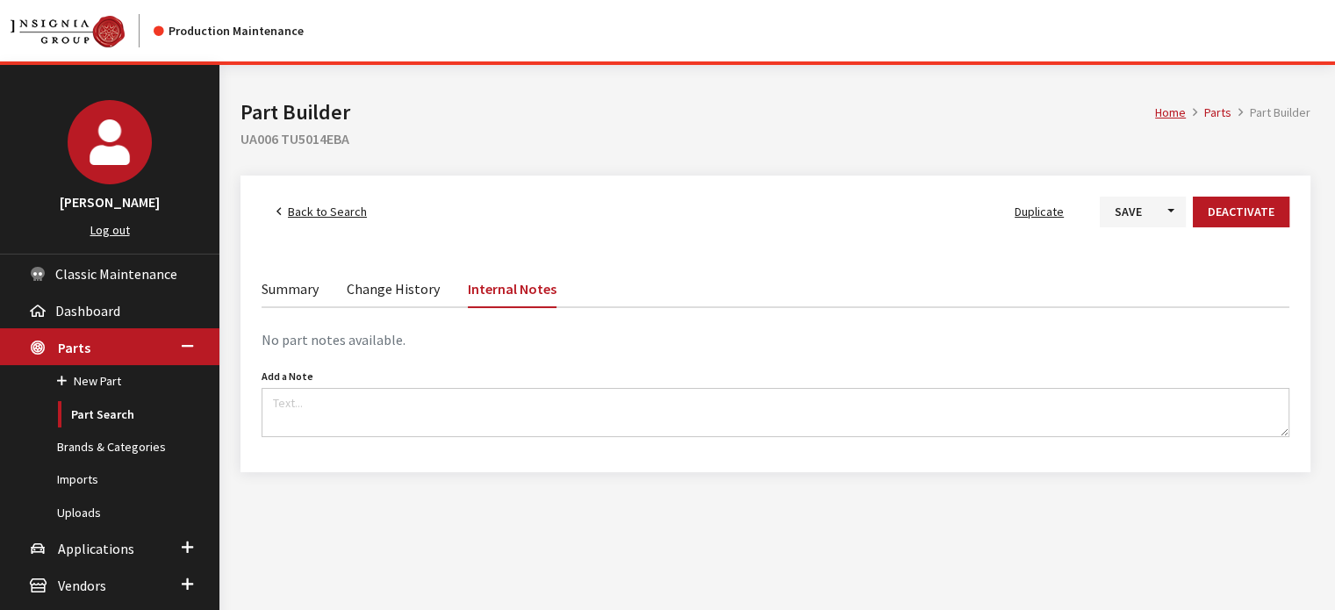
click at [398, 283] on link "Change History" at bounding box center [393, 287] width 93 height 37
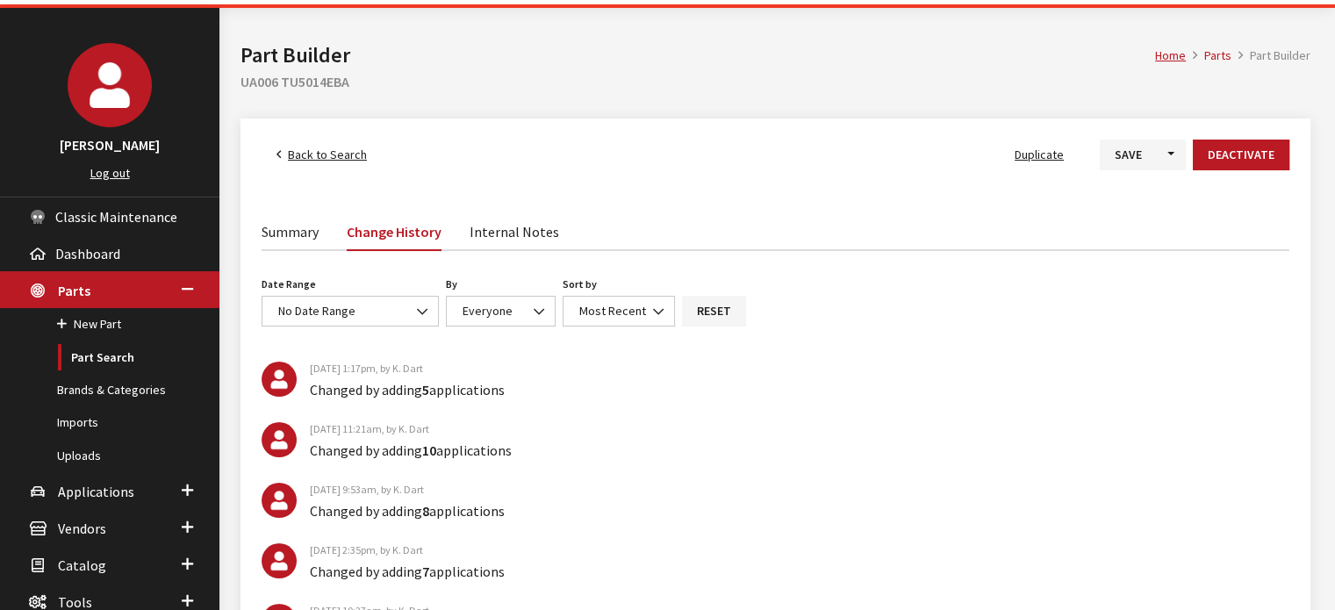
scroll to position [88, 0]
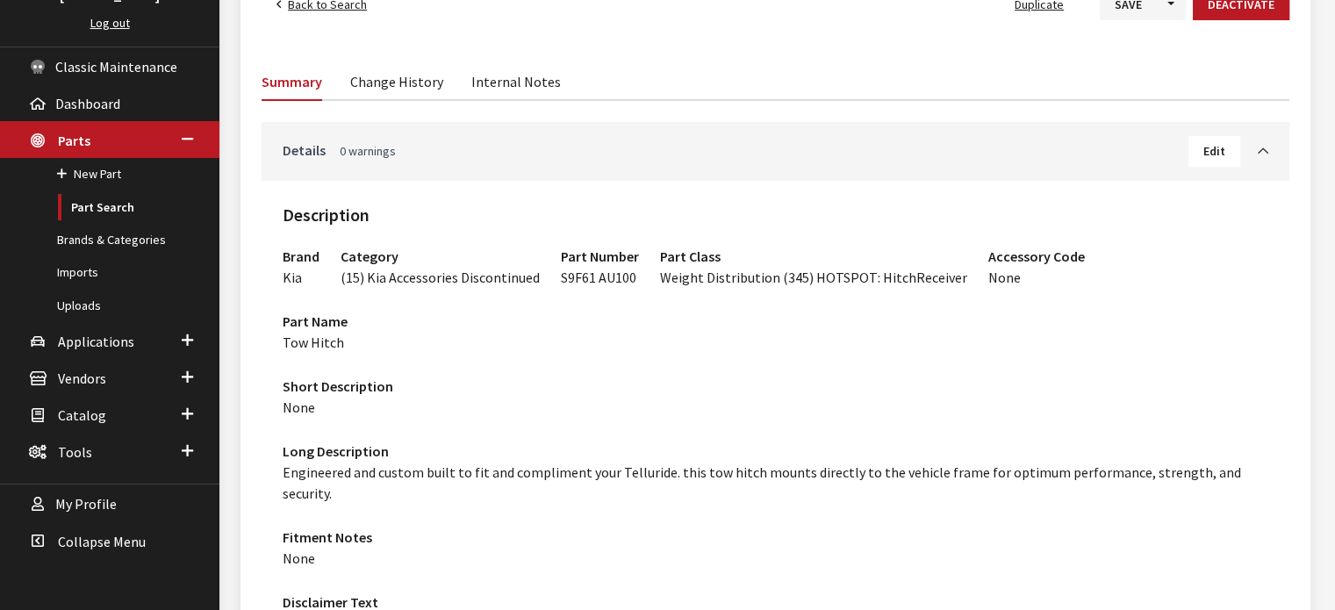
scroll to position [204, 0]
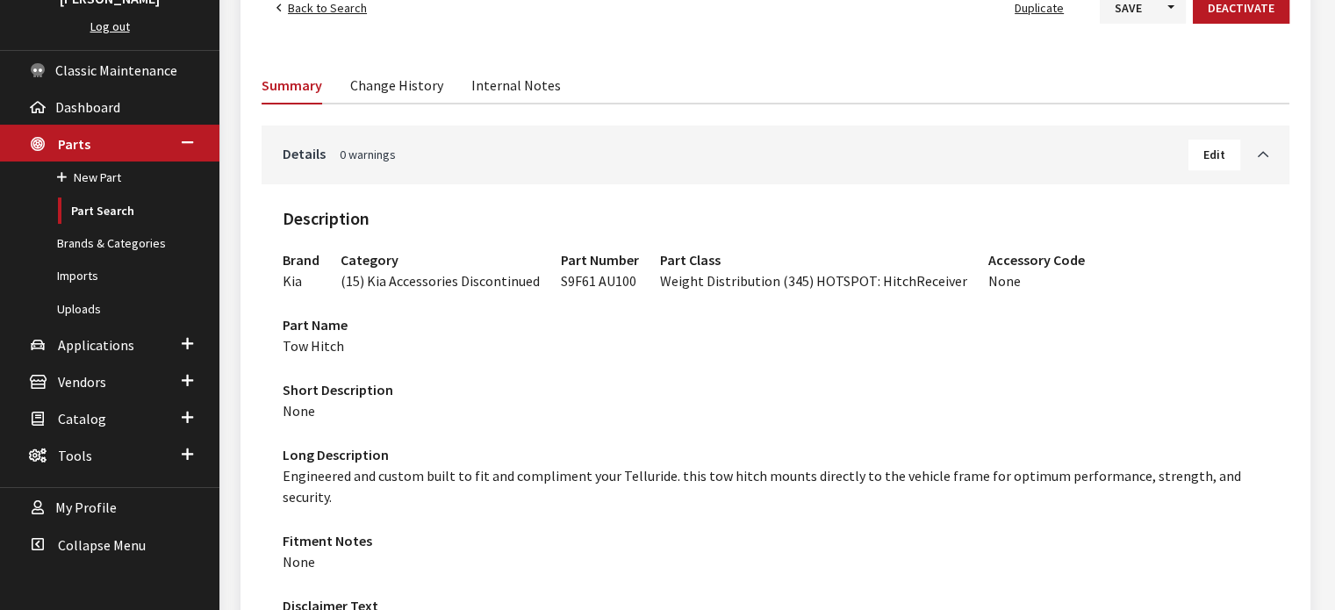
click at [310, 8] on span "Back to Search" at bounding box center [327, 8] width 79 height 16
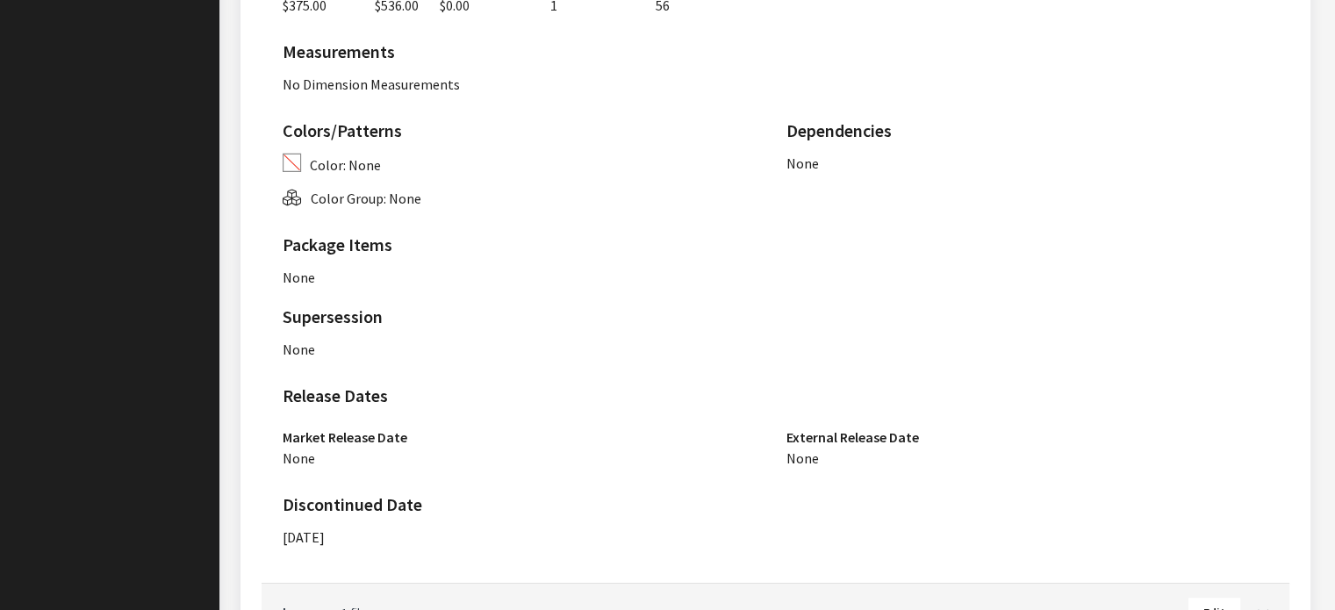
scroll to position [1169, 0]
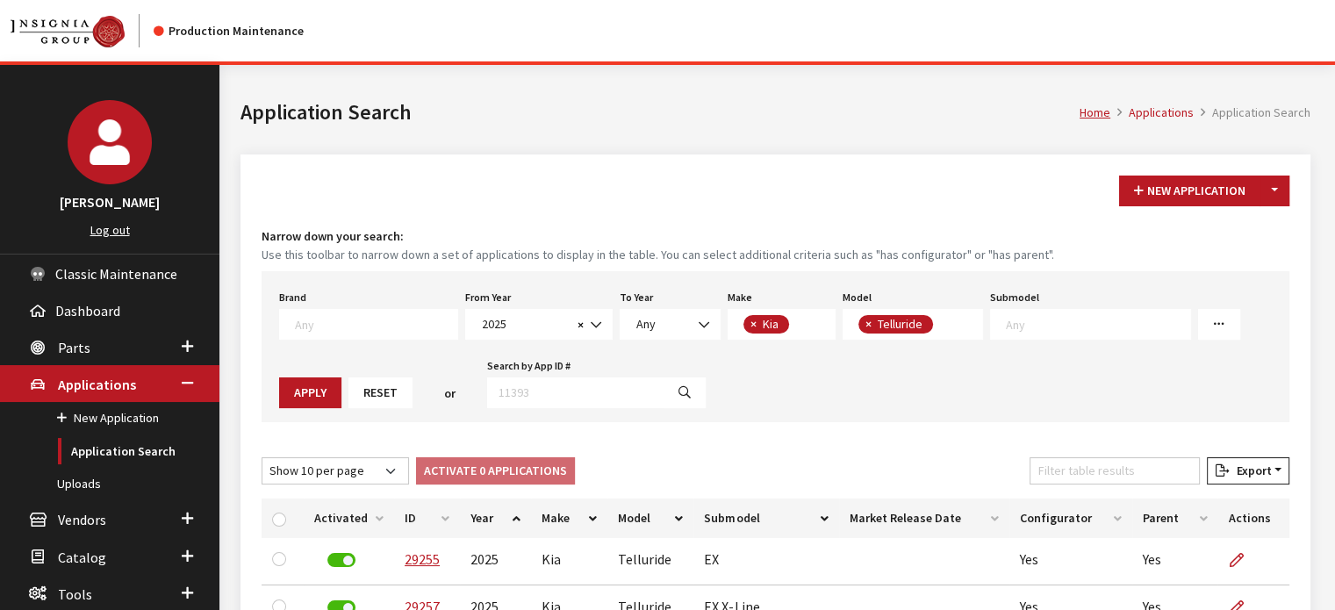
scroll to position [141, 0]
click at [110, 347] on link "Parts" at bounding box center [109, 346] width 219 height 37
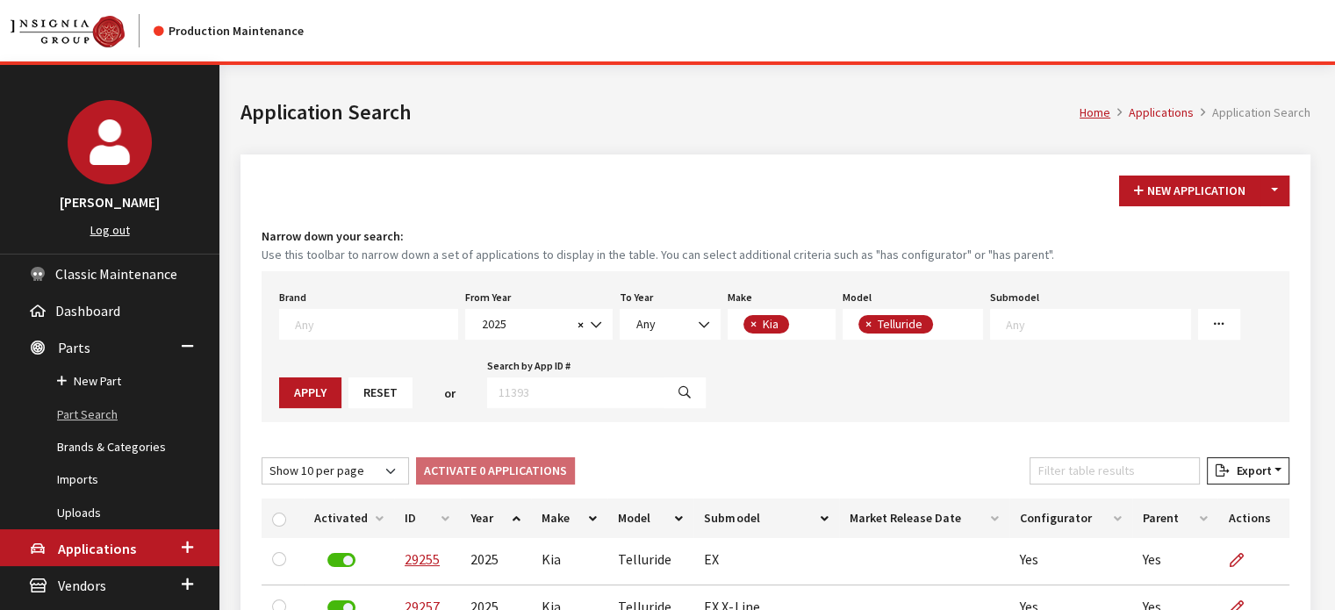
click at [112, 413] on link "Part Search" at bounding box center [109, 414] width 219 height 32
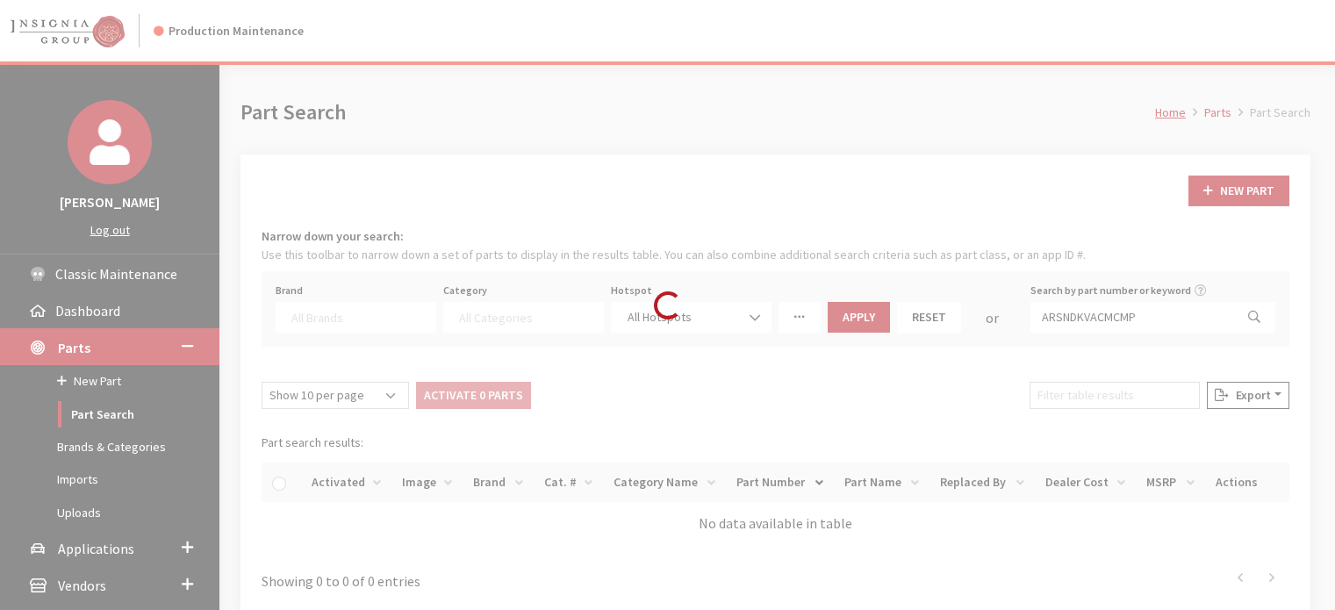
select select
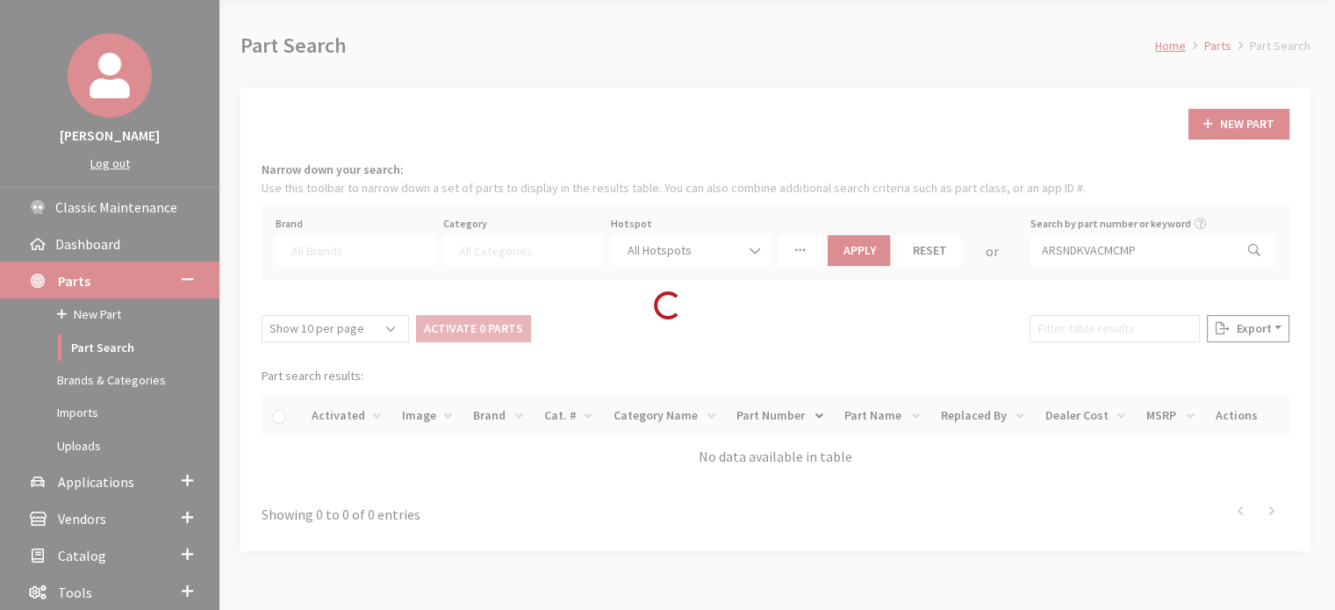
scroll to position [166, 0]
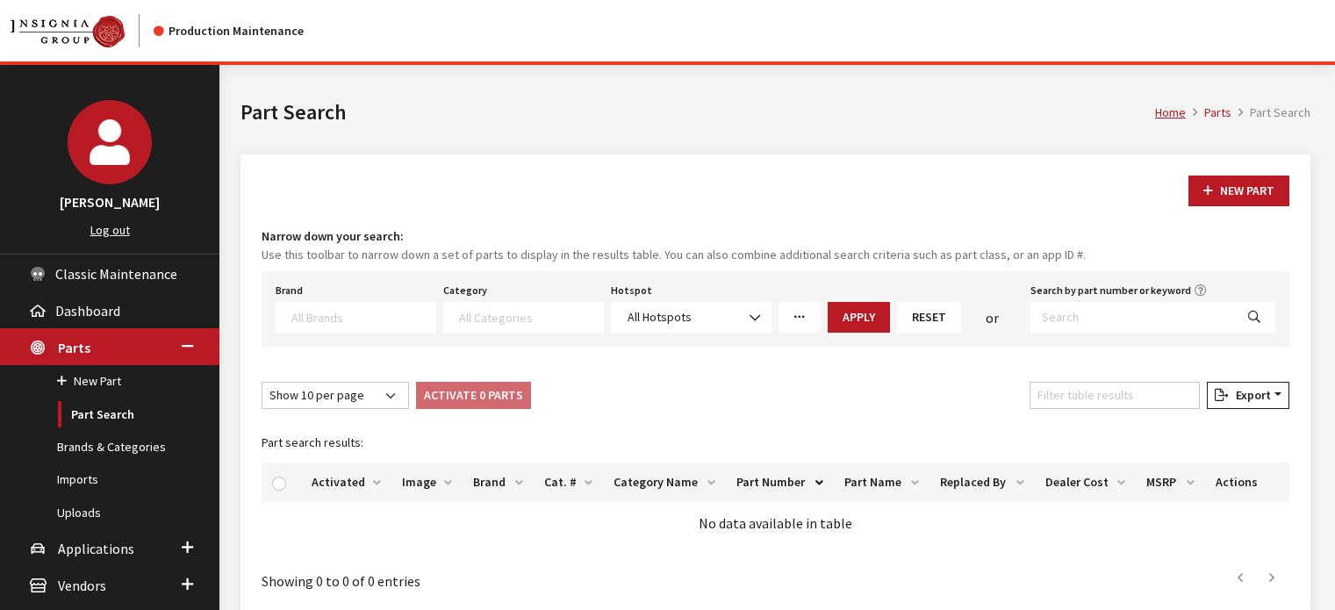
select select
click at [513, 312] on textarea "Search" at bounding box center [531, 317] width 144 height 16
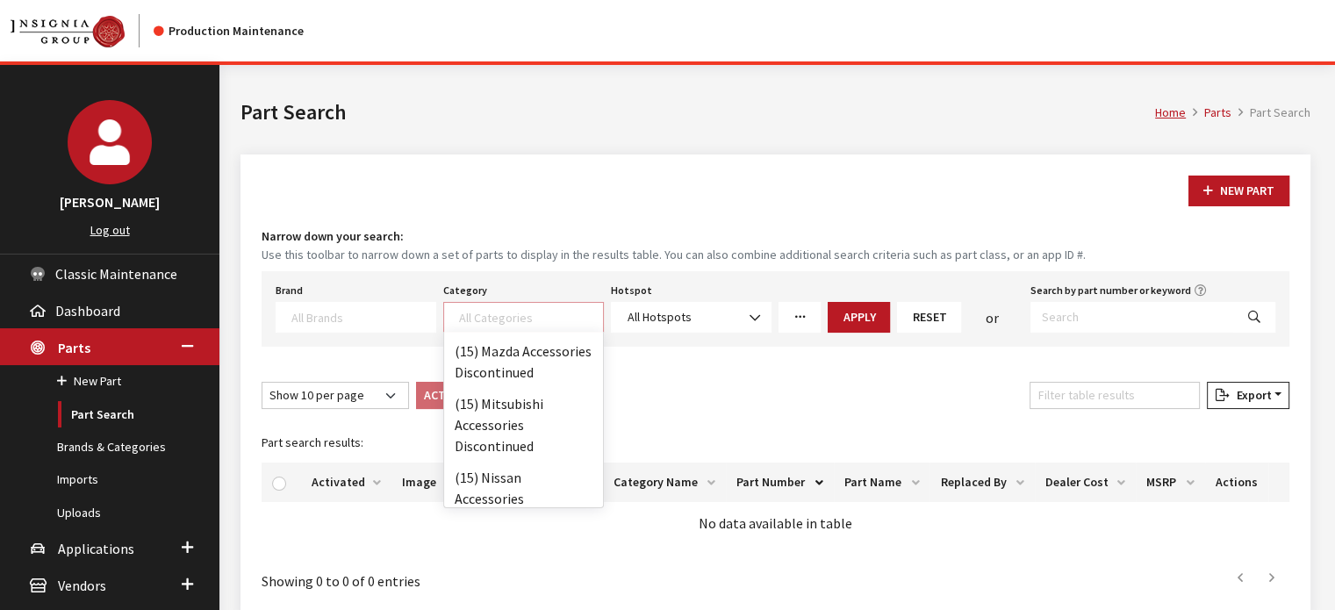
scroll to position [3247, 0]
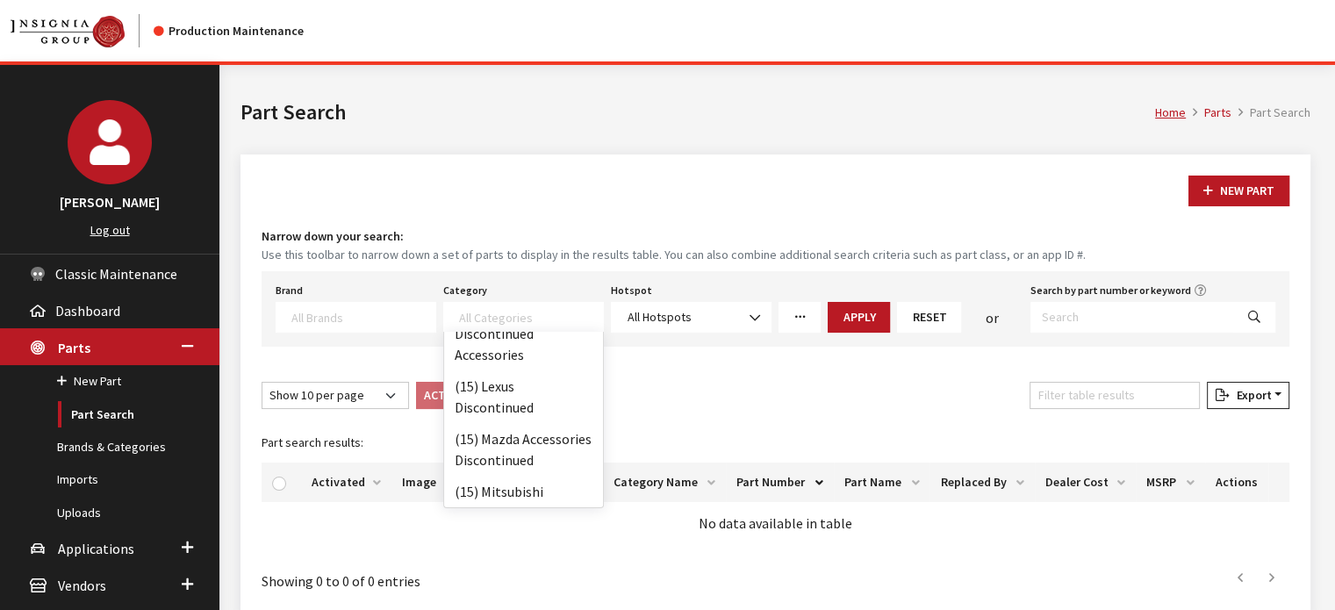
select select "242"
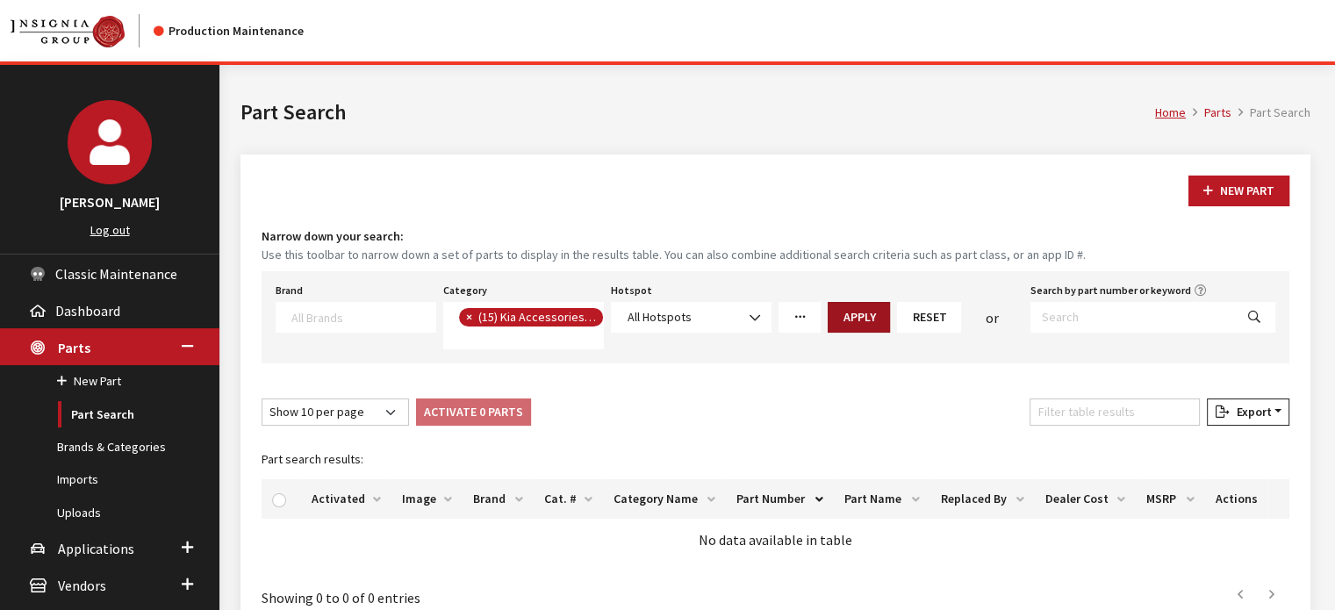
click at [862, 309] on button "Apply" at bounding box center [858, 317] width 62 height 31
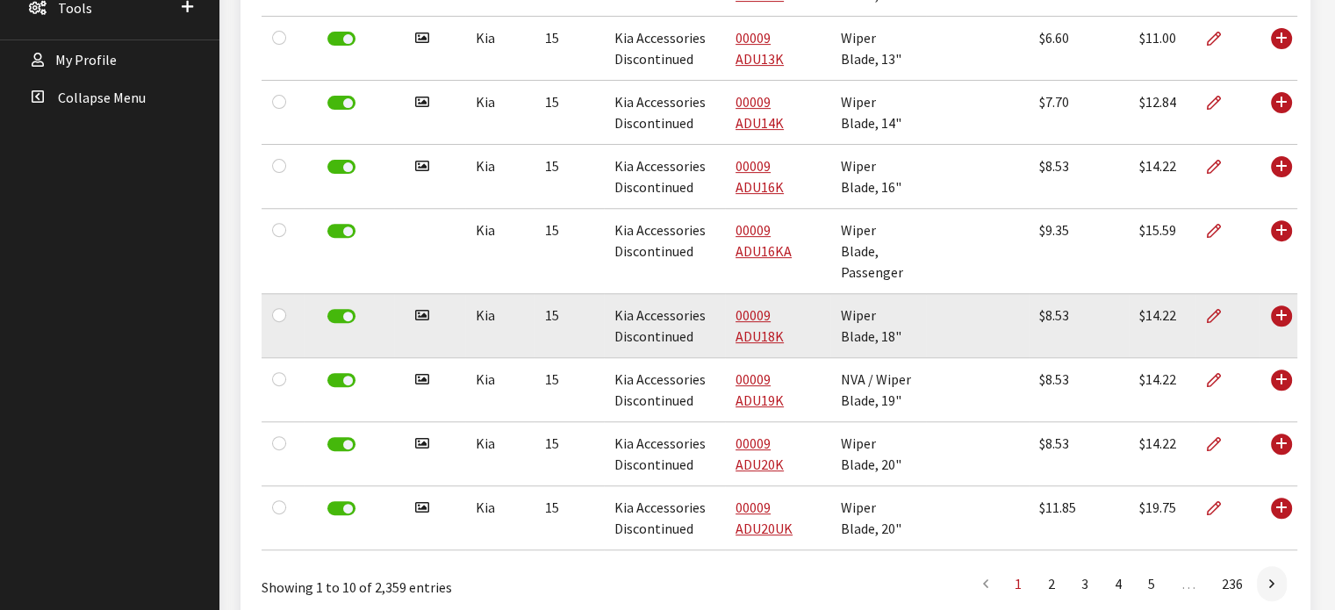
scroll to position [736, 0]
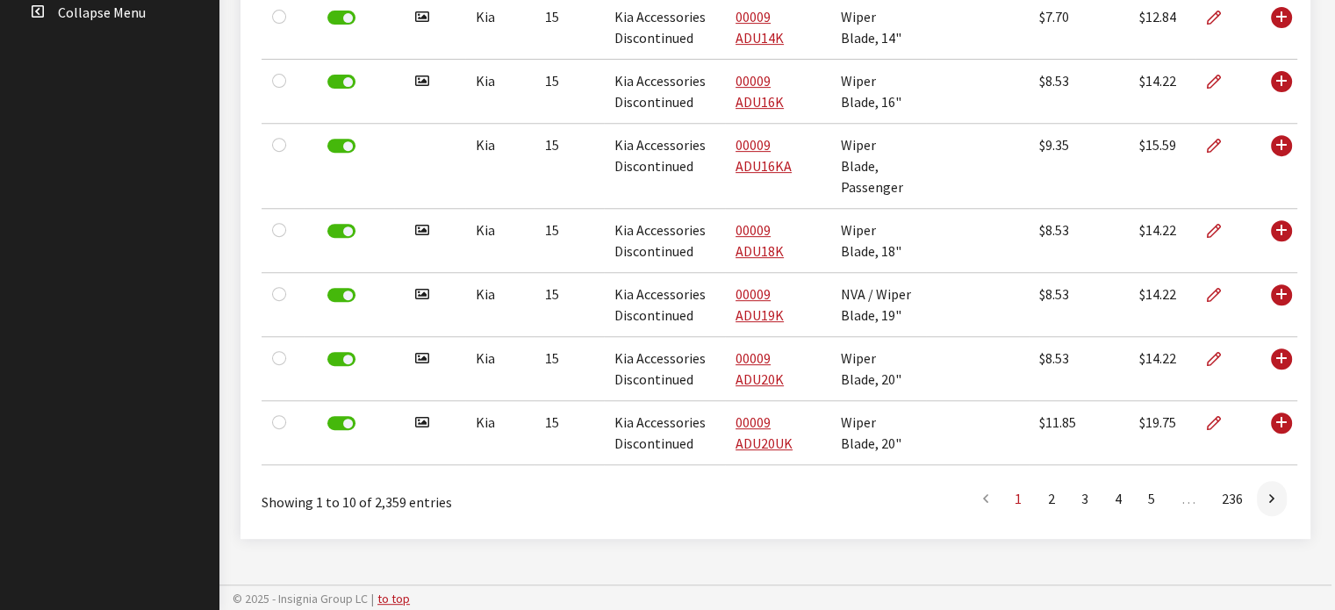
click at [1034, 505] on link "1" at bounding box center [1018, 498] width 32 height 35
click at [1049, 499] on link "2" at bounding box center [1051, 498] width 32 height 35
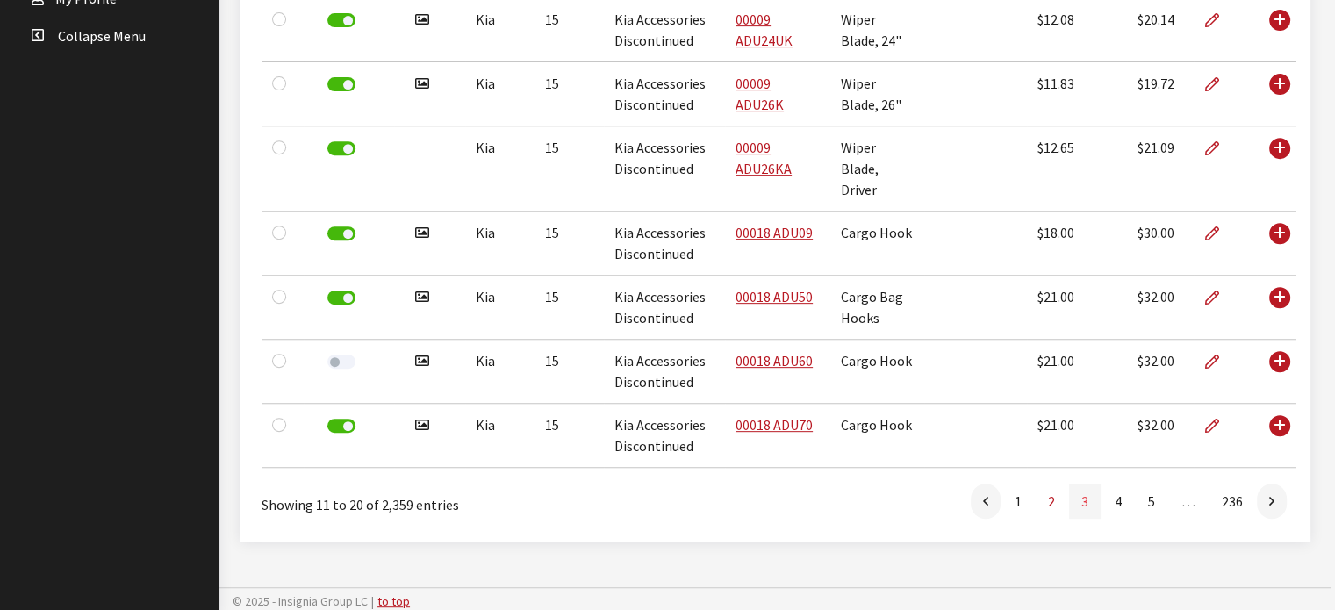
click at [1080, 498] on link "3" at bounding box center [1085, 500] width 32 height 35
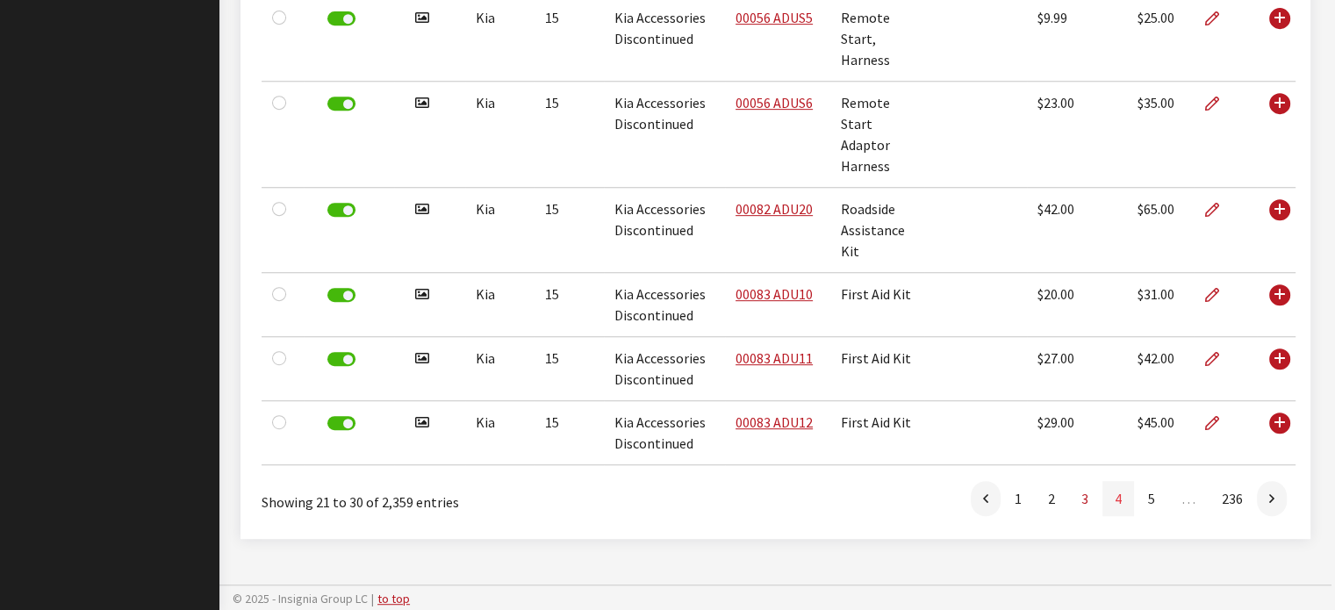
click at [1131, 498] on link "4" at bounding box center [1118, 498] width 32 height 35
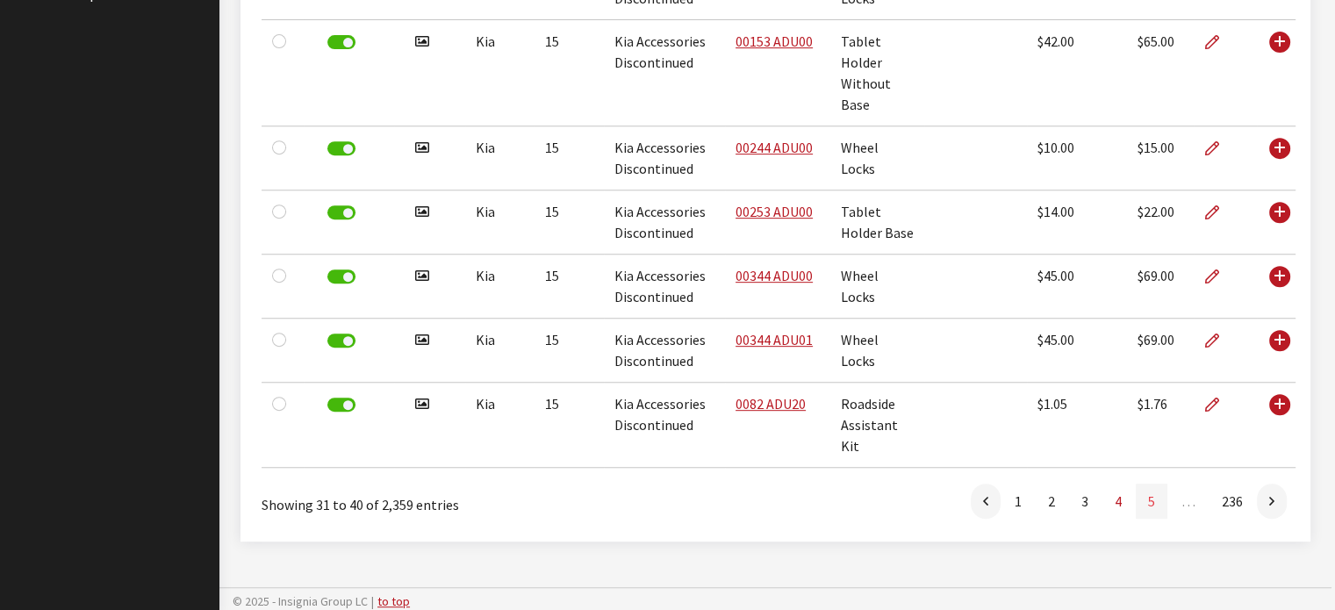
click at [1155, 499] on link "5" at bounding box center [1151, 500] width 32 height 35
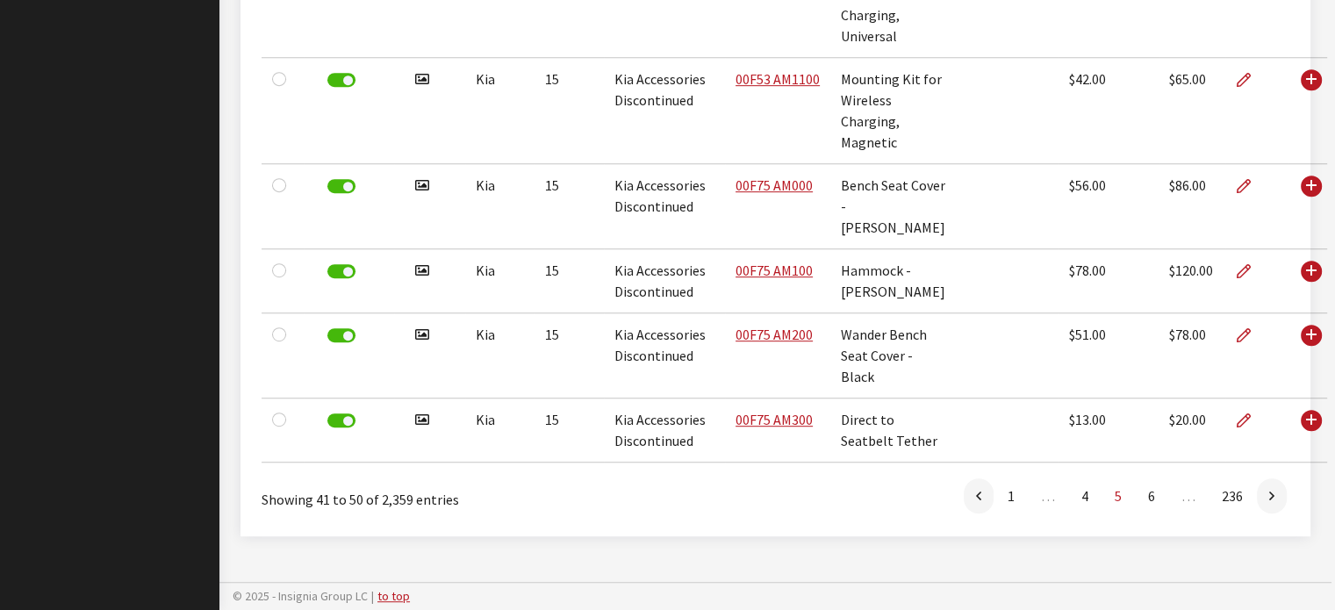
scroll to position [1007, 0]
click at [1258, 498] on link at bounding box center [1272, 495] width 30 height 35
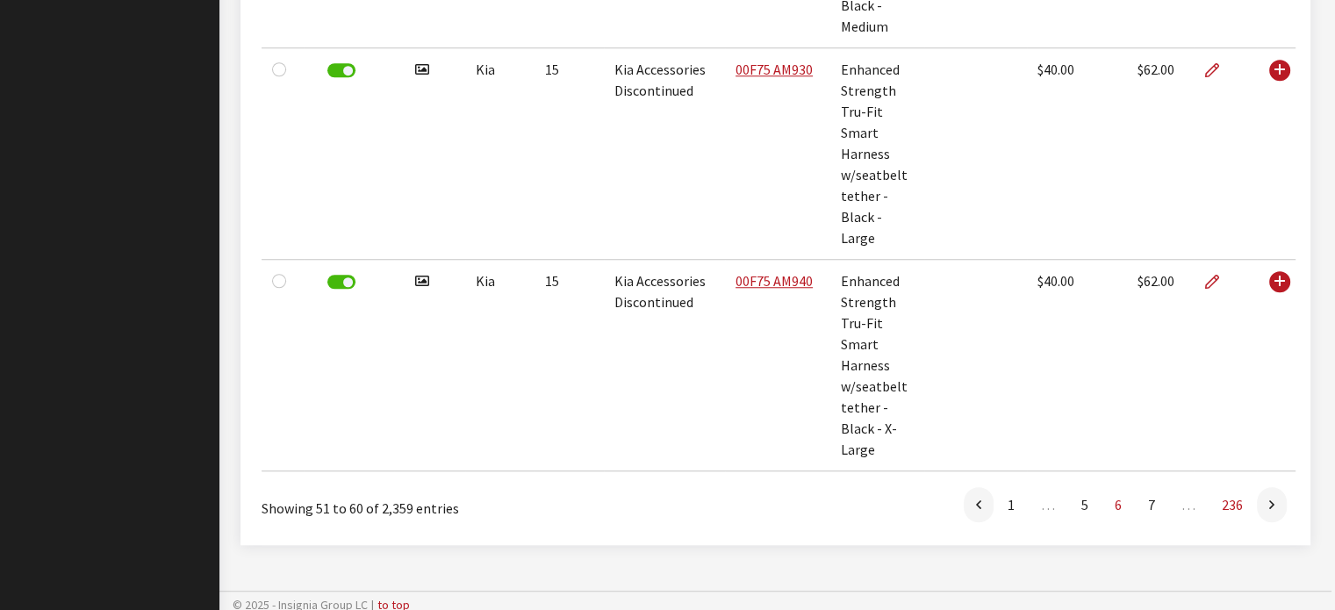
scroll to position [1450, 0]
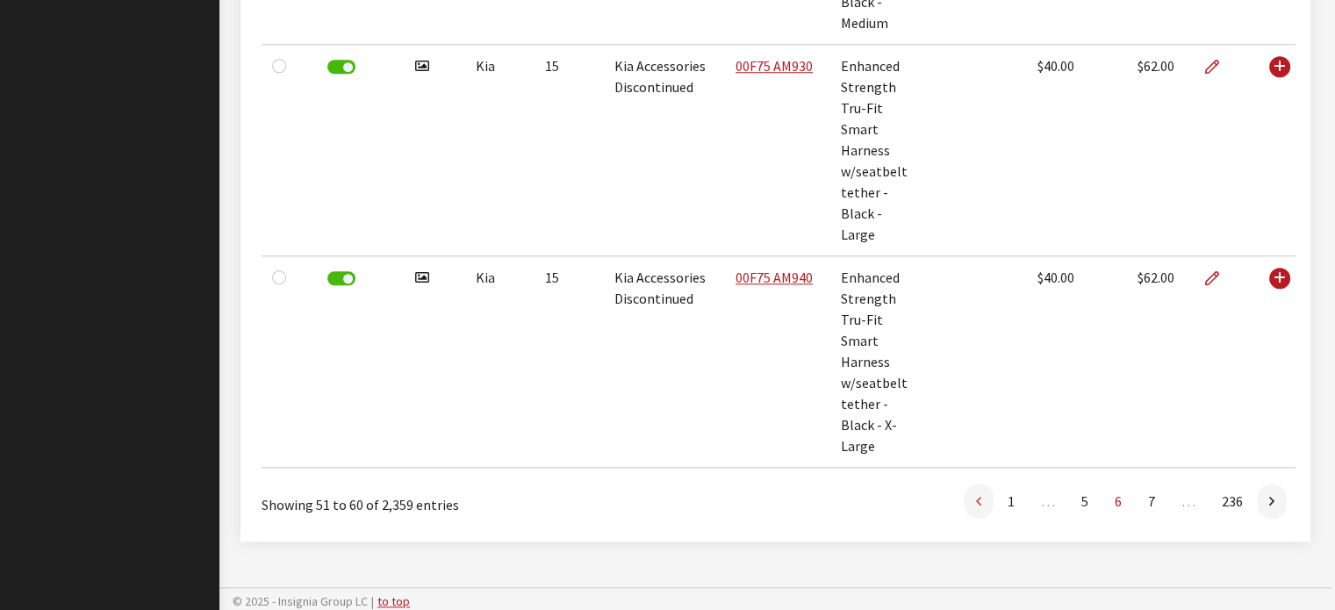
click at [971, 511] on link at bounding box center [978, 500] width 30 height 35
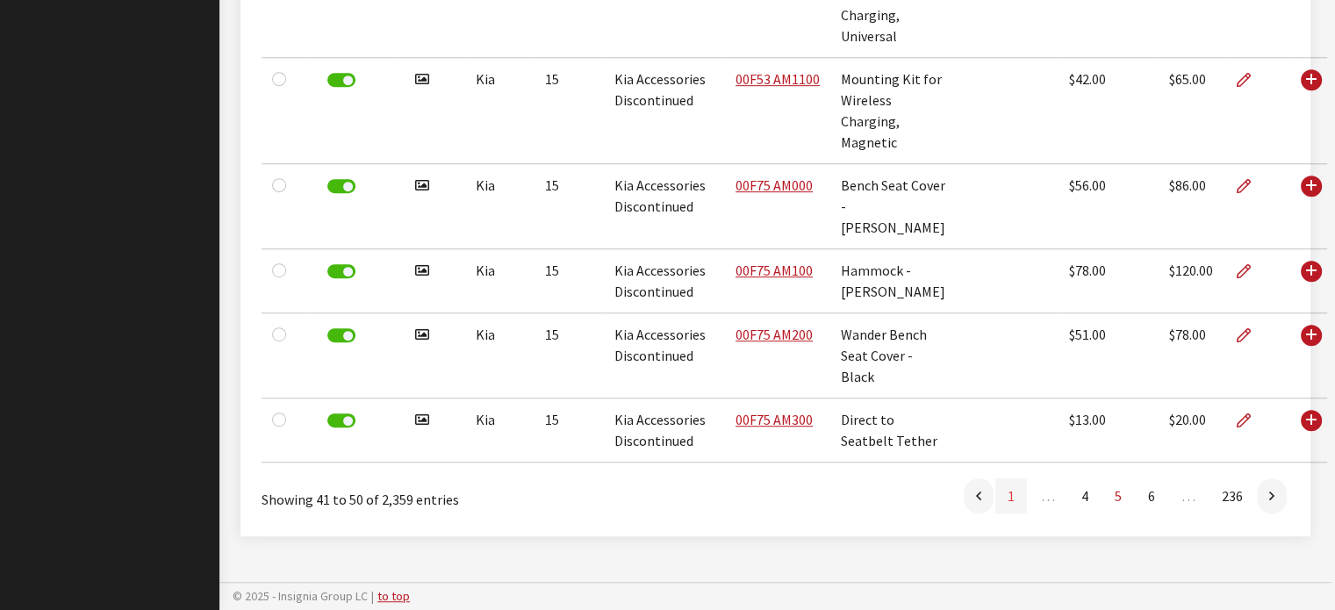
click at [1014, 499] on link "1" at bounding box center [1011, 495] width 32 height 35
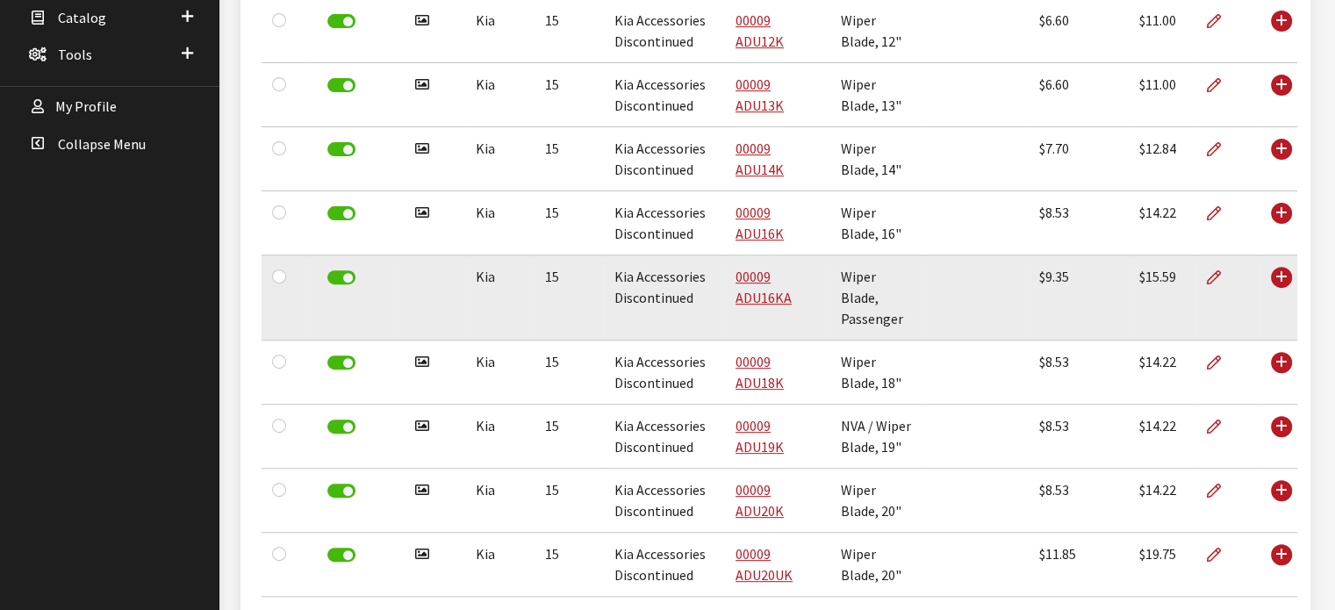
scroll to position [383, 0]
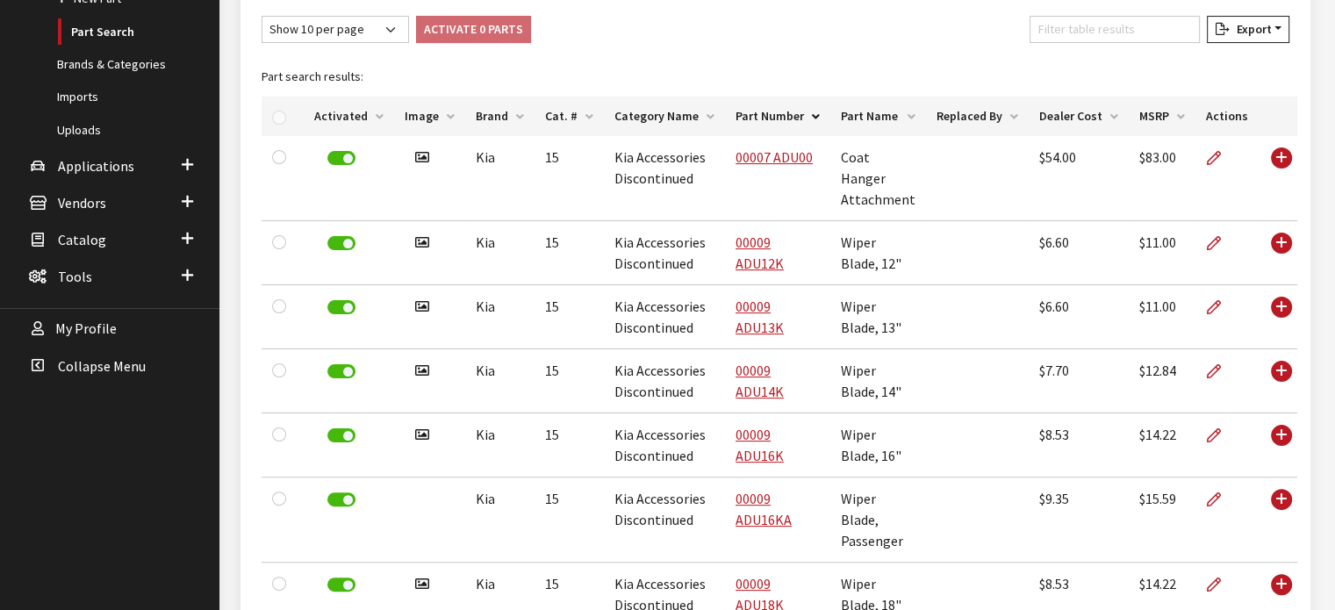
click at [930, 57] on caption "Part search results:" at bounding box center [778, 76] width 1035 height 39
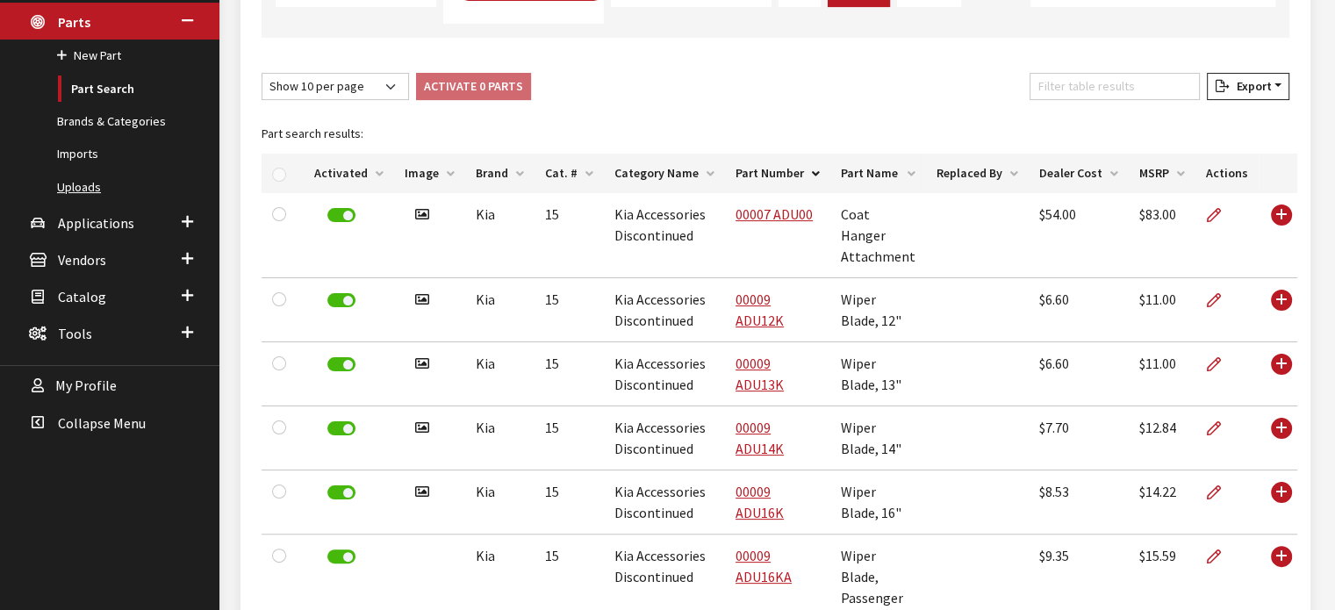
scroll to position [295, 0]
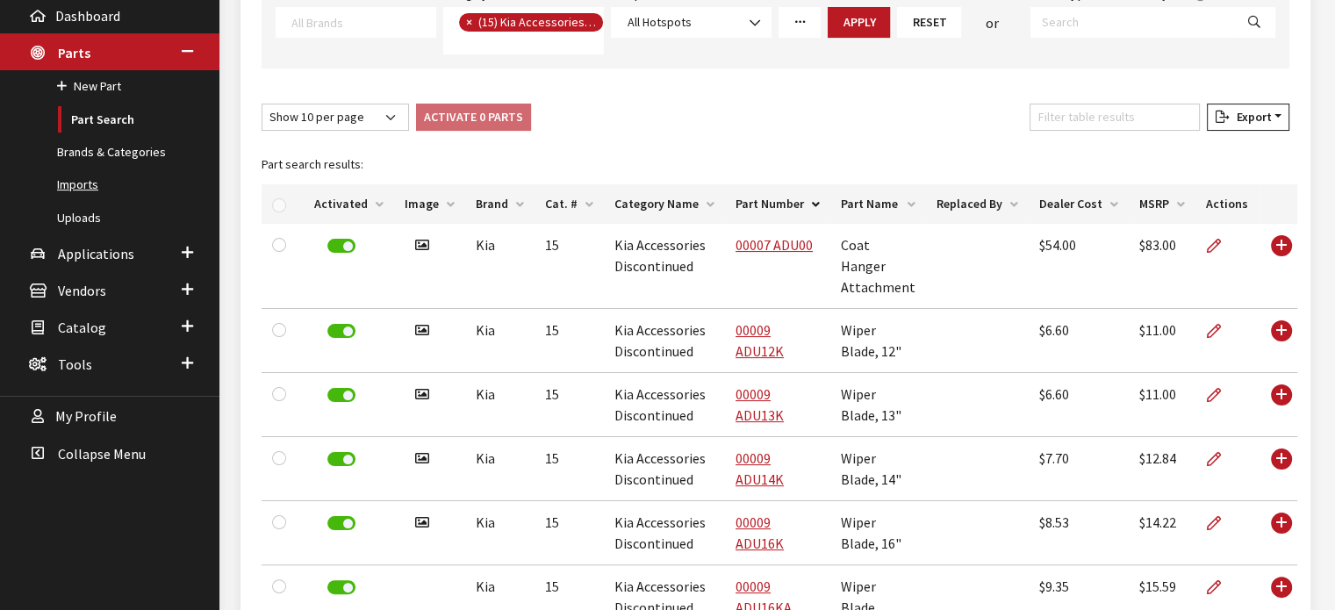
click at [84, 180] on link "Imports" at bounding box center [109, 184] width 219 height 32
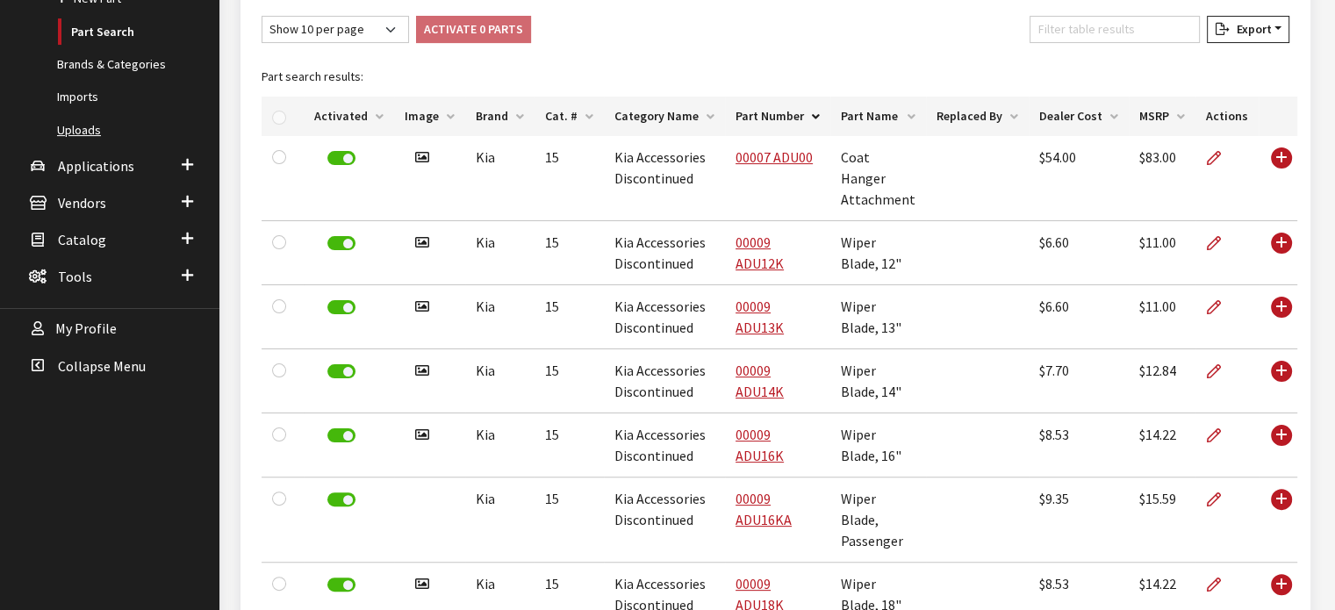
click at [92, 125] on link "Uploads" at bounding box center [109, 130] width 219 height 32
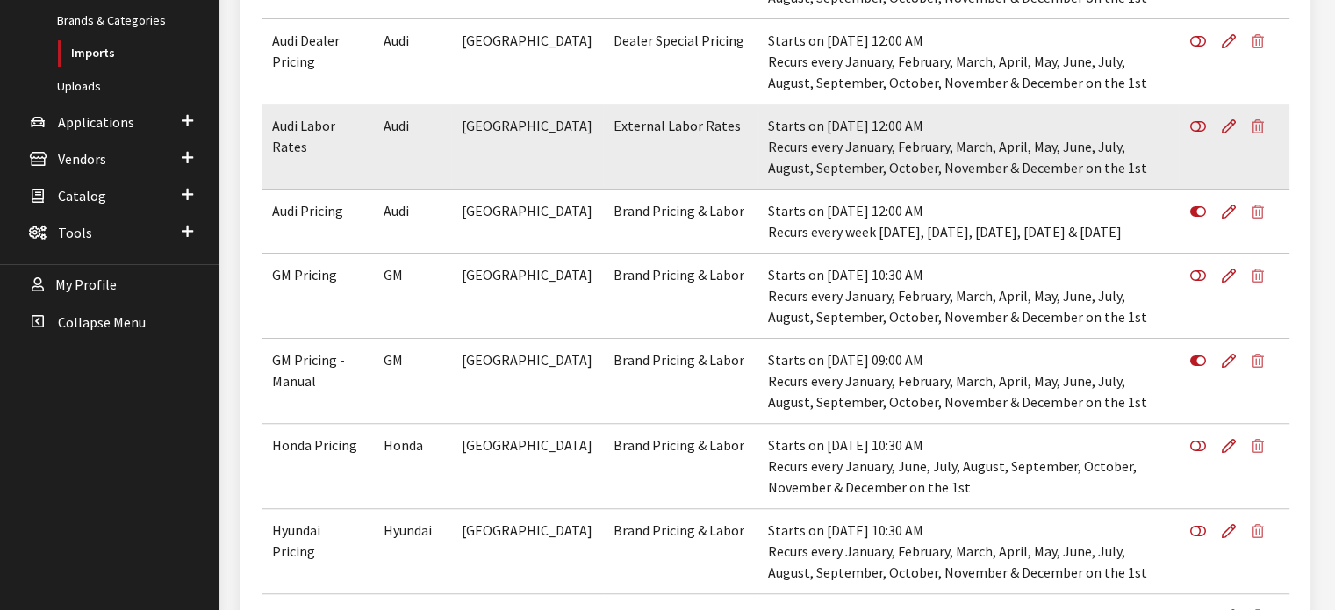
scroll to position [526, 0]
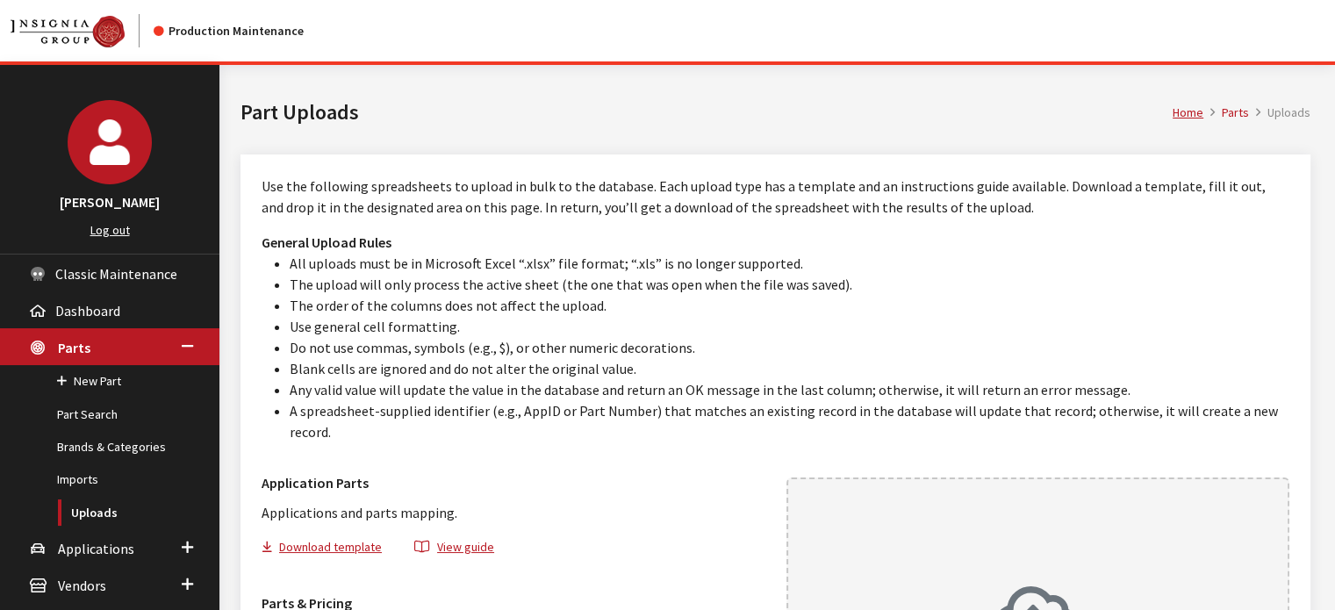
drag, startPoint x: 778, startPoint y: 528, endPoint x: 842, endPoint y: 535, distance: 64.4
click at [121, 406] on link "Part Search" at bounding box center [109, 414] width 219 height 32
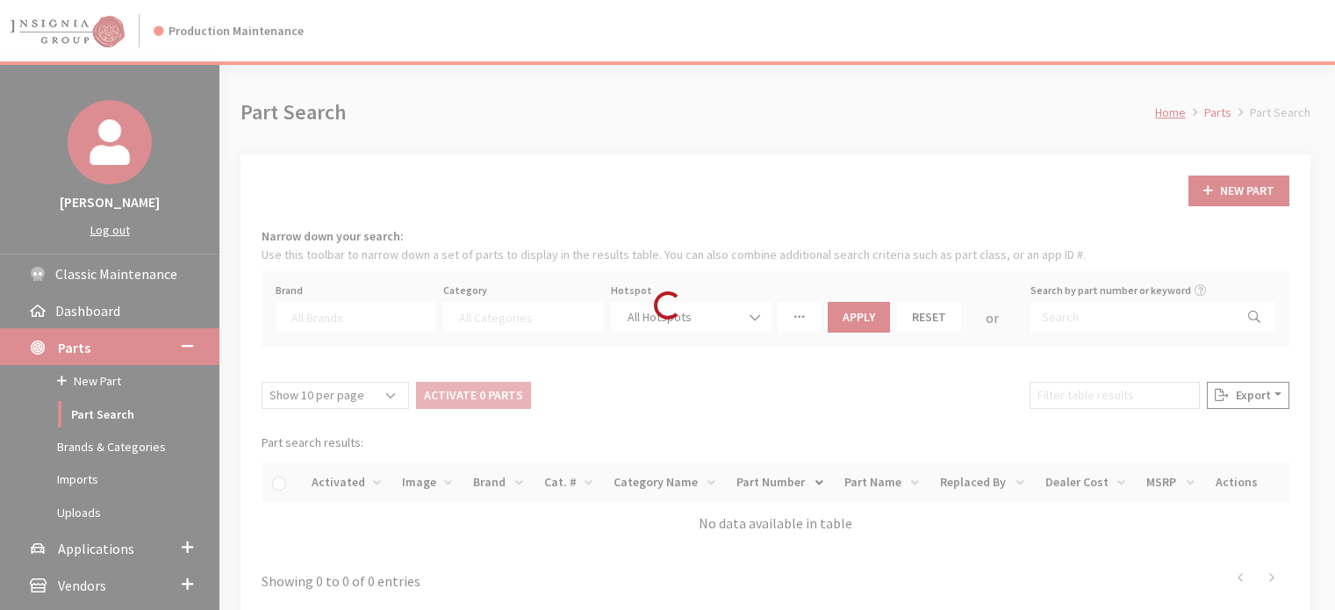
select select
click at [1043, 316] on input "Search by part number or keyword" at bounding box center [1132, 317] width 204 height 31
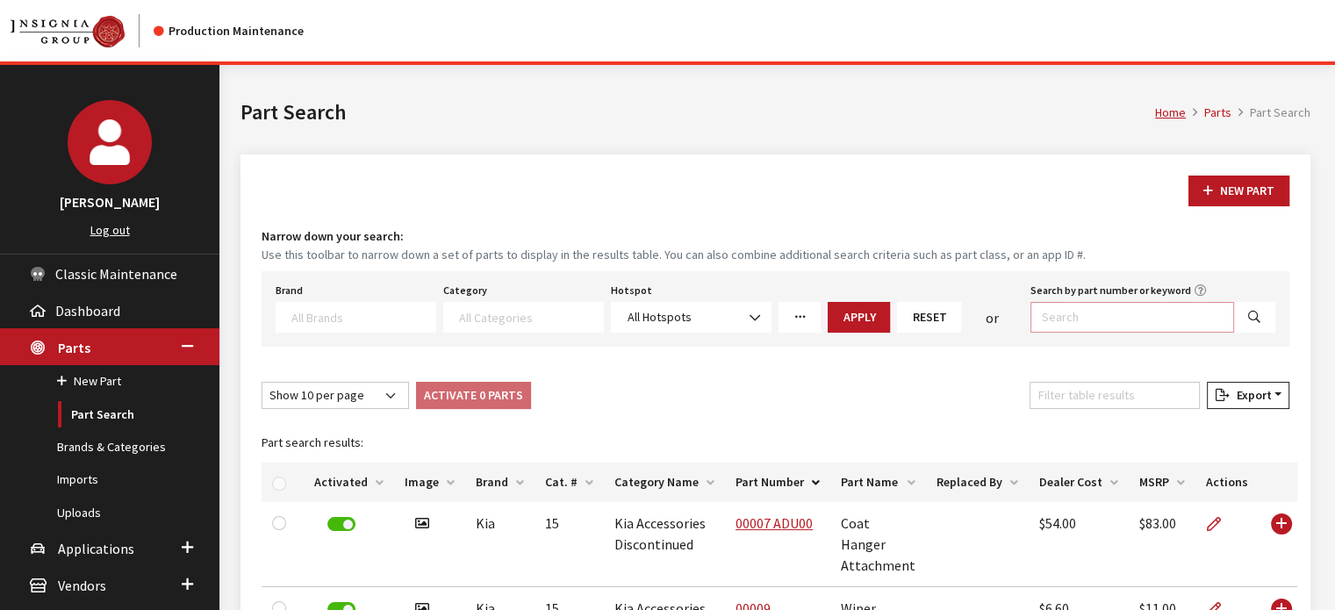
click at [1045, 321] on input "Search by part number or keyword" at bounding box center [1132, 317] width 204 height 31
paste input "00018ADU70"
type input "00018ADU70"
select select
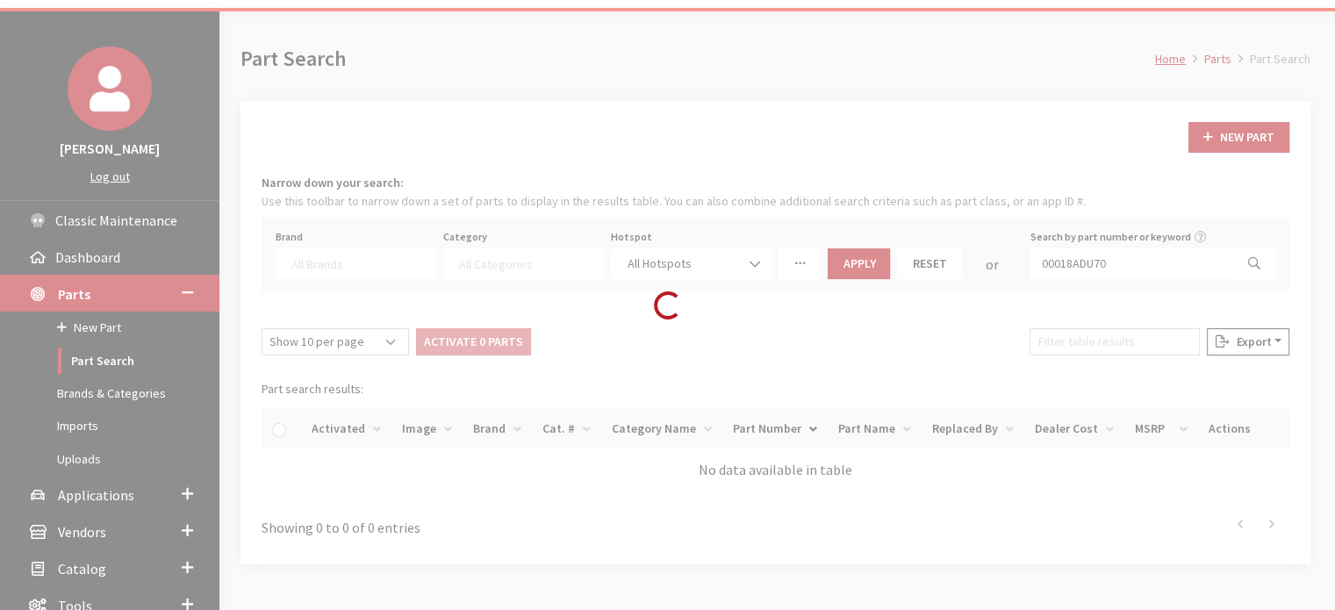
scroll to position [166, 0]
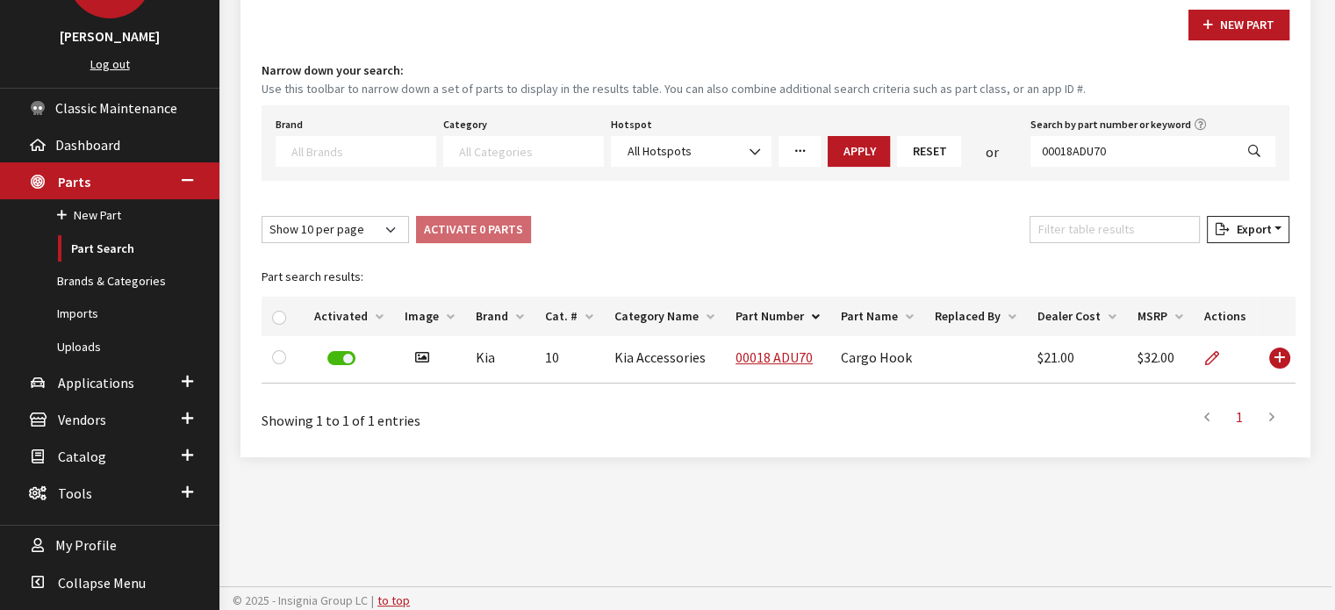
click at [360, 157] on span at bounding box center [356, 151] width 161 height 31
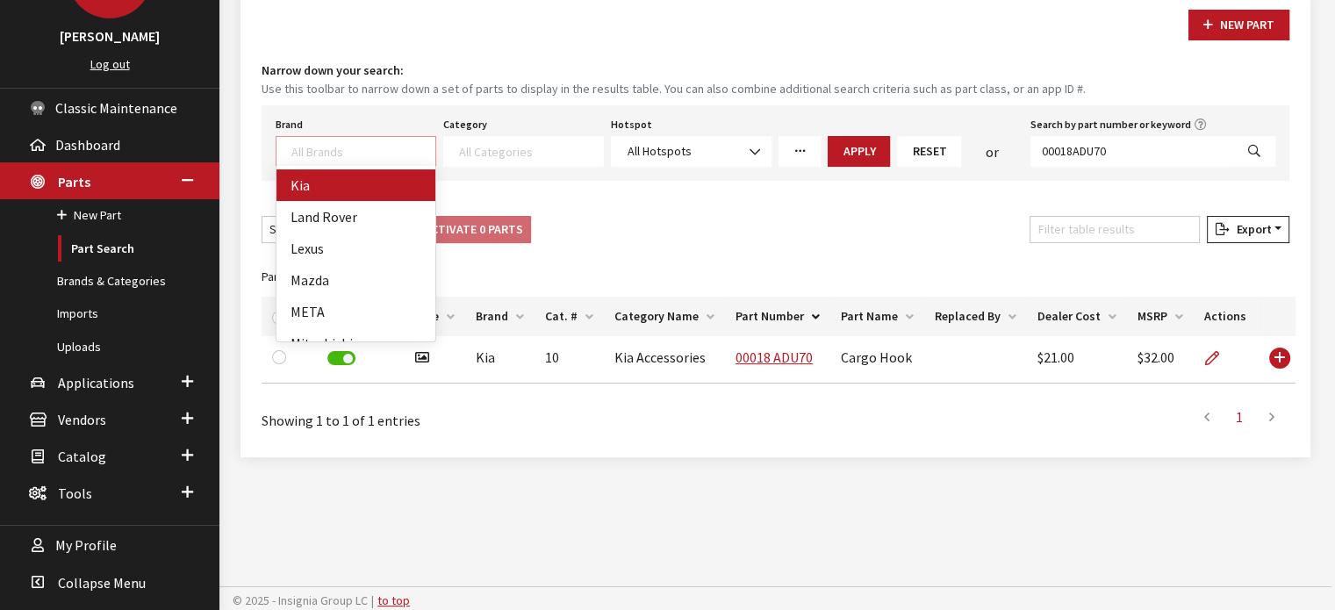
select select "58"
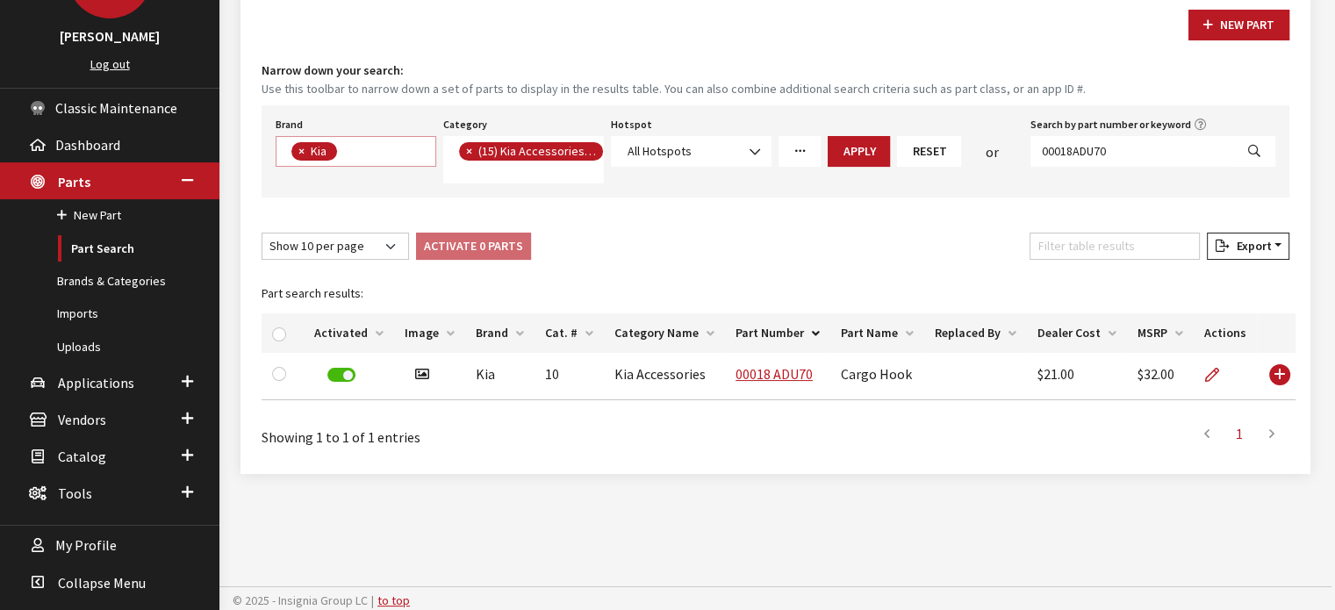
scroll to position [228, 0]
click at [472, 147] on button "×" at bounding box center [468, 151] width 18 height 18
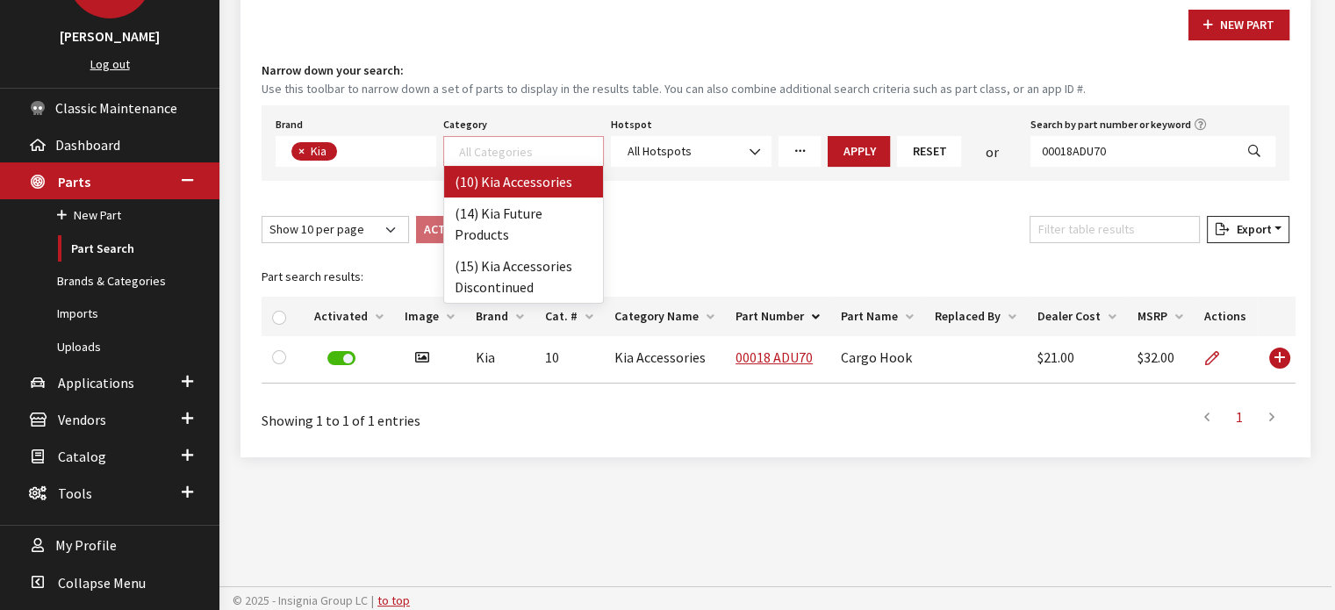
scroll to position [1, 0]
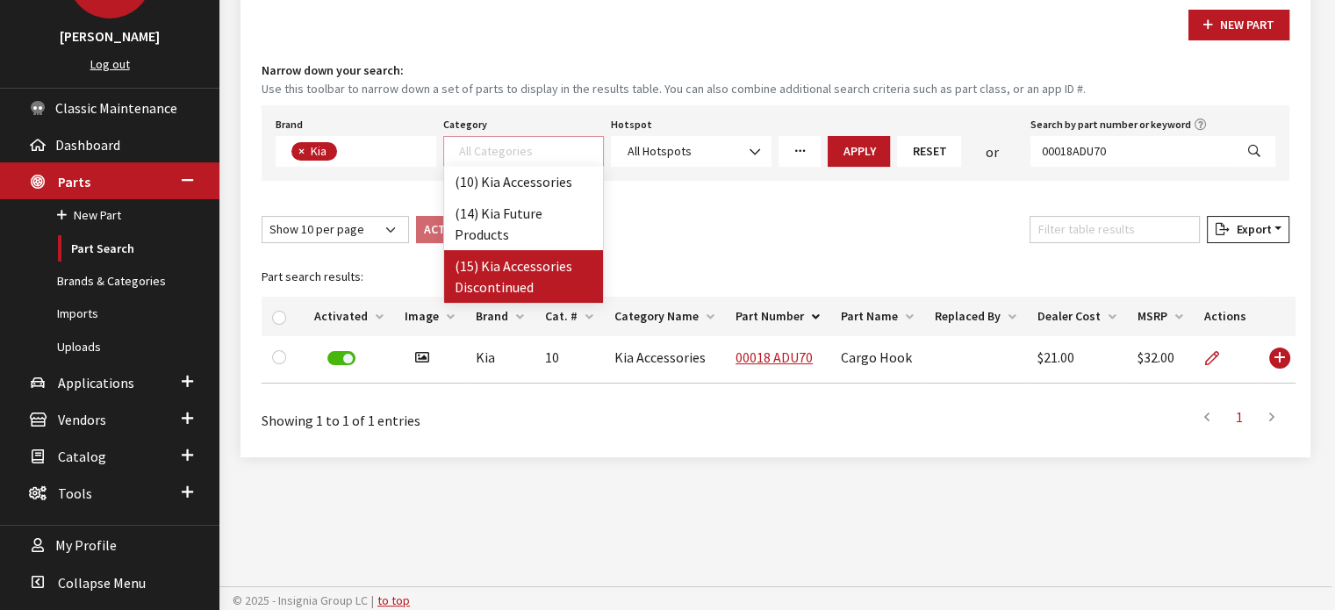
drag, startPoint x: 516, startPoint y: 277, endPoint x: 863, endPoint y: 238, distance: 349.7
select select "242"
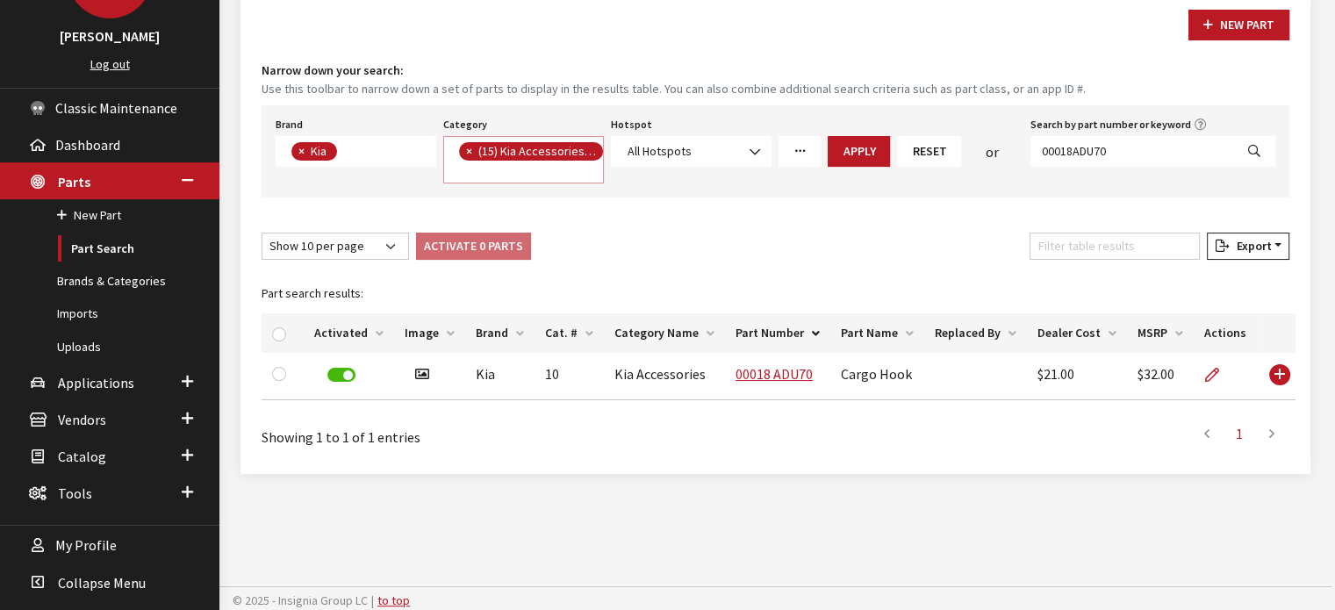
click at [849, 140] on button "Apply" at bounding box center [858, 151] width 62 height 31
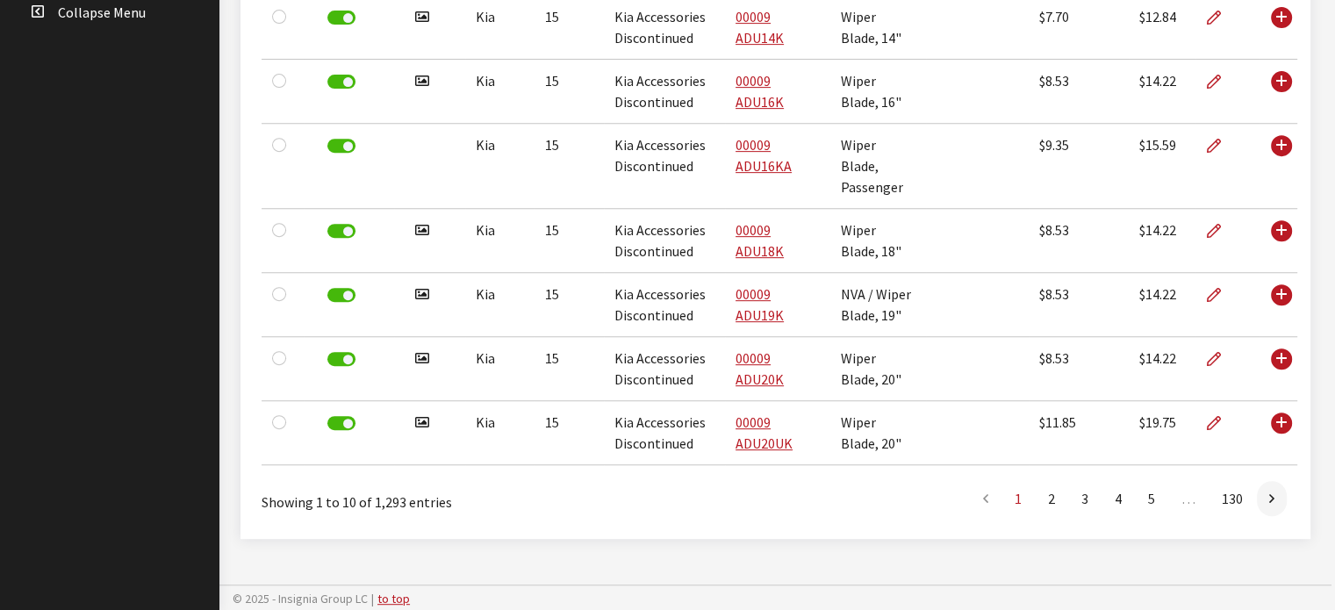
scroll to position [648, 0]
